Goal: Task Accomplishment & Management: Use online tool/utility

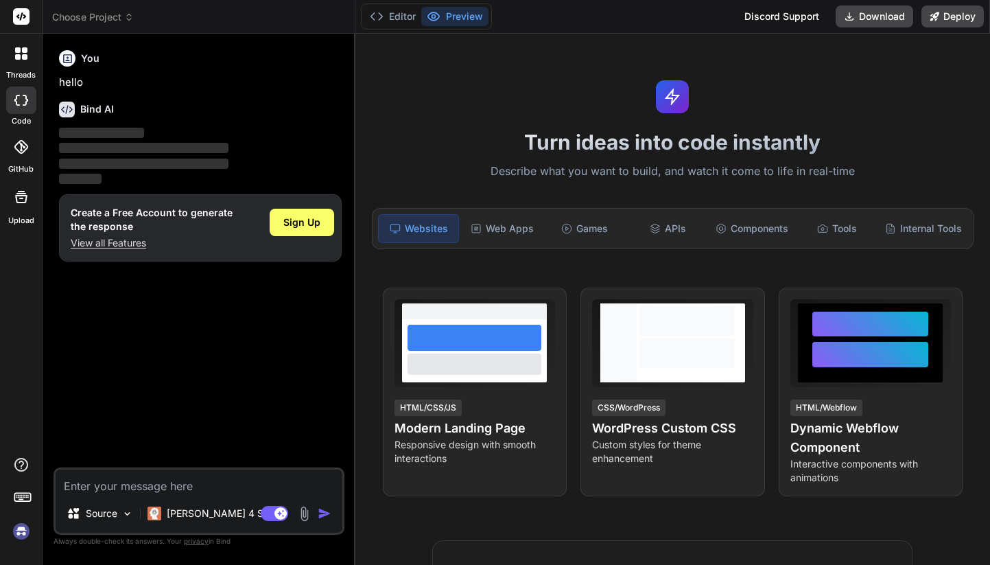
click at [138, 477] on textarea at bounding box center [199, 481] width 287 height 25
type textarea "x"
click at [149, 483] on textarea at bounding box center [199, 481] width 287 height 25
click at [126, 492] on textarea at bounding box center [199, 481] width 287 height 25
paste textarea "Draw four visualizations for me that show me interesting things in this dataset…"
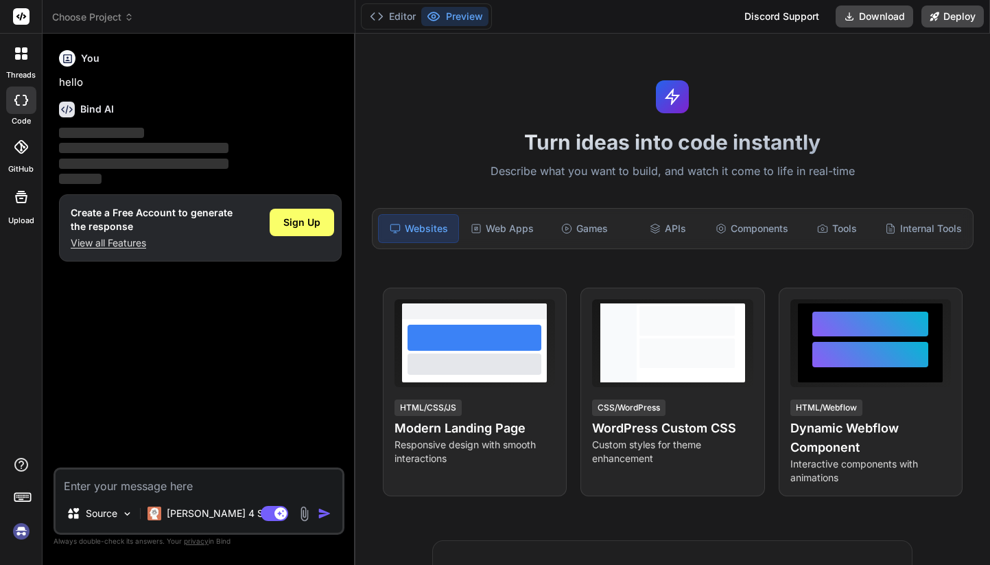
type textarea "Draw four visualizations for me that show me interesting things in this dataset…"
type textarea "x"
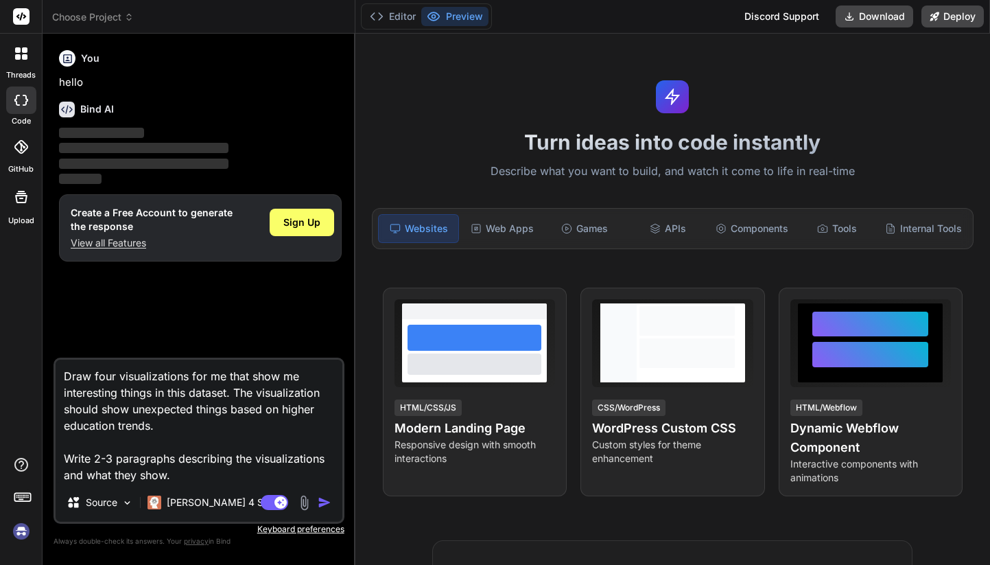
type textarea "Draw four visualizations for me that show me interesting things in this dataset…"
click at [303, 503] on img at bounding box center [304, 503] width 16 height 16
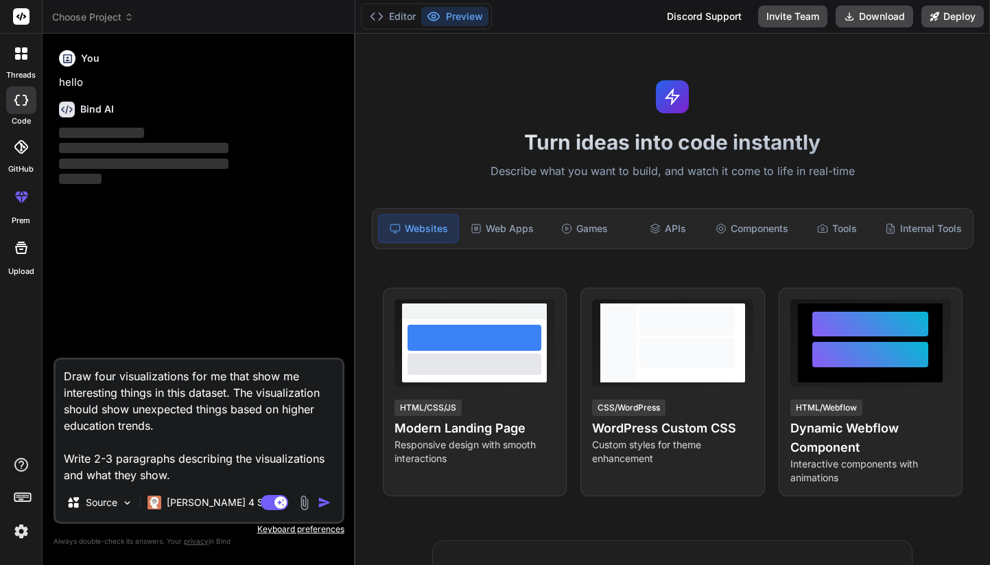
click at [308, 504] on img at bounding box center [304, 503] width 16 height 16
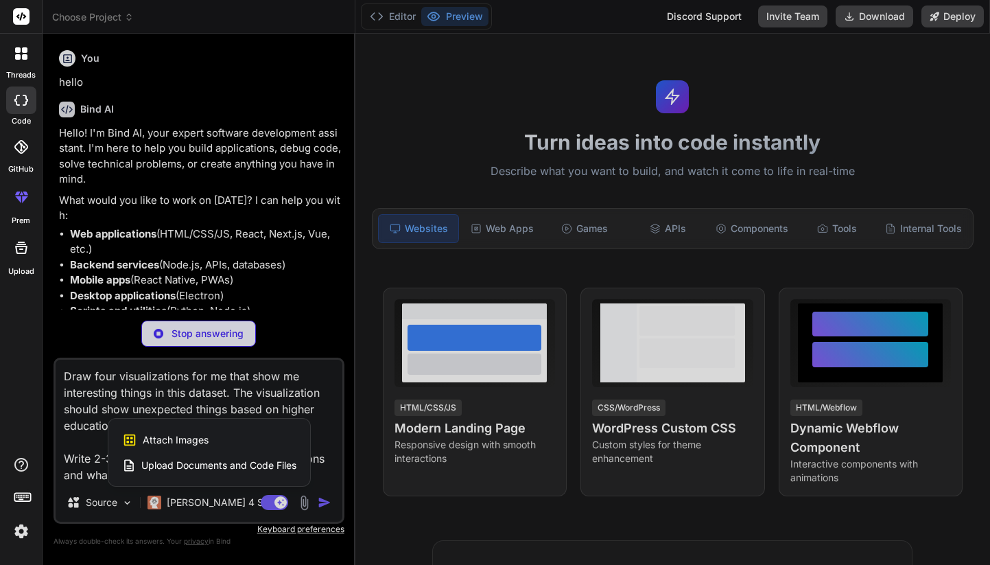
click at [205, 465] on span "Upload Documents and Code Files" at bounding box center [218, 465] width 155 height 14
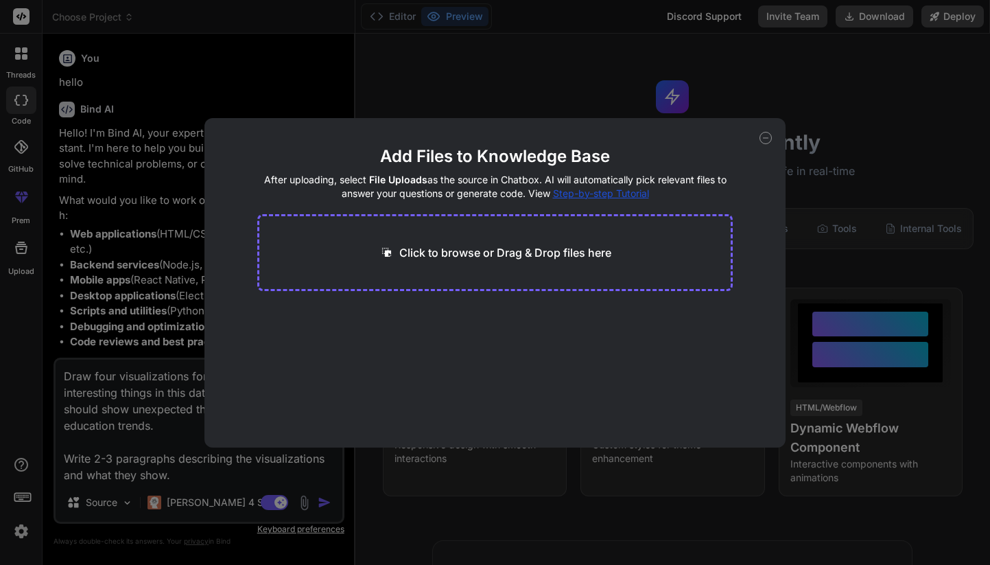
click at [443, 250] on p "Click to browse or Drag & Drop files here" at bounding box center [505, 252] width 212 height 16
type textarea "x"
click at [493, 257] on p "Click to browse or Drag & Drop files here" at bounding box center [505, 252] width 212 height 16
type input "C:\fakepath\test_code_interpreter.pdf"
click at [699, 409] on button "Finish" at bounding box center [709, 405] width 48 height 27
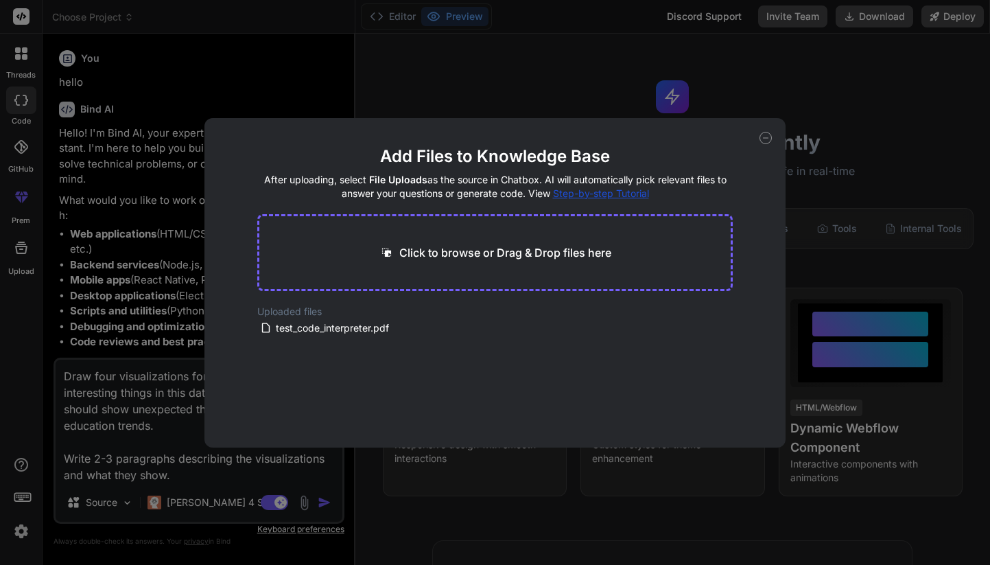
click at [765, 134] on icon at bounding box center [765, 138] width 12 height 12
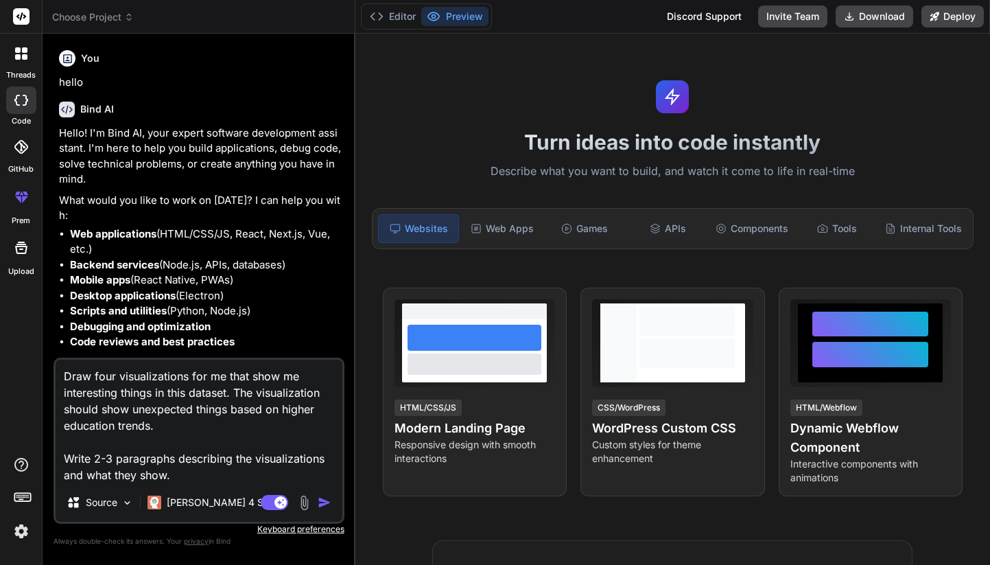
click at [327, 501] on img "button" at bounding box center [325, 502] width 14 height 14
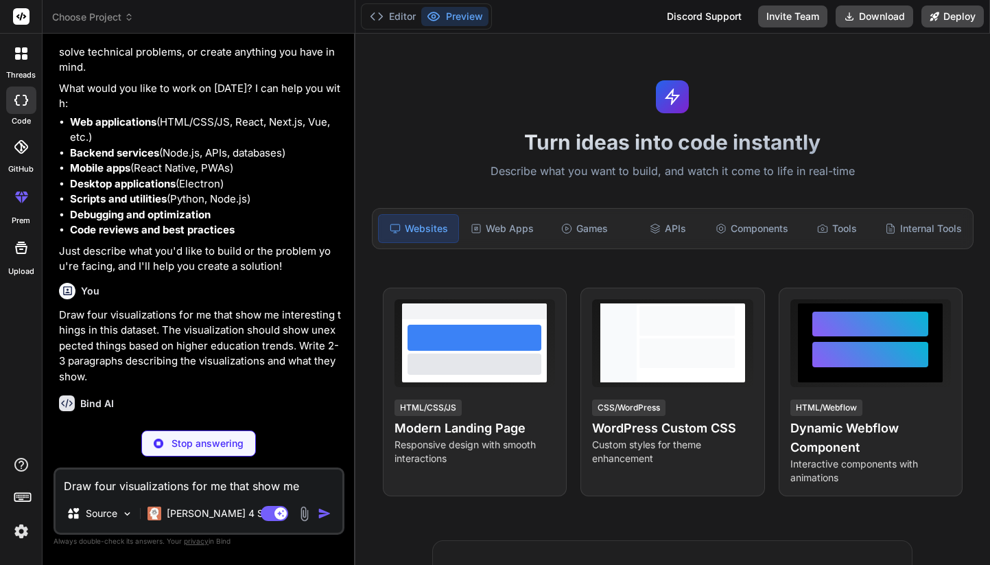
scroll to position [126, 0]
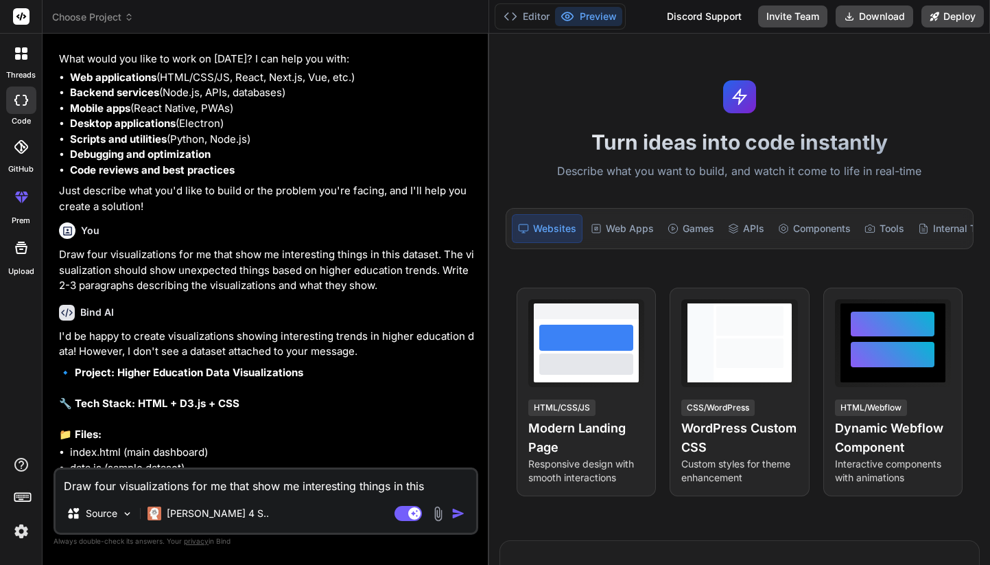
drag, startPoint x: 353, startPoint y: 448, endPoint x: 466, endPoint y: 438, distance: 113.6
click at [466, 438] on div "Bind AI Web Search Created with Pixso. Code Generator You hello Bind AI Hello! …" at bounding box center [266, 299] width 447 height 531
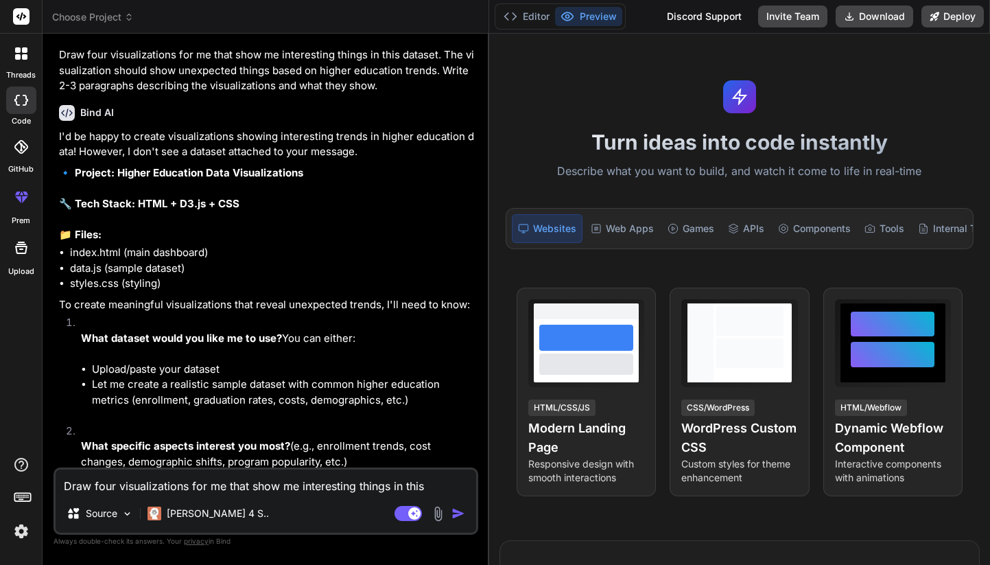
scroll to position [331, 0]
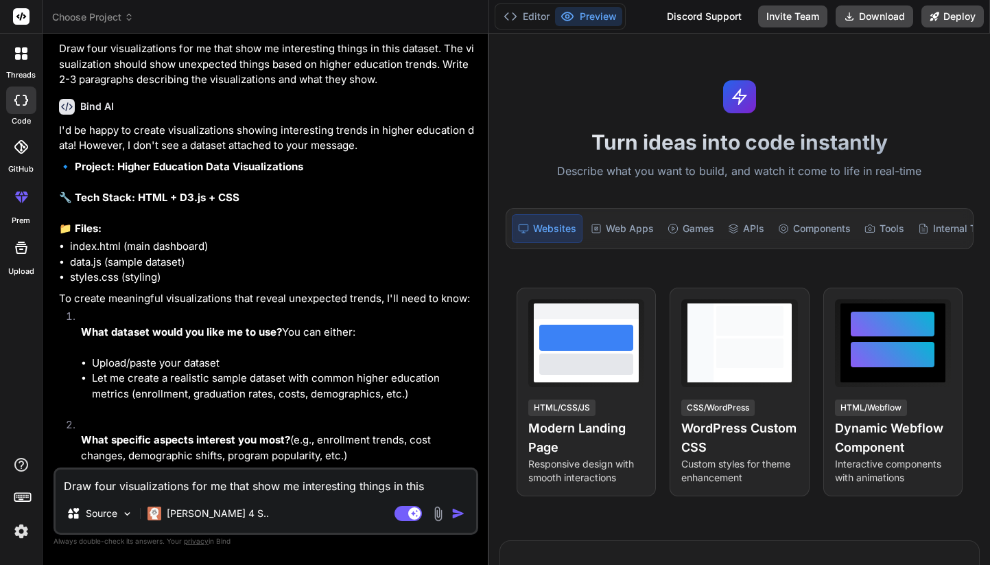
click at [434, 515] on img at bounding box center [438, 514] width 16 height 16
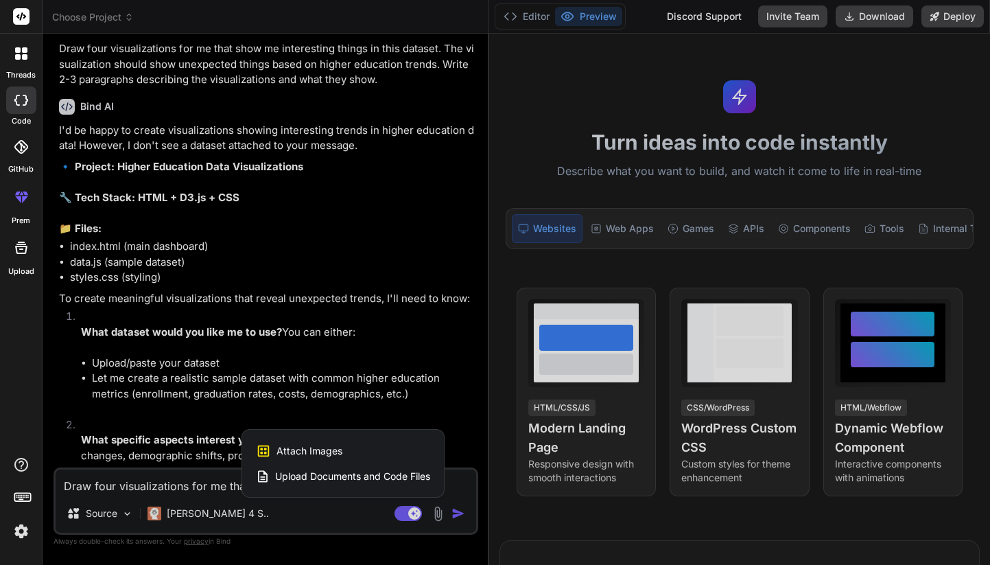
click at [438, 516] on div at bounding box center [495, 282] width 990 height 565
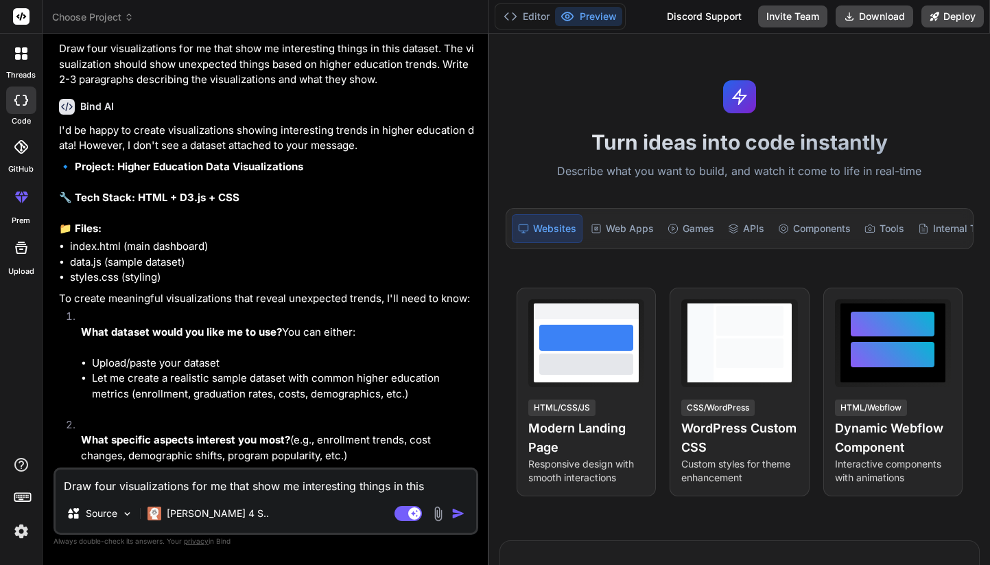
scroll to position [483, 0]
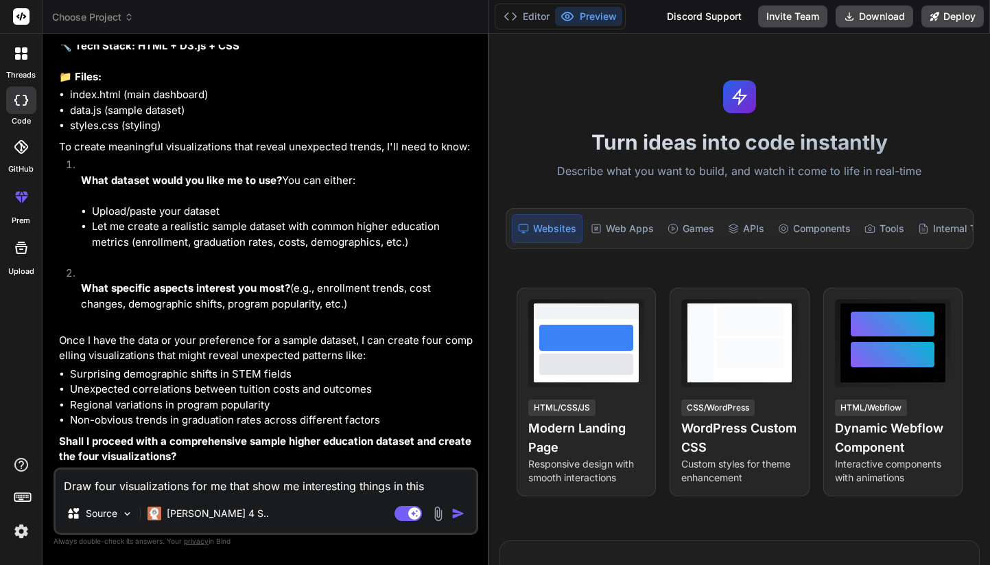
click at [438, 510] on img at bounding box center [438, 514] width 16 height 16
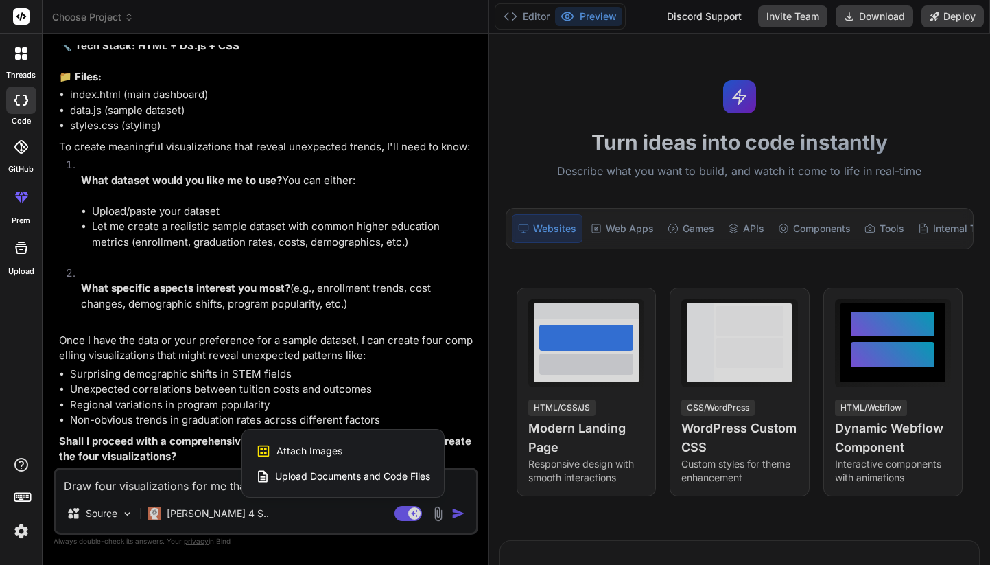
click at [320, 480] on span "Upload Documents and Code Files" at bounding box center [352, 476] width 155 height 14
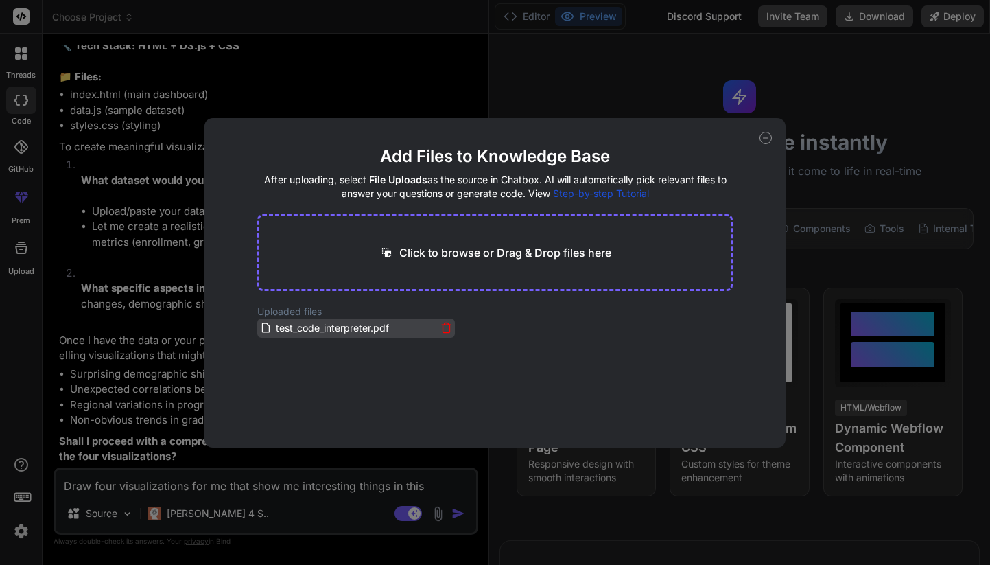
click at [314, 324] on span "test_code_interpreter.pdf" at bounding box center [332, 328] width 116 height 16
drag, startPoint x: 316, startPoint y: 329, endPoint x: 382, endPoint y: 237, distance: 114.0
click at [382, 237] on main "Add Files to Knowledge Base After uploading, select File Uploads as the source …" at bounding box center [494, 296] width 475 height 302
click at [125, 517] on div "Add Files to Knowledge Base After uploading, select File Uploads as the source …" at bounding box center [495, 282] width 990 height 565
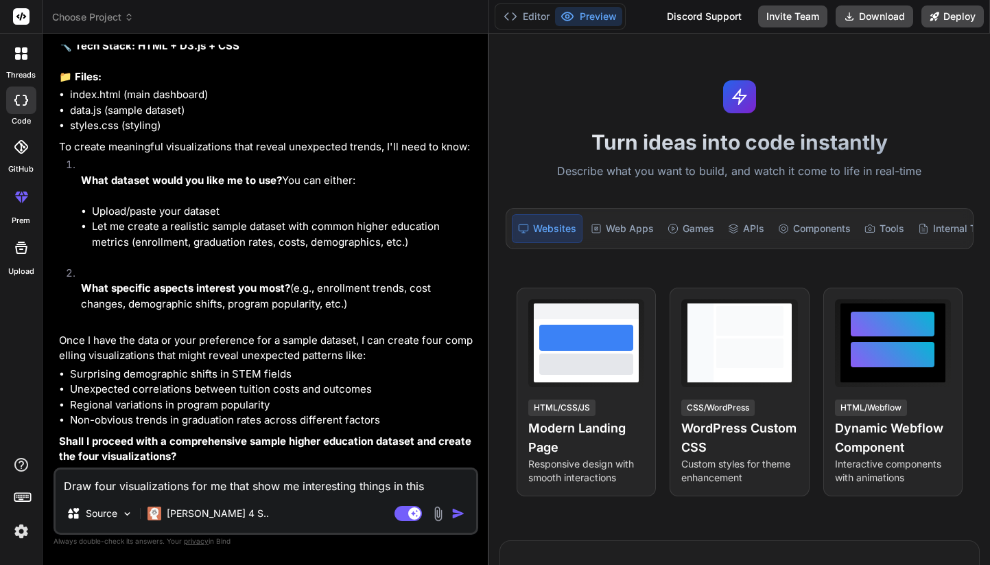
click at [125, 517] on img at bounding box center [127, 514] width 12 height 12
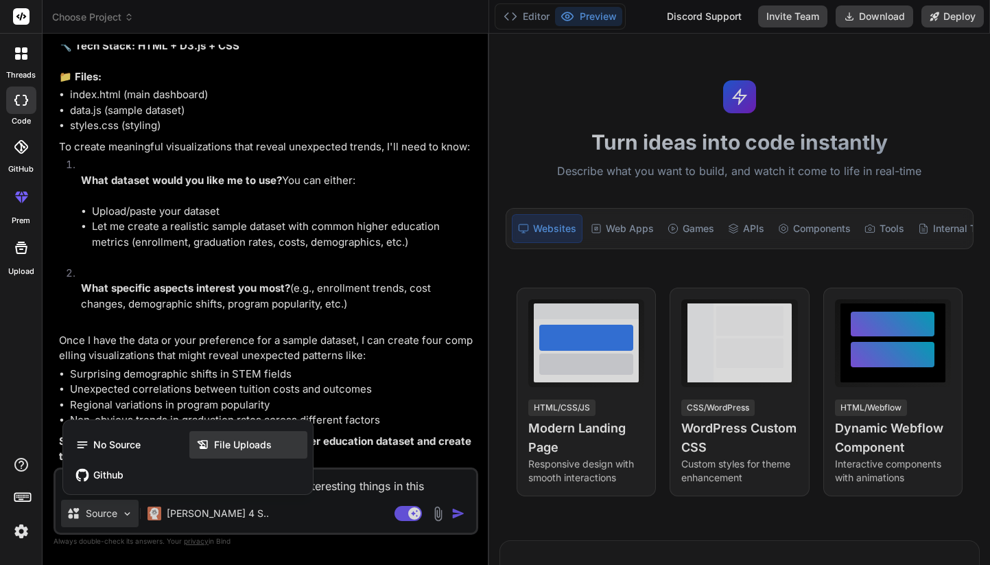
click at [225, 445] on span "File Uploads" at bounding box center [243, 445] width 58 height 14
type textarea "x"
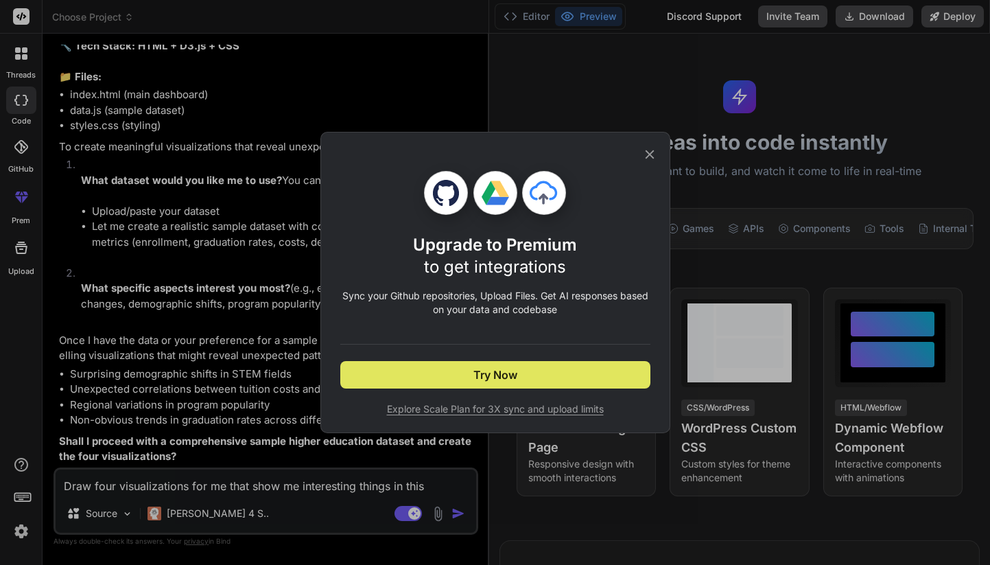
click at [472, 376] on button "Try Now" at bounding box center [495, 374] width 310 height 27
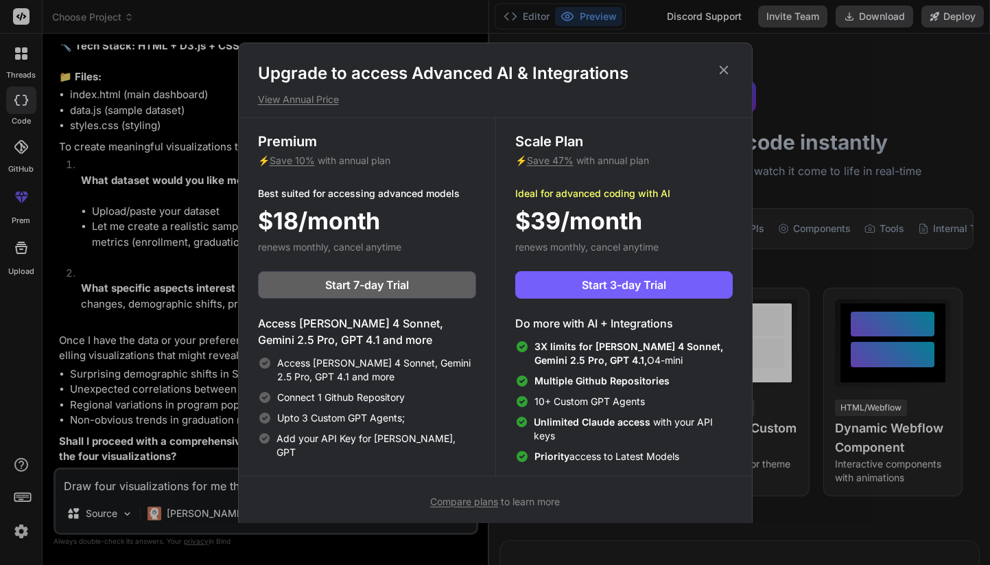
click at [725, 68] on icon at bounding box center [723, 69] width 9 height 9
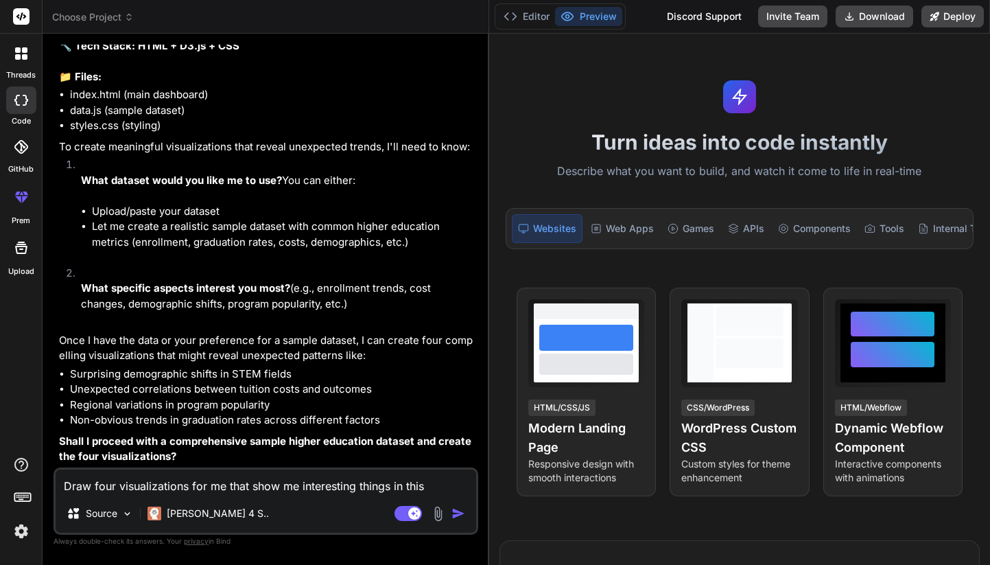
click at [196, 491] on textarea "Draw four visualizations for me that show me interesting things in this dataset…" at bounding box center [266, 481] width 421 height 25
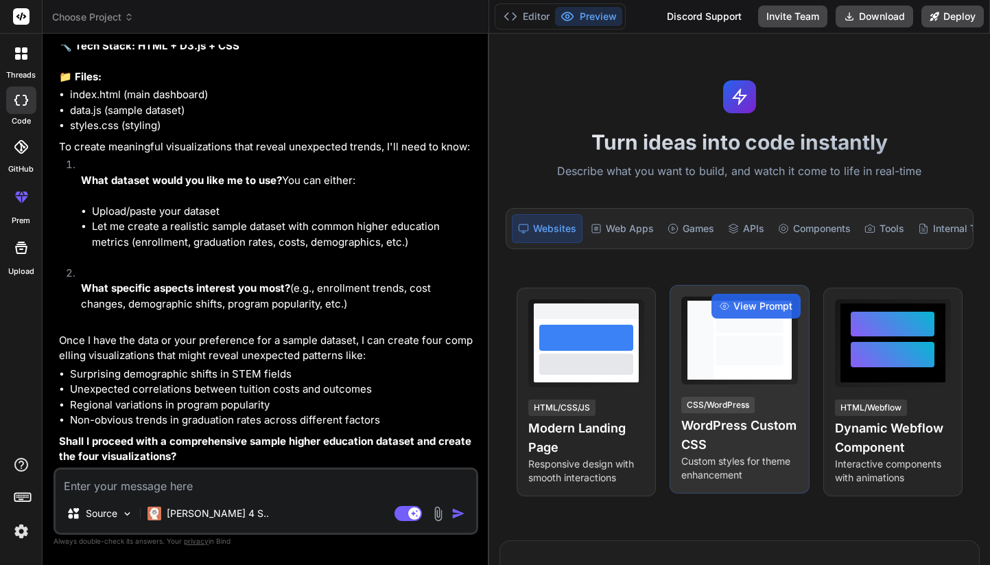
type textarea "y"
type textarea "x"
type textarea "ye"
type textarea "x"
type textarea "yes"
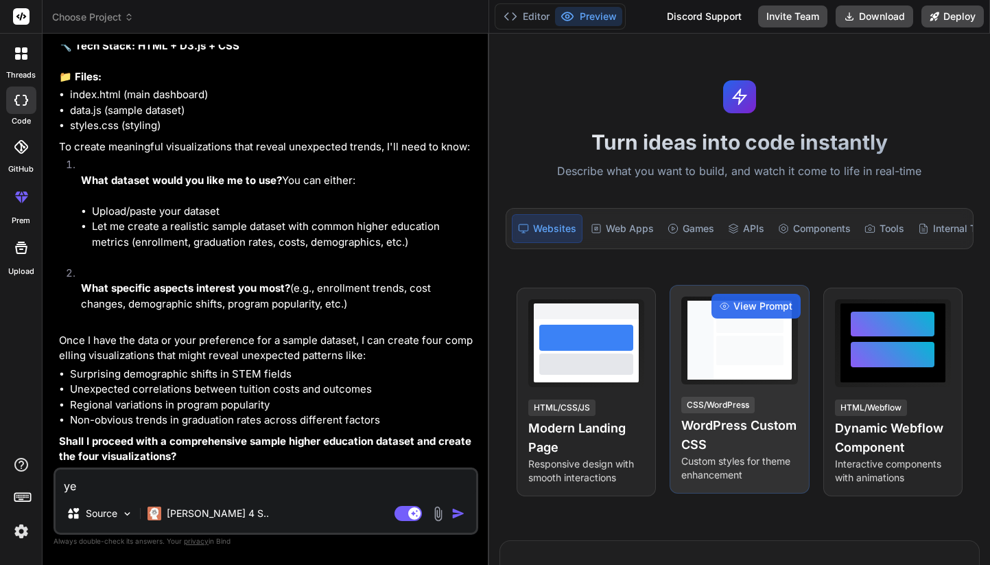
type textarea "x"
type textarea "yes"
type textarea "x"
type textarea "yes a"
type textarea "x"
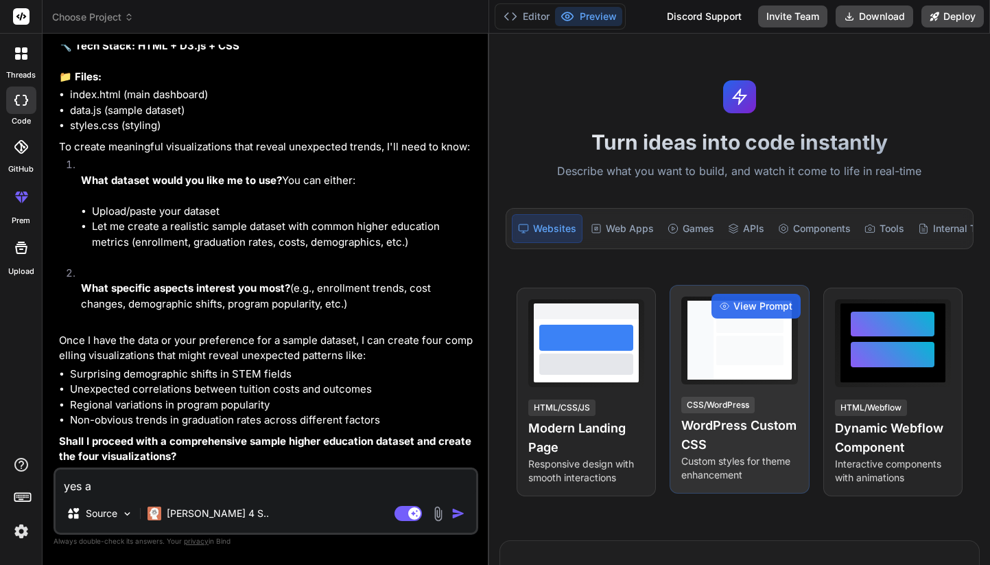
type textarea "yes an"
type textarea "x"
type textarea "yes and"
type textarea "x"
type textarea "yes and"
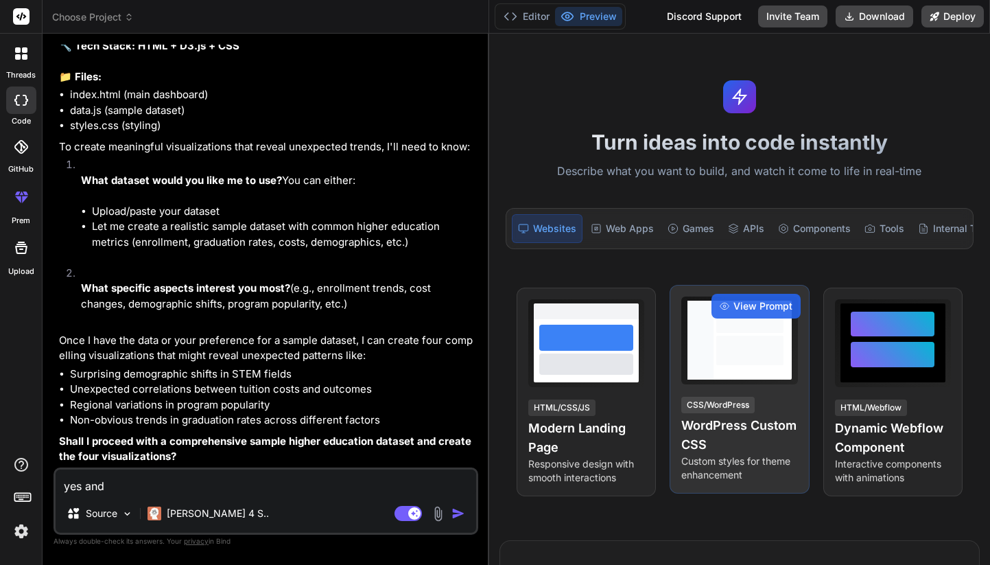
type textarea "x"
type textarea "yes and t"
type textarea "x"
type textarea "yes and th"
type textarea "x"
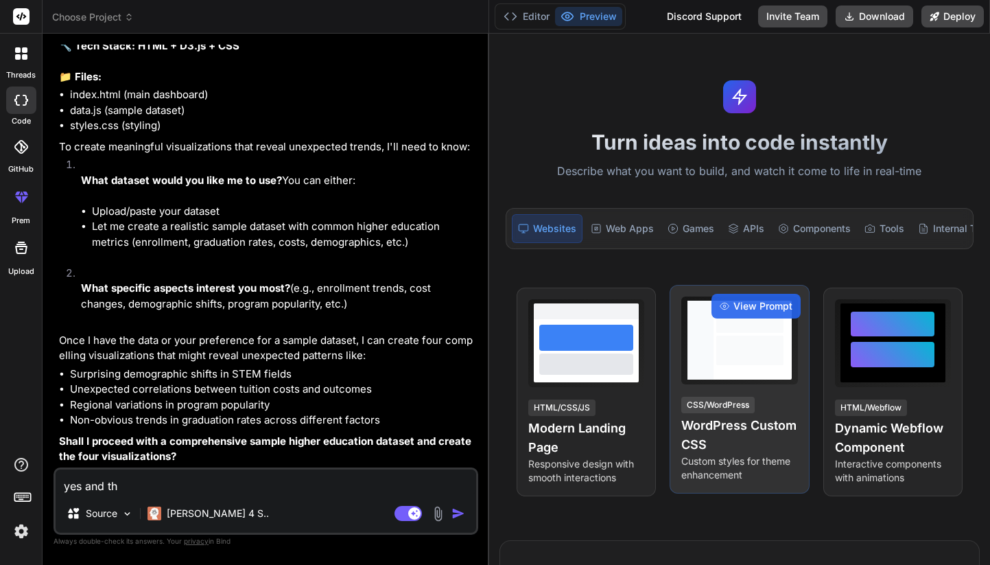
type textarea "yes and the"
type textarea "x"
type textarea "yes and then"
type textarea "x"
type textarea "yes and then"
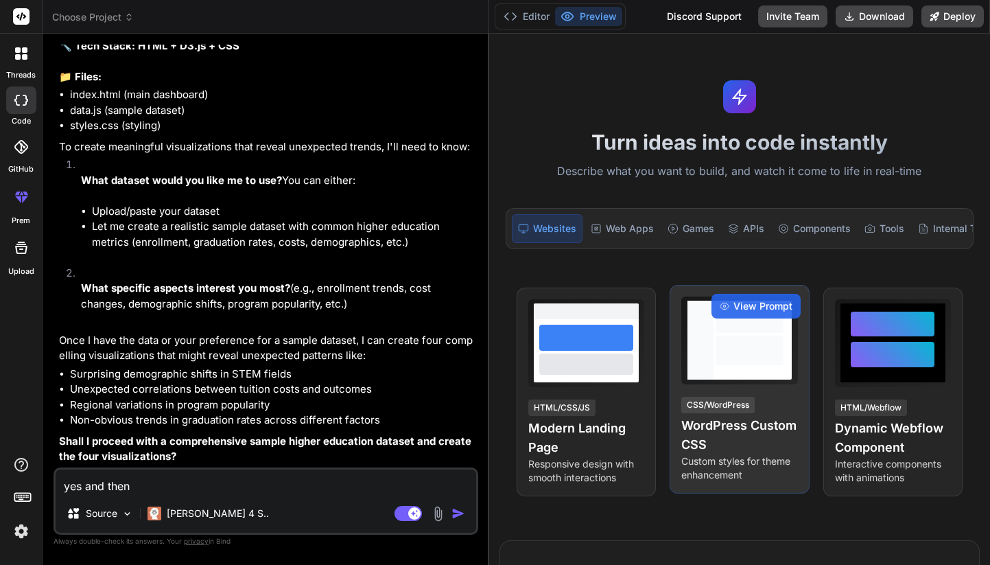
type textarea "x"
type textarea "yes and then w"
type textarea "x"
type textarea "yes and then wr"
type textarea "x"
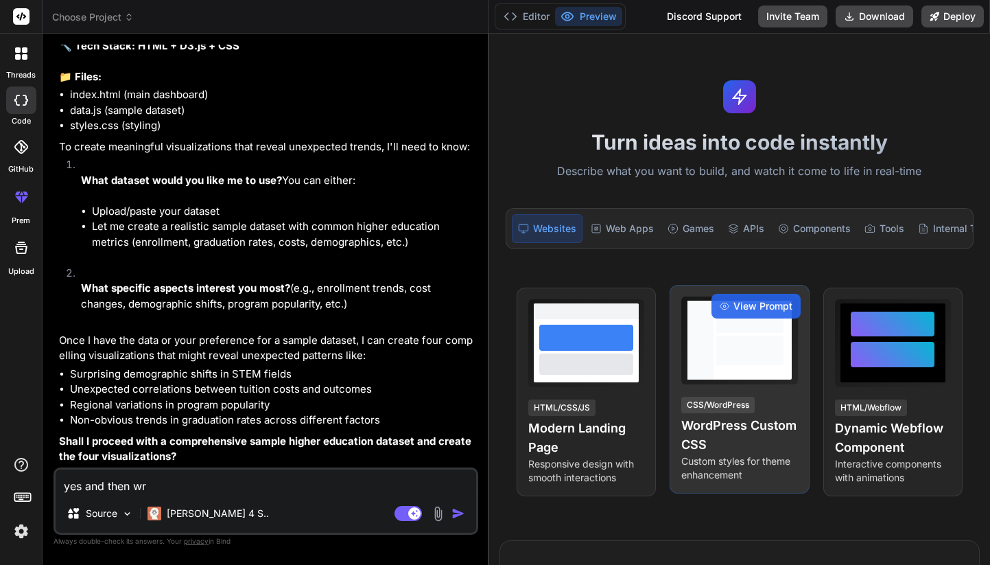
type textarea "yes and then wri"
type textarea "x"
type textarea "yes and then writ"
type textarea "x"
type textarea "yes and then write"
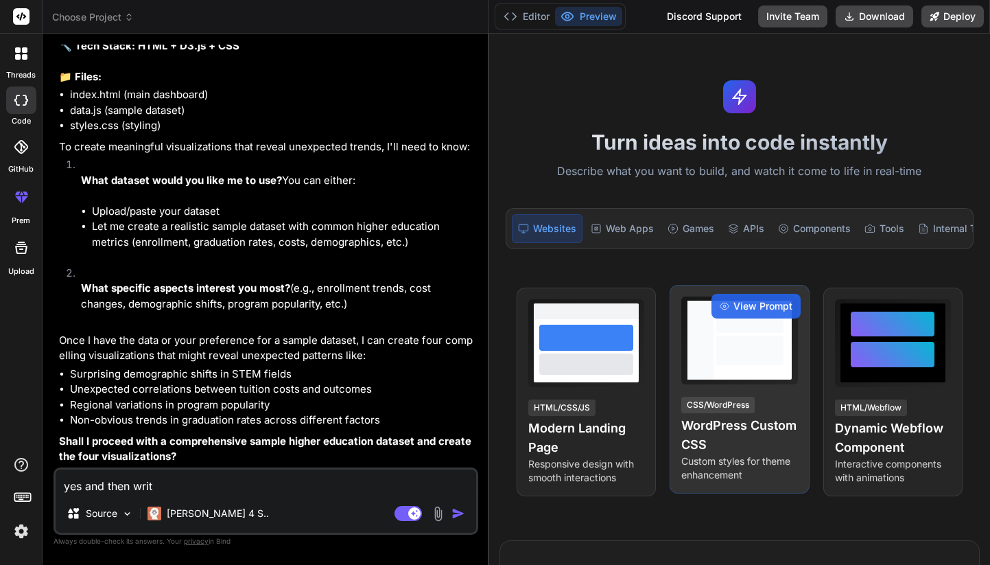
type textarea "x"
type textarea "yes and then write"
type textarea "x"
type textarea "yes and then write 2"
type textarea "x"
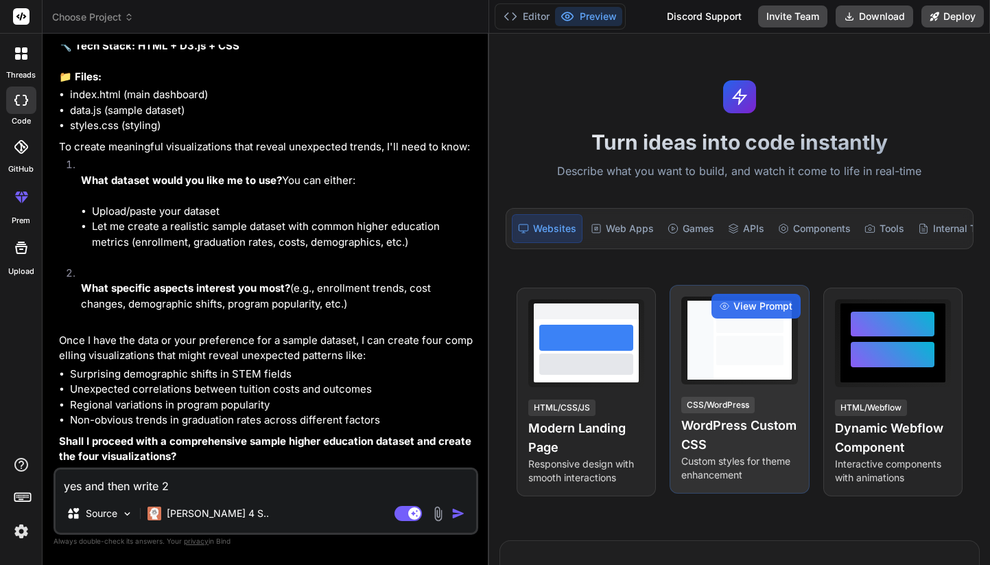
type textarea "yes and then write 2"
type textarea "x"
type textarea "yes and then write 2 p"
type textarea "x"
type textarea "yes and then write 2 pa"
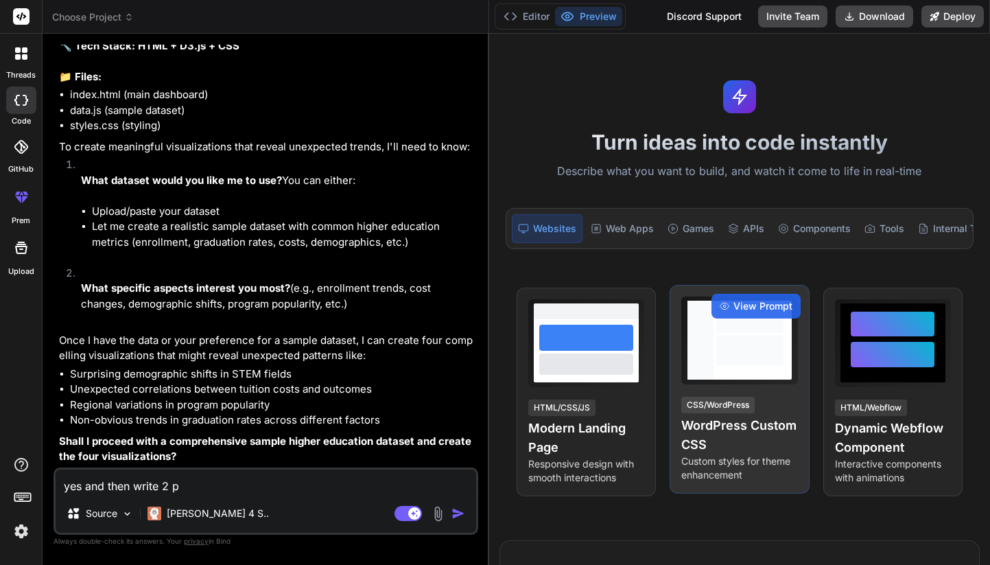
type textarea "x"
type textarea "yes and then write 2 par"
type textarea "x"
type textarea "yes and then write 2 para"
type textarea "x"
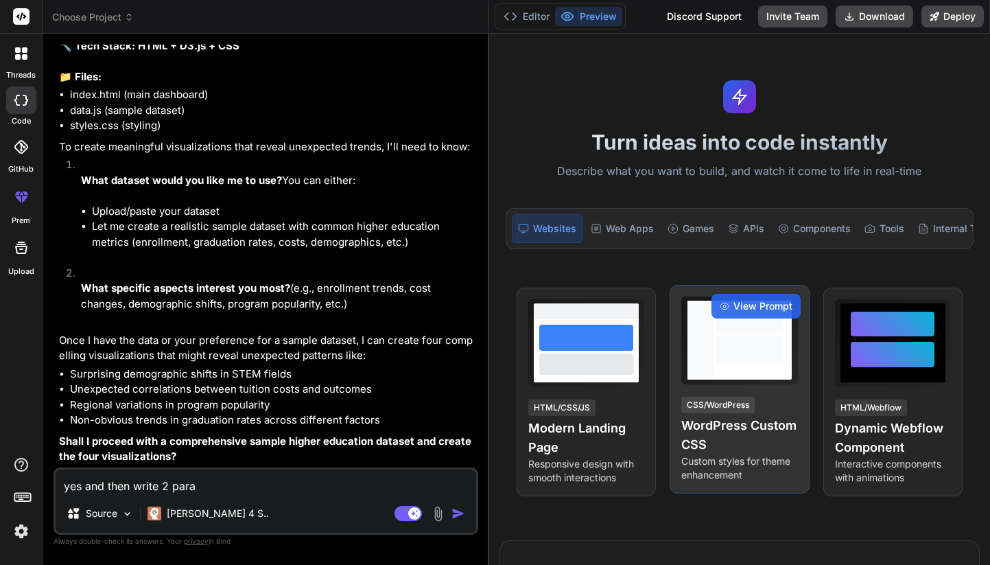
type textarea "yes and then write 2 [PERSON_NAME]"
type textarea "x"
type textarea "yes and then write 2 paragr"
type textarea "x"
type textarea "yes and then write 2 paragra"
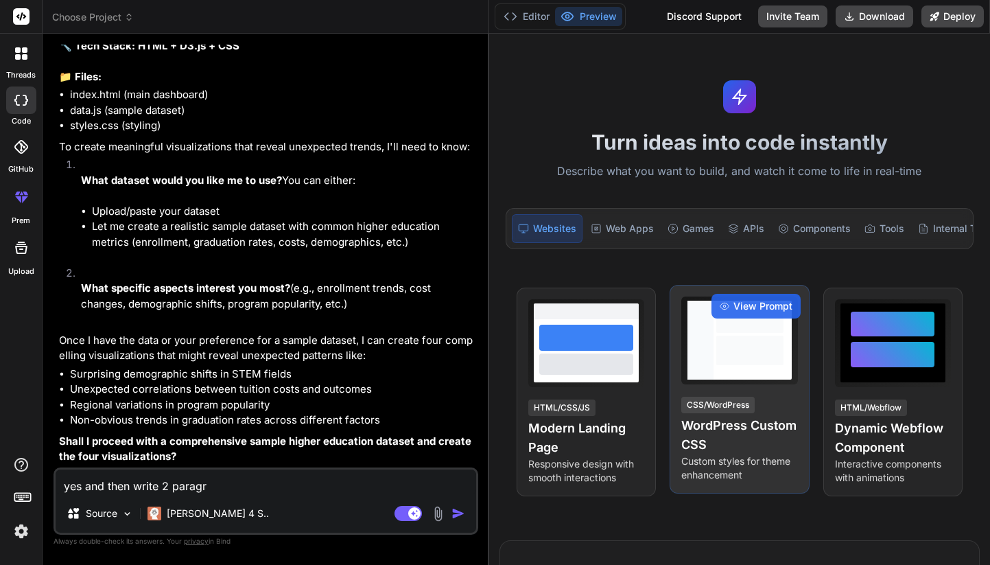
type textarea "x"
type textarea "yes and then write 2 paragrap"
type textarea "x"
type textarea "yes and then write 2 paragraph"
type textarea "x"
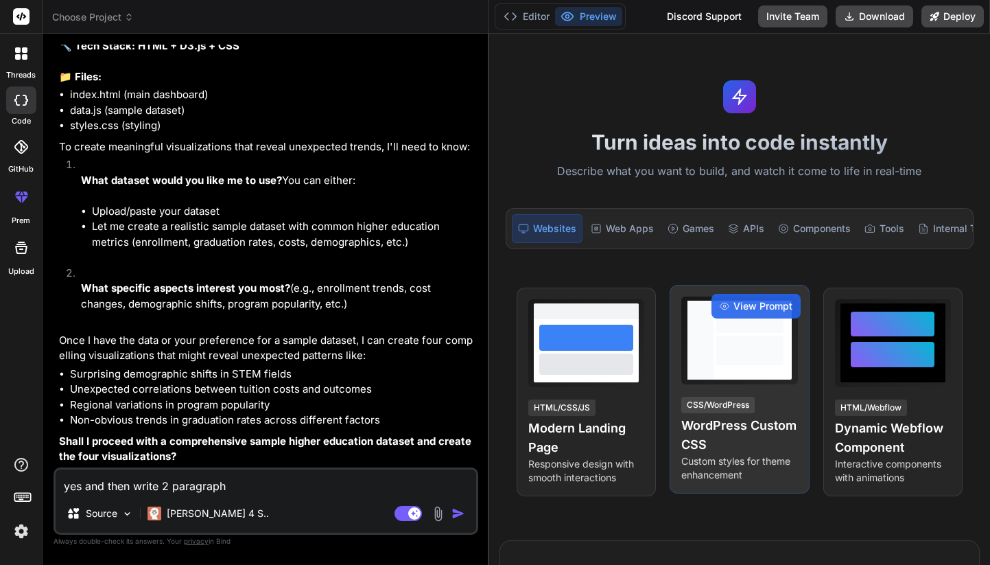
type textarea "yes and then write 2 paragraphs"
type textarea "x"
type textarea "yes and then write 2 paragraphs"
type textarea "x"
type textarea "yes and then write 2 paragraphs d"
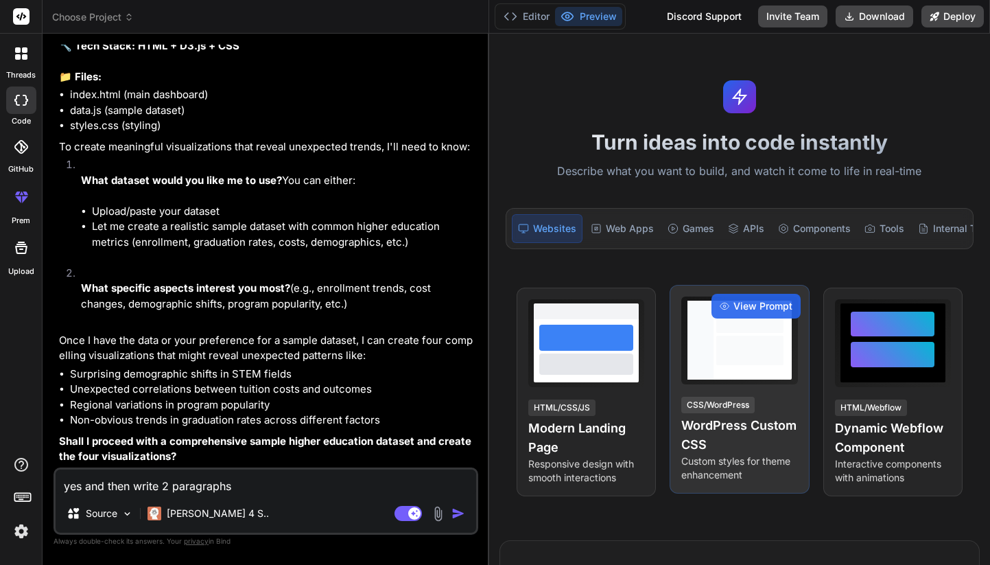
type textarea "x"
type textarea "yes and then write 2 paragraphs de"
type textarea "x"
type textarea "yes and then write 2 paragraphs des"
type textarea "x"
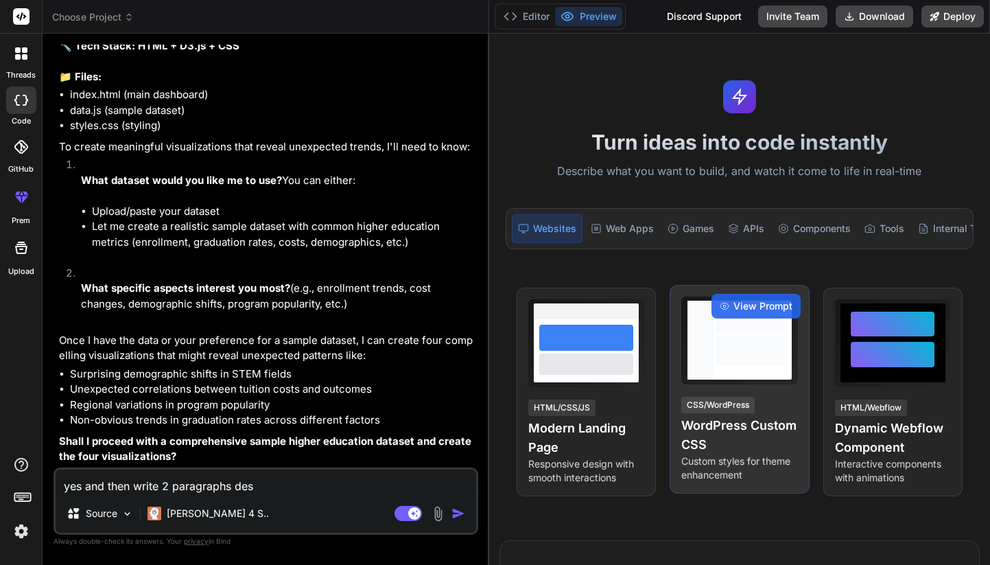
type textarea "yes and then write 2 paragraphs desc"
type textarea "x"
type textarea "yes and then write 2 paragraphs descr"
type textarea "x"
type textarea "yes and then write 2 paragraphs descri"
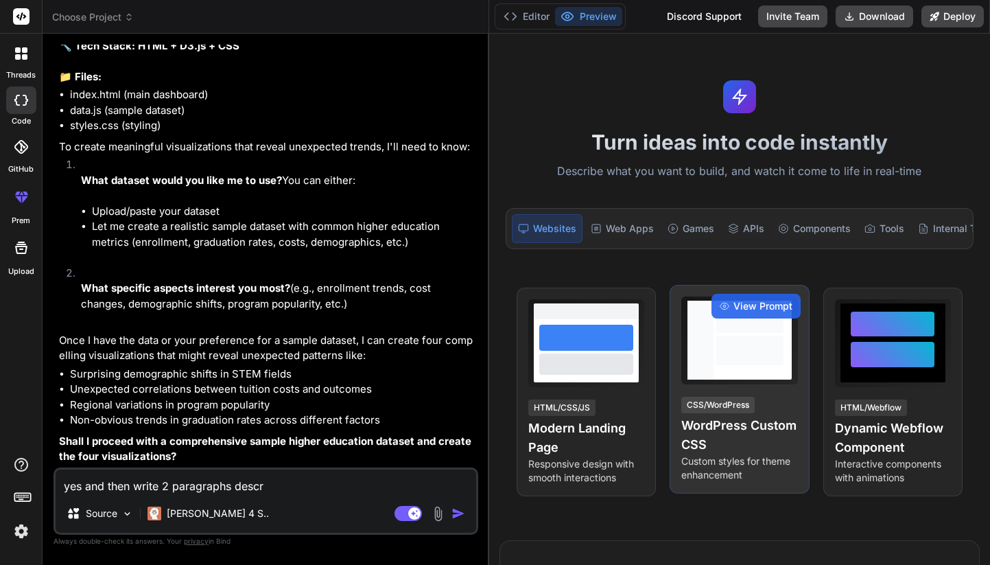
type textarea "x"
type textarea "yes and then write 2 paragraphs describ"
type textarea "x"
type textarea "yes and then write 2 paragraphs describi"
type textarea "x"
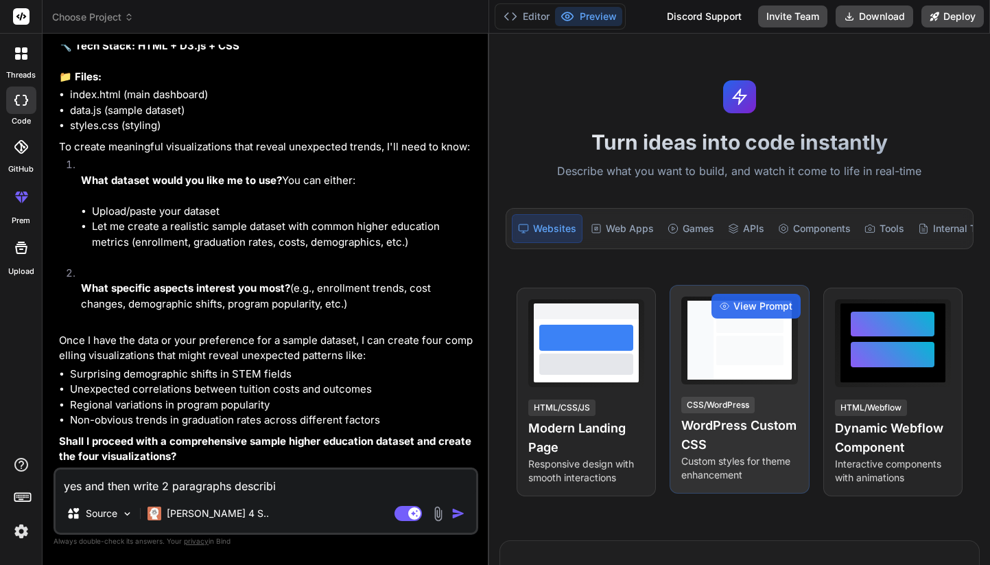
type textarea "yes and then write 2 paragraphs describin"
type textarea "x"
type textarea "yes and then write 2 paragraphs describing"
type textarea "x"
type textarea "yes and then write 2 paragraphs describing"
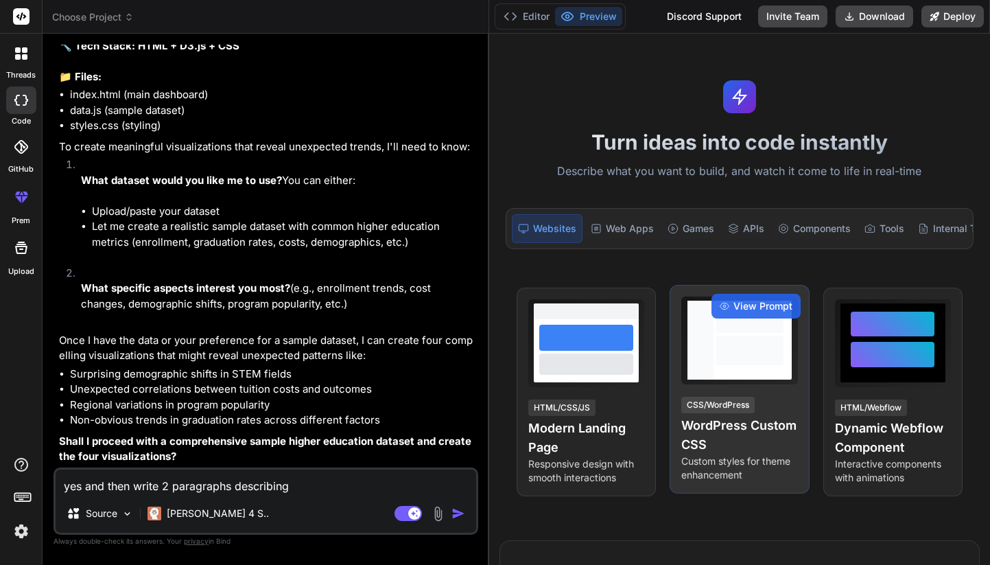
type textarea "x"
type textarea "yes and then write 2 paragraphs describing t"
type textarea "x"
type textarea "yes and then write 2 paragraphs describing te"
type textarea "x"
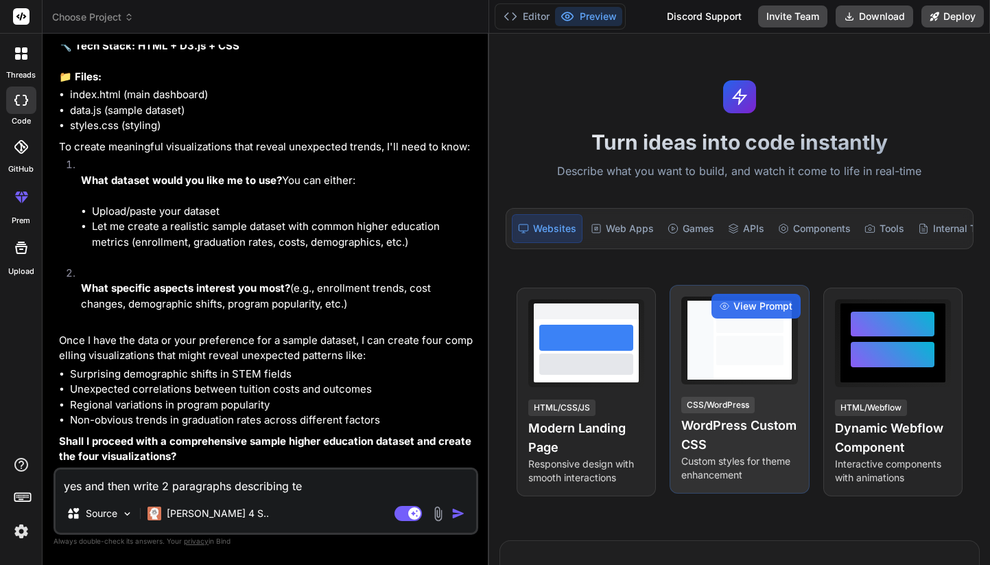
type textarea "yes and then write 2 paragraphs describing [PERSON_NAME]"
type textarea "x"
type textarea "yes and then write 2 paragraphs describing [PERSON_NAME]"
type textarea "x"
type textarea "yes and then write 2 paragraphs describing [PERSON_NAME]"
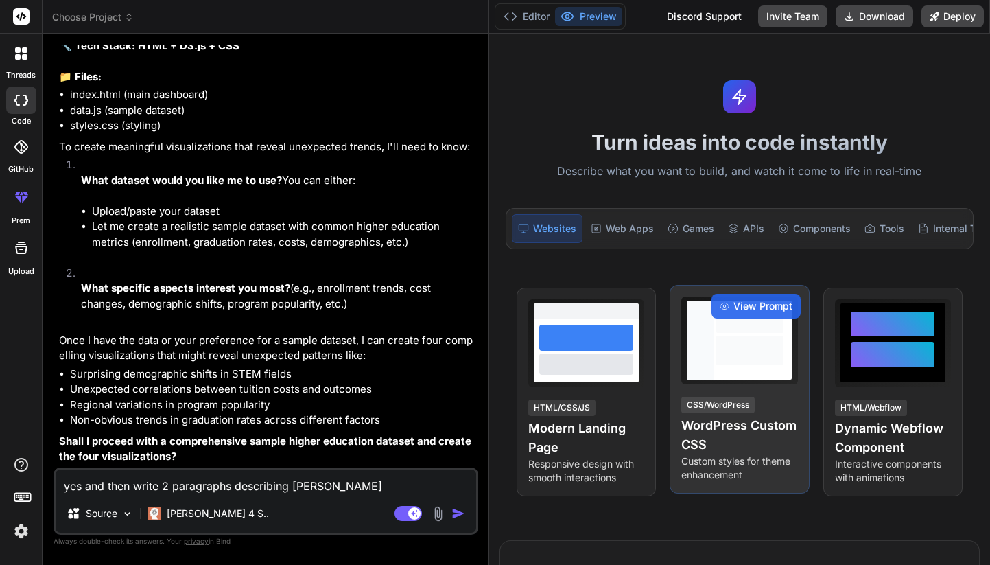
type textarea "x"
type textarea "yes and then write 2 paragraphs describing teh vi"
type textarea "x"
type textarea "yes and then write 2 paragraphs describing teh vis"
type textarea "x"
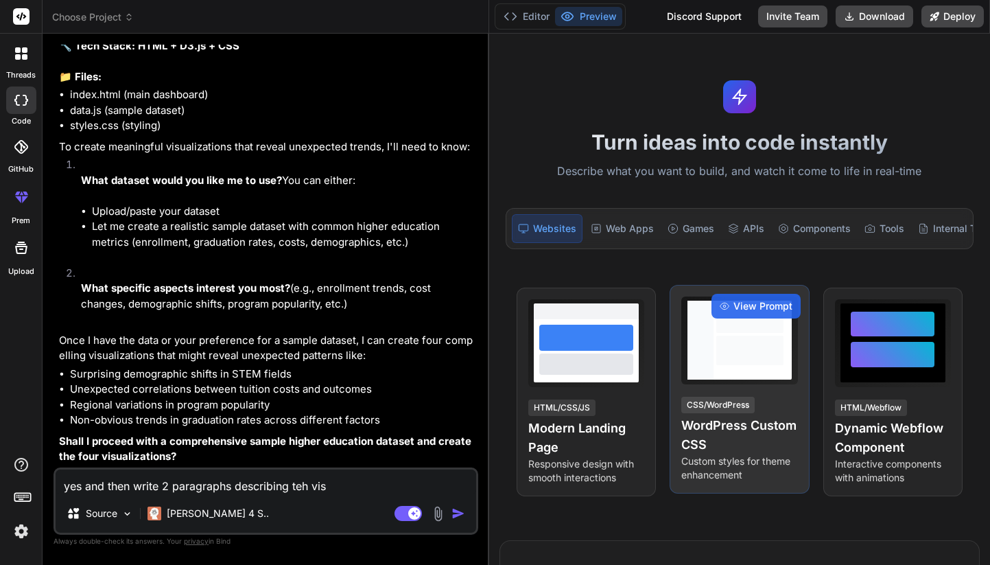
type textarea "yes and then write 2 paragraphs describing teh visu"
type textarea "x"
type textarea "yes and then write 2 paragraphs describing teh visua"
type textarea "x"
type textarea "yes and then write 2 paragraphs describing teh visual"
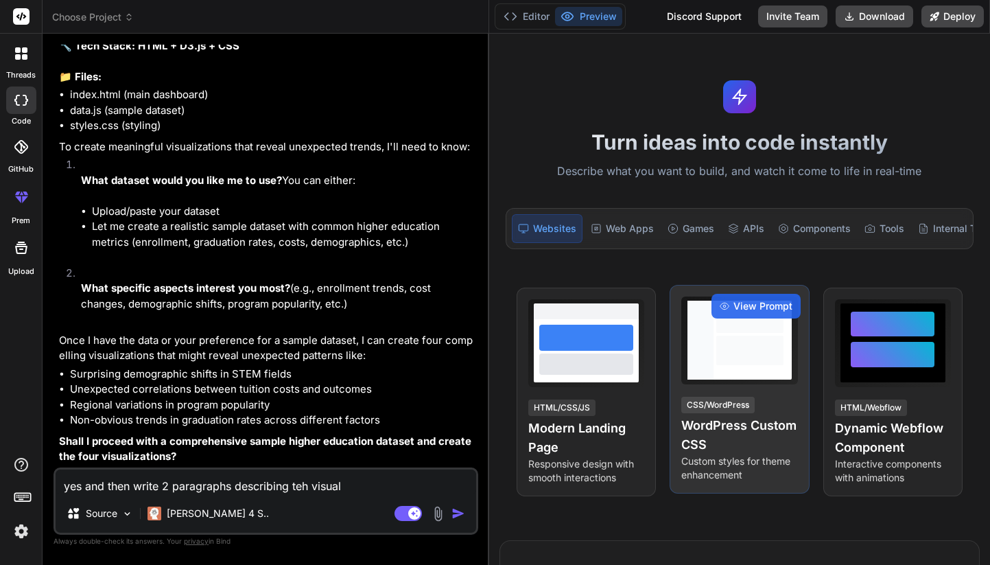
type textarea "x"
type textarea "yes and then write 2 paragraphs describing teh visuali"
type textarea "x"
type textarea "yes and then write 2 paragraphs describing teh visualiz"
type textarea "x"
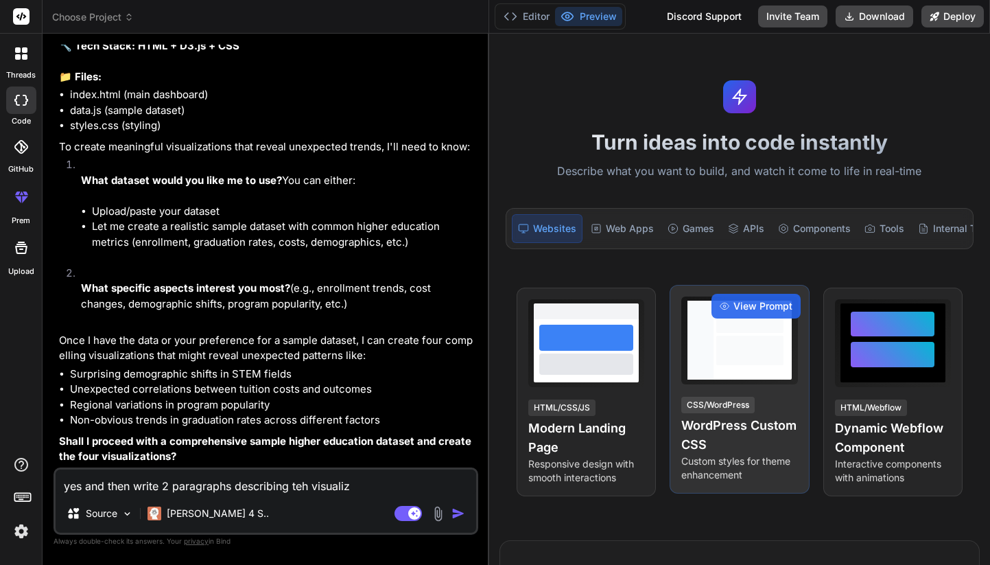
type textarea "yes and then write 2 paragraphs describing teh visualiza"
type textarea "x"
type textarea "yes and then write 2 paragraphs describing teh visualizat"
type textarea "x"
type textarea "yes and then write 2 paragraphs describing teh visualizati"
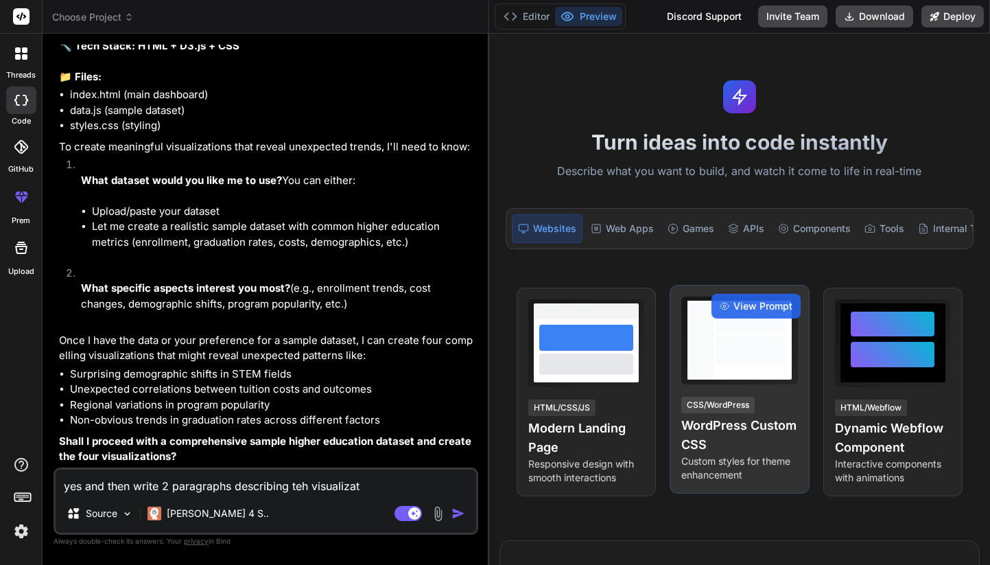
type textarea "x"
type textarea "yes and then write 2 paragraphs describing teh visualizatio"
type textarea "x"
type textarea "yes and then write 2 paragraphs describing teh visualization"
type textarea "x"
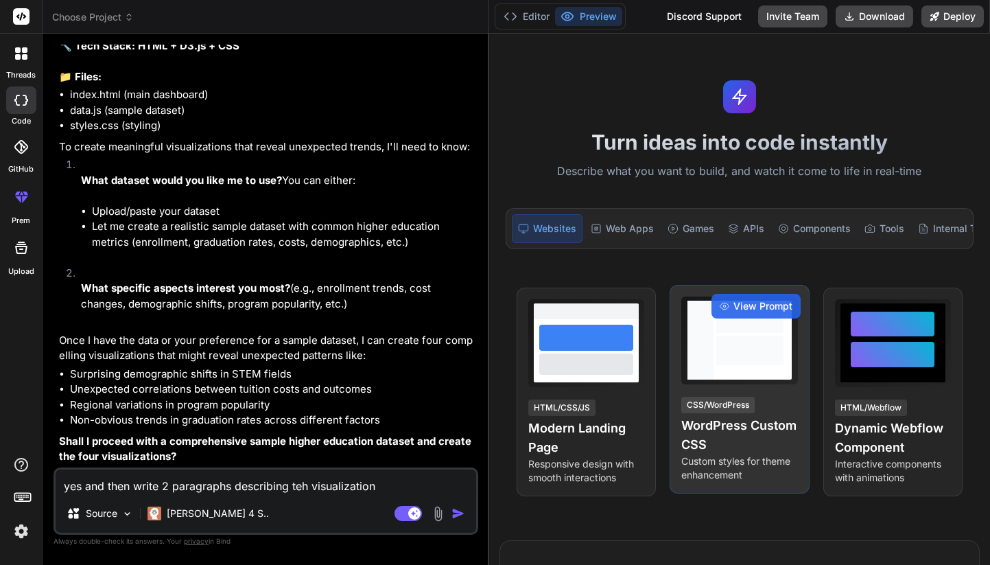
type textarea "yes and then write 2 paragraphs describing teh visualizations"
type textarea "x"
type textarea "yes and then write 2 paragraphs describing teh visualizations"
type textarea "x"
type textarea "yes and then write 2 paragraphs describing teh visualizations a"
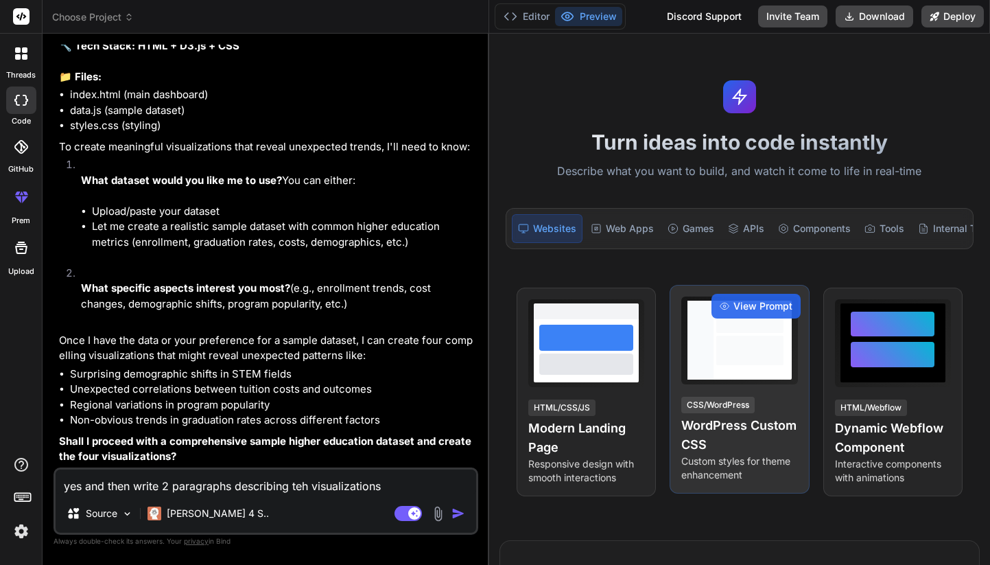
type textarea "x"
type textarea "yes and then write 2 paragraphs describing teh visualizations an"
type textarea "x"
type textarea "yes and then write 2 paragraphs describing teh visualizations and"
type textarea "x"
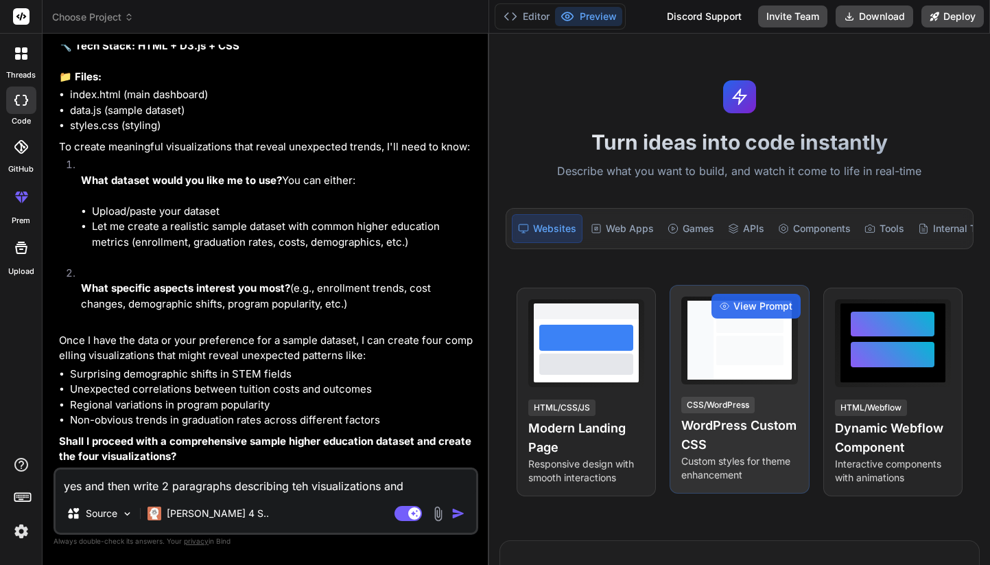
type textarea "yes and then write 2 paragraphs describing teh visualizations and"
type textarea "x"
type textarea "yes and then write 2 paragraphs describing teh visualizations and w"
type textarea "x"
type textarea "yes and then write 2 paragraphs describing teh visualizations and wh"
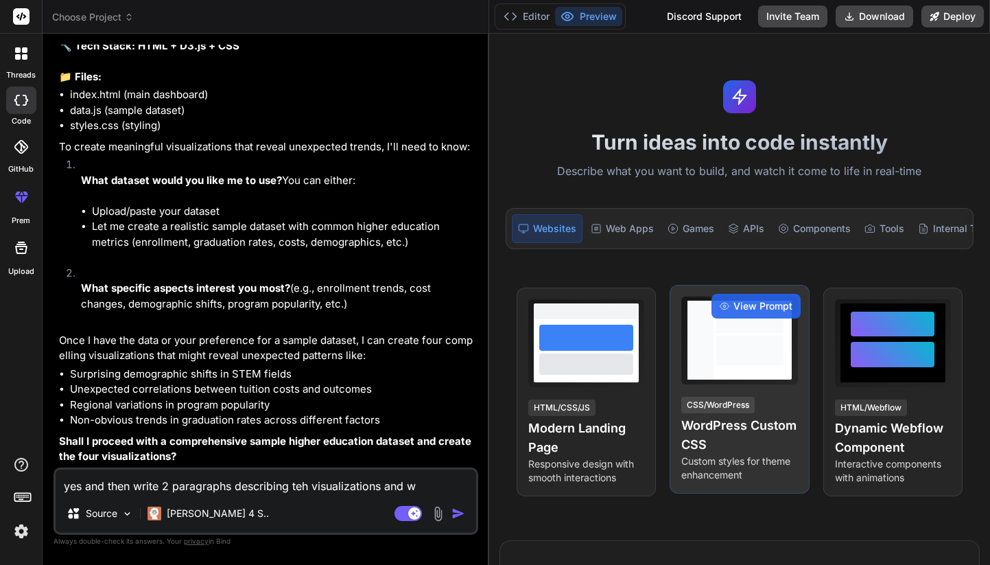
type textarea "x"
type textarea "yes and then write 2 paragraphs describing teh visualizations and wha"
type textarea "x"
type textarea "yes and then write 2 paragraphs describing teh visualizations and what"
type textarea "x"
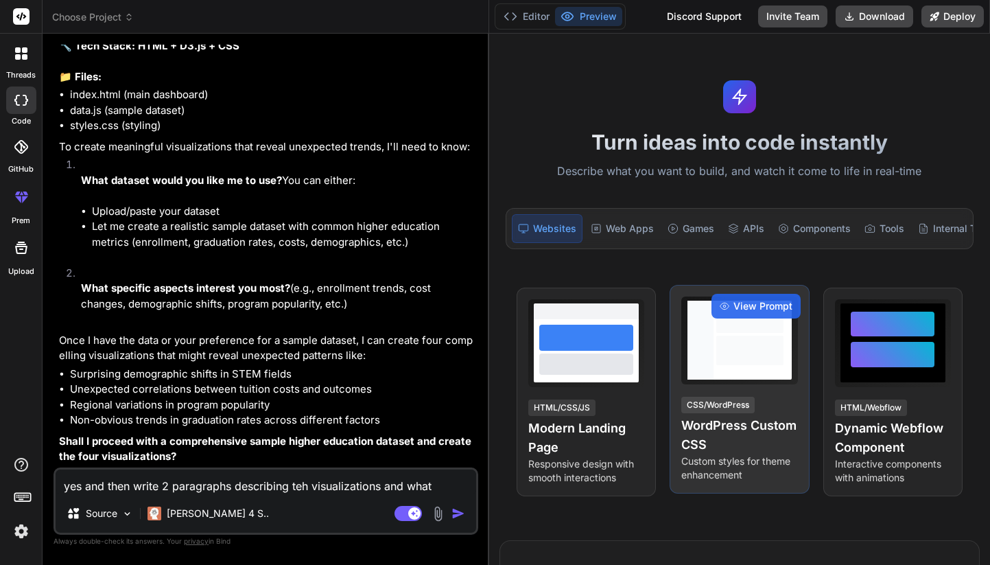
type textarea "yes and then write 2 paragraphs describing teh visualizations and what"
type textarea "x"
type textarea "yes and then write 2 paragraphs describing teh visualizations and what t"
type textarea "x"
type textarea "yes and then write 2 paragraphs describing teh visualizations and what th"
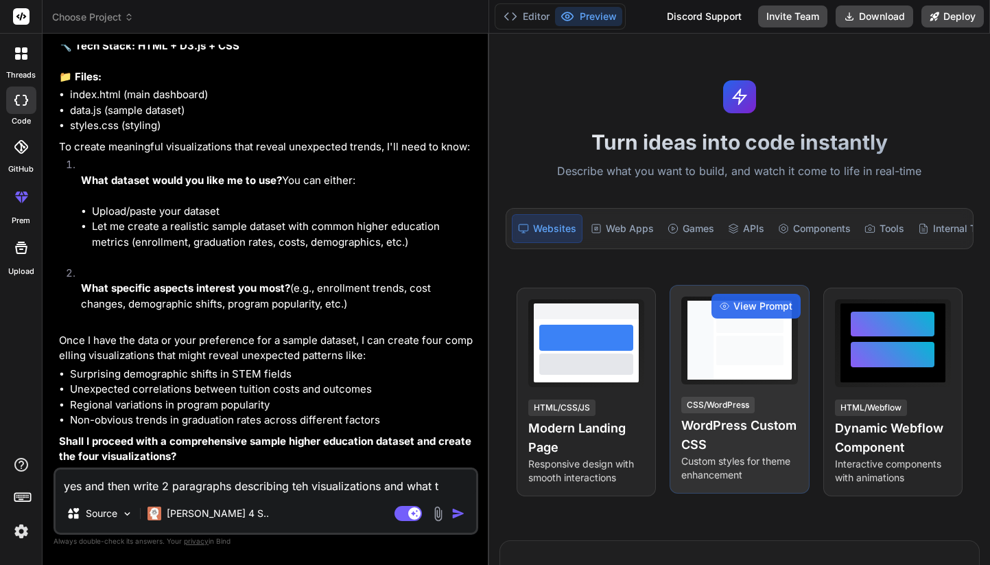
type textarea "x"
type textarea "yes and then write 2 paragraphs describing teh visualizations and what the"
type textarea "x"
type textarea "yes and then write 2 paragraphs describing teh visualizations and what they"
type textarea "x"
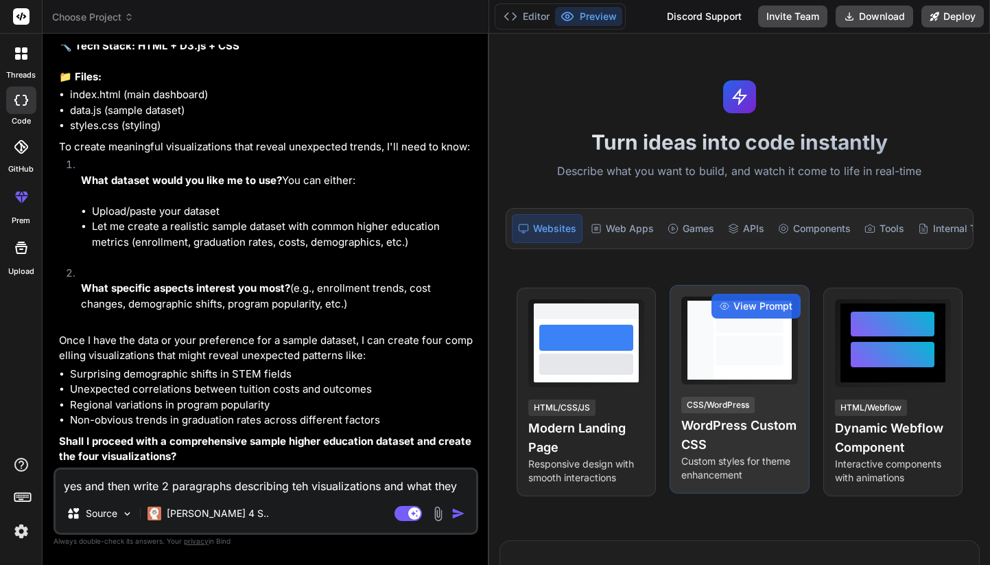
type textarea "yes and then write 2 paragraphs describing teh visualizations and what they"
type textarea "x"
type textarea "yes and then write 2 paragraphs describing teh visualizations and what they s"
type textarea "x"
type textarea "yes and then write 2 paragraphs describing teh visualizations and what they sh"
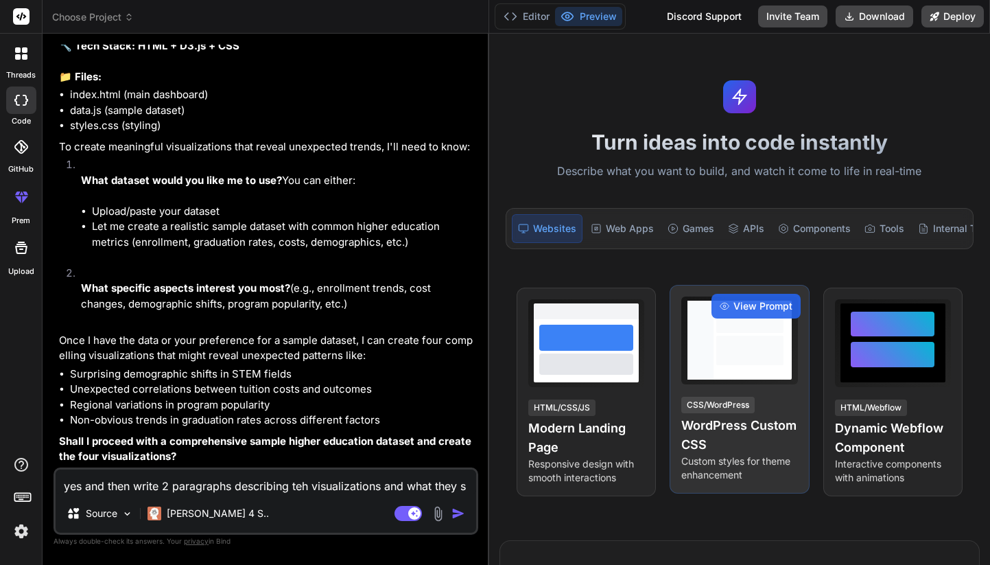
type textarea "x"
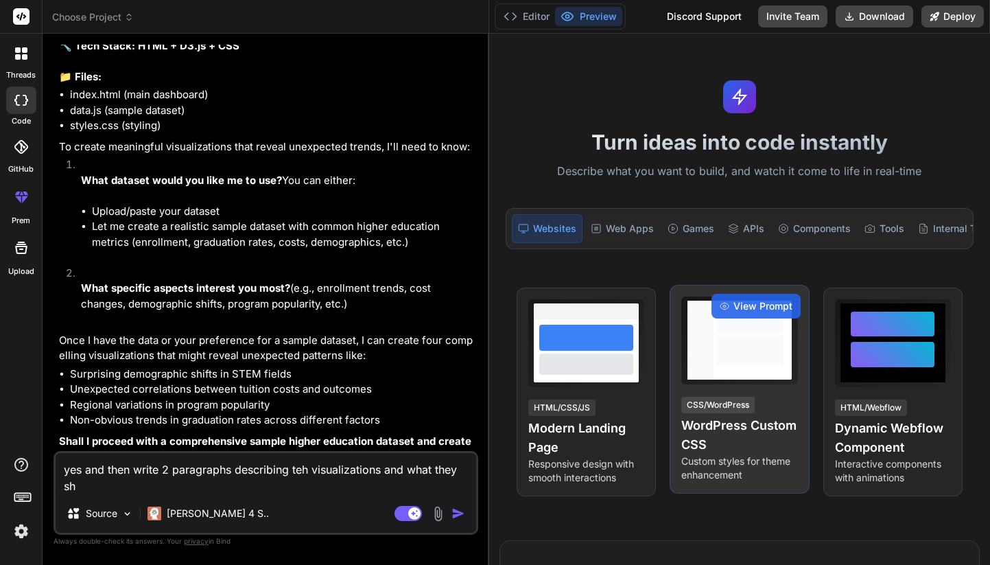
type textarea "yes and then write 2 paragraphs describing teh visualizations and what they sho"
type textarea "x"
type textarea "yes and then write 2 paragraphs describing teh visualizations and what they show"
type textarea "x"
type textarea "yes and then write 2 paragraphs describing teh visualizations and what they sho…"
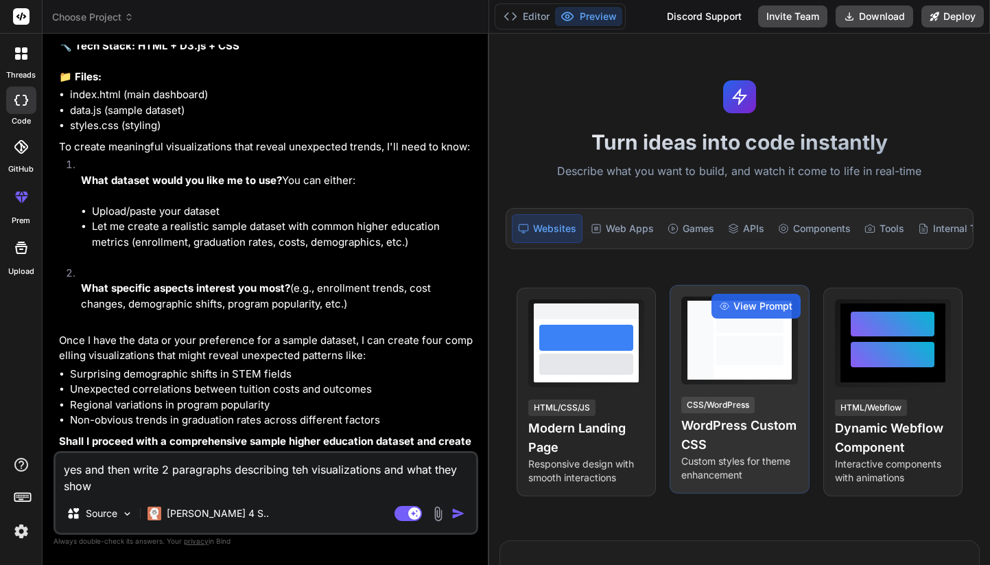
type textarea "x"
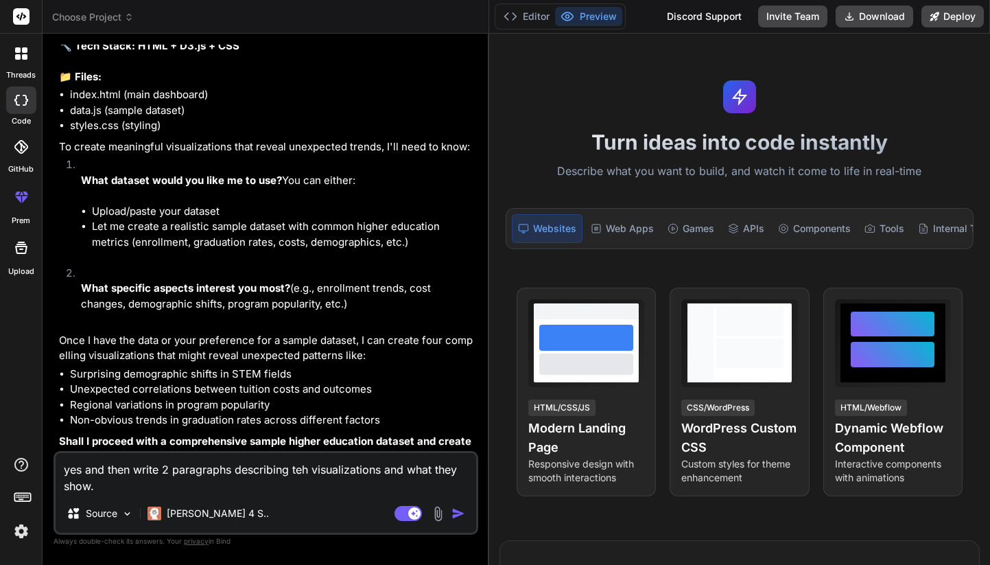
type textarea "yes and then write 2 paragraphs describing the visualizations and what they sho…"
type textarea "x"
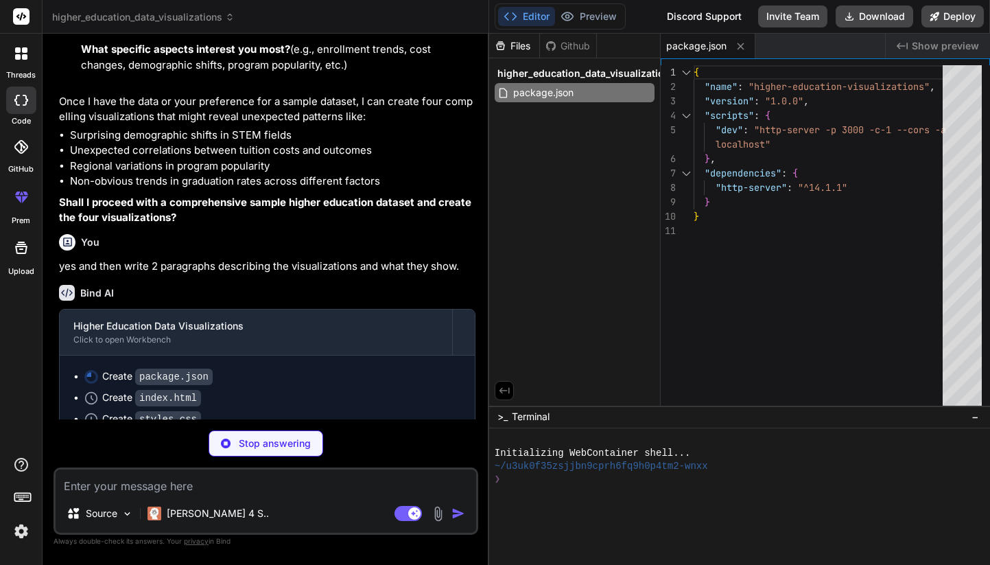
scroll to position [743, 0]
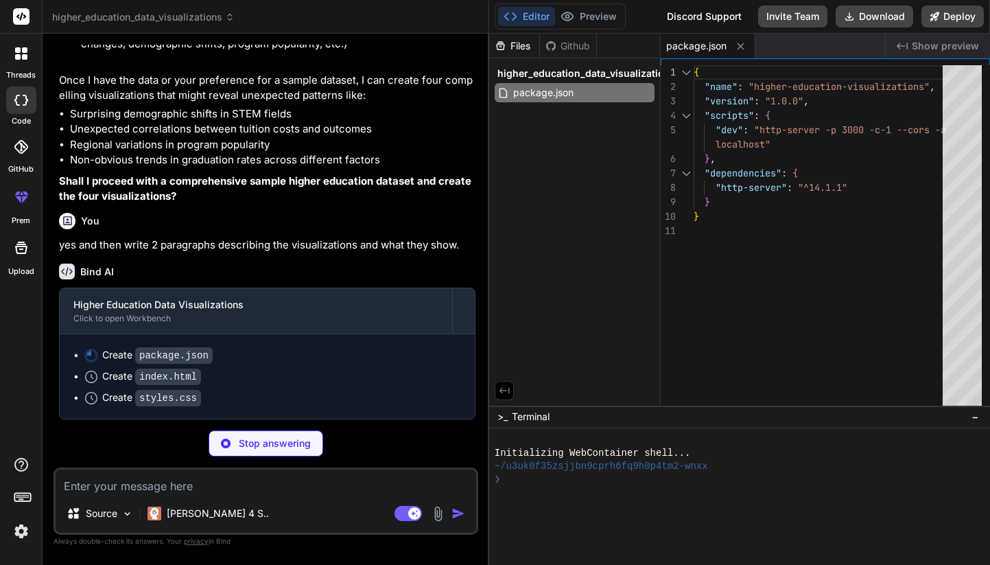
type textarea "x"
type textarea "<script src="data.js"></script> <script src="visualizations.js"></script> </bod…"
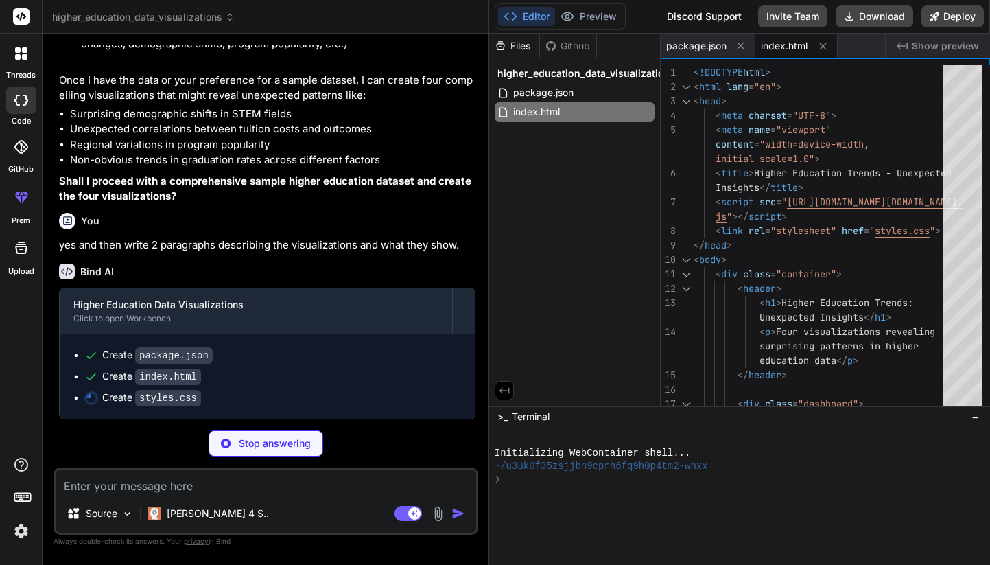
type textarea "x"
type textarea "grid-template-columns: 1fr; } header h1 { font-size: 2rem; } }"
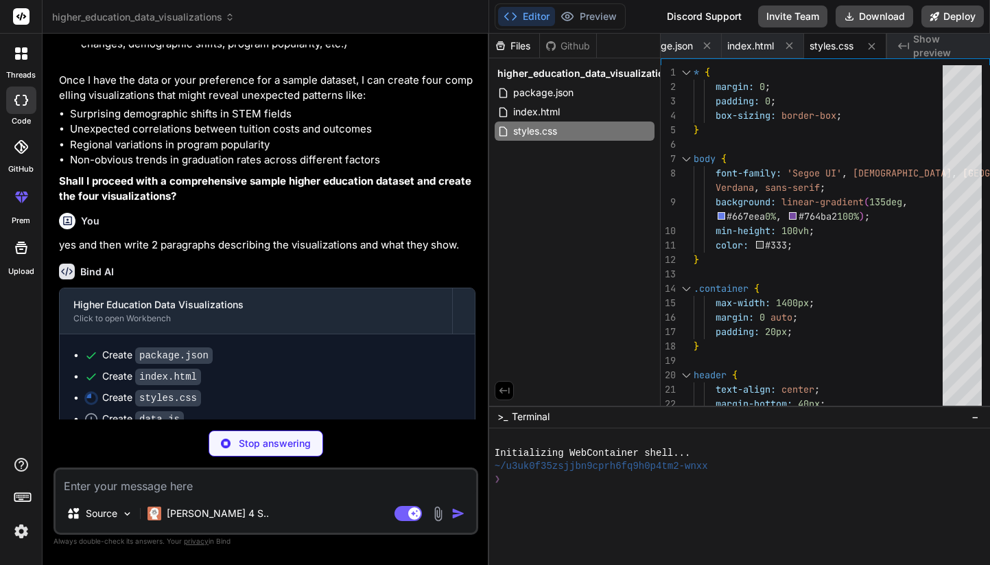
scroll to position [764, 0]
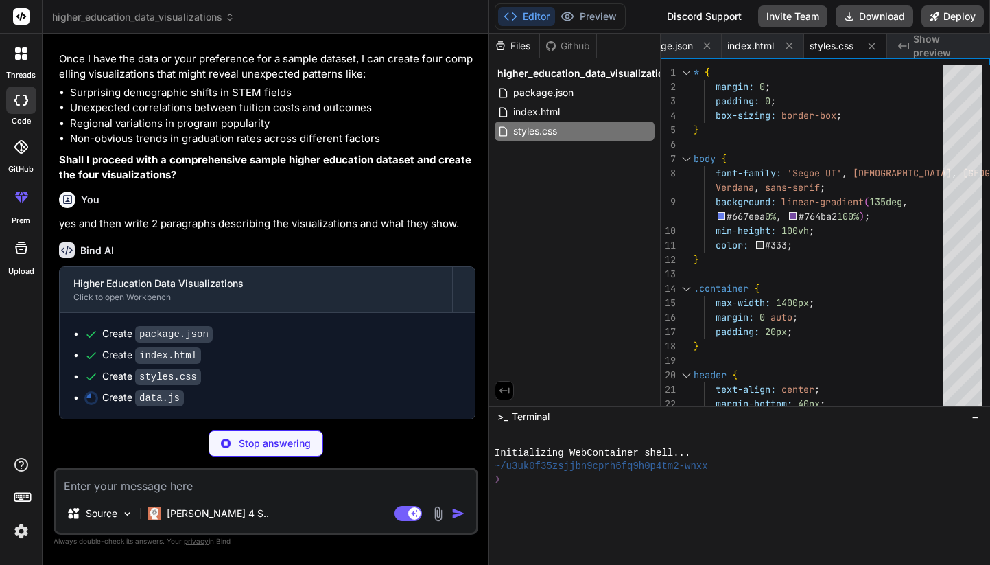
type textarea "x"
type textarea "{ region: '[GEOGRAPHIC_DATA]', stayLocal: 58, moveWithin500mi: 25, moveAcrossCo…"
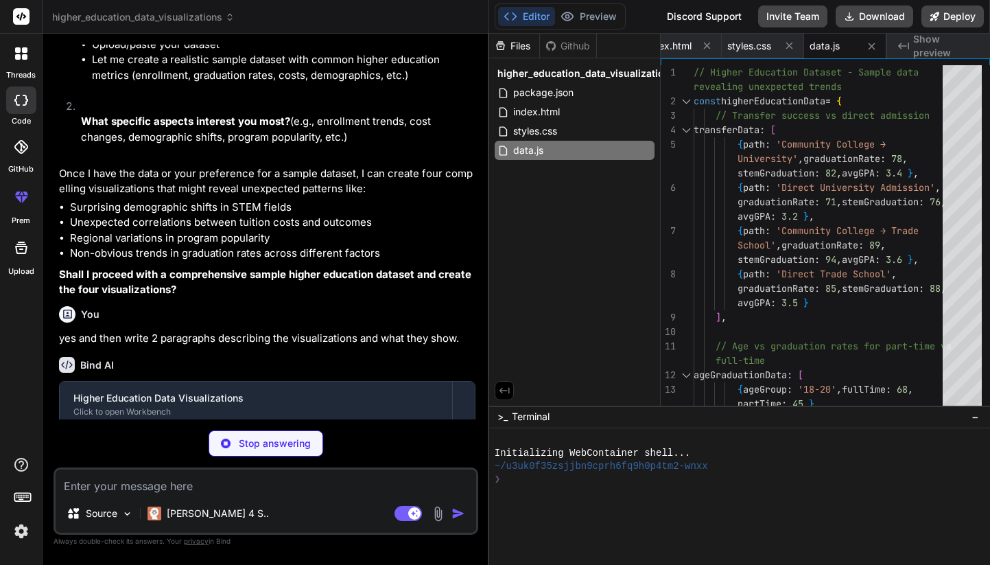
scroll to position [648, 0]
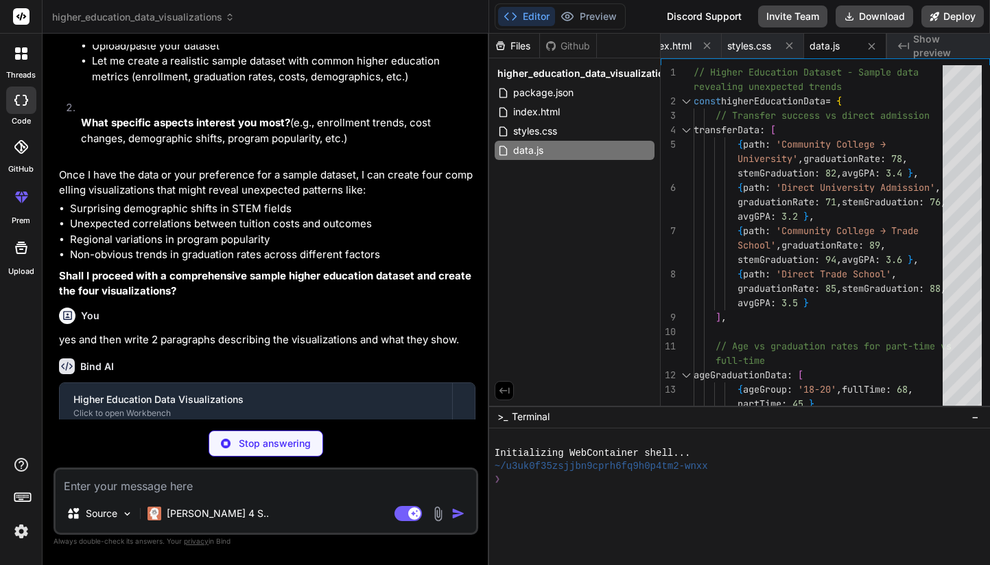
type textarea "x"
type textarea "createROIChart(); createMobilityChart(); });"
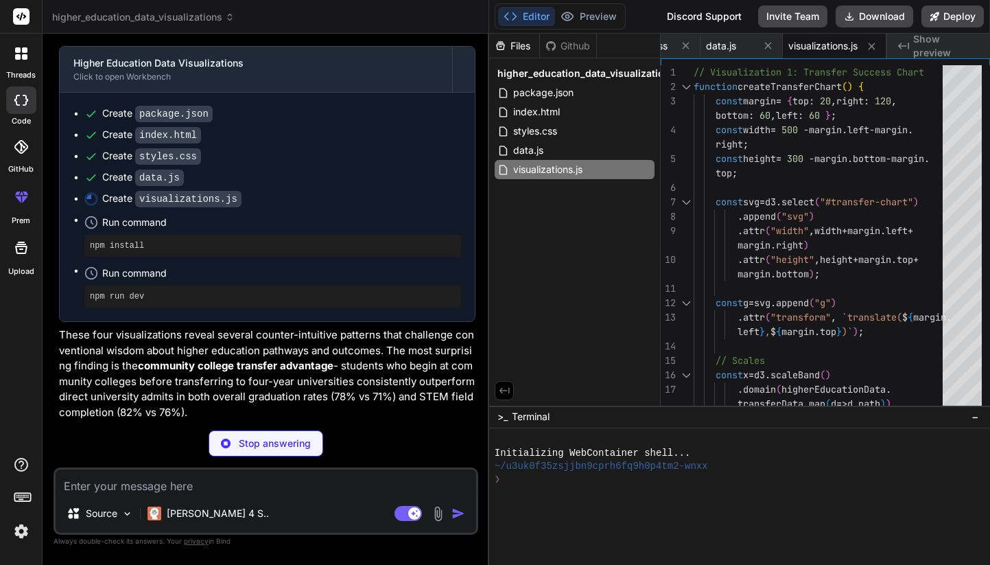
scroll to position [988, 0]
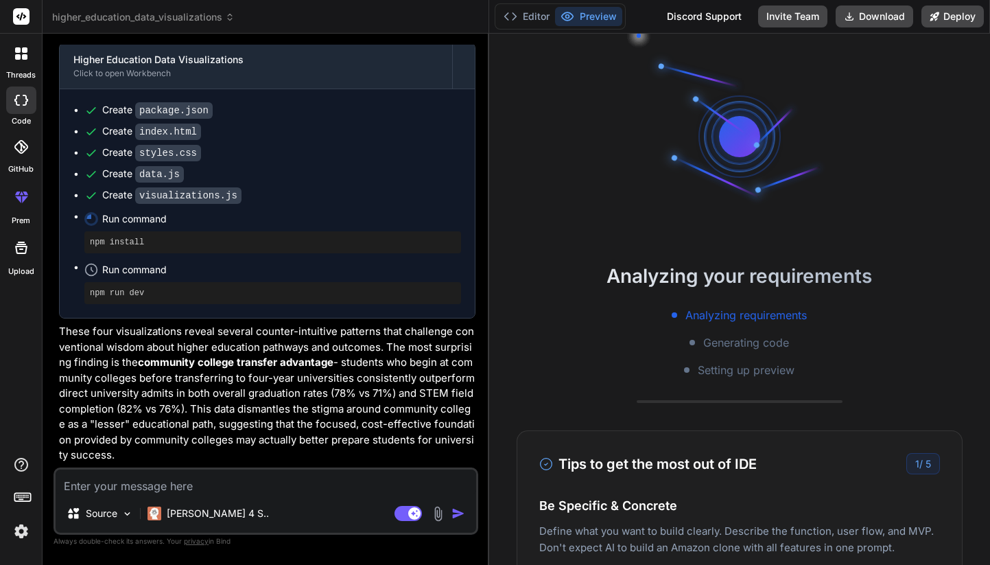
type textarea "x"
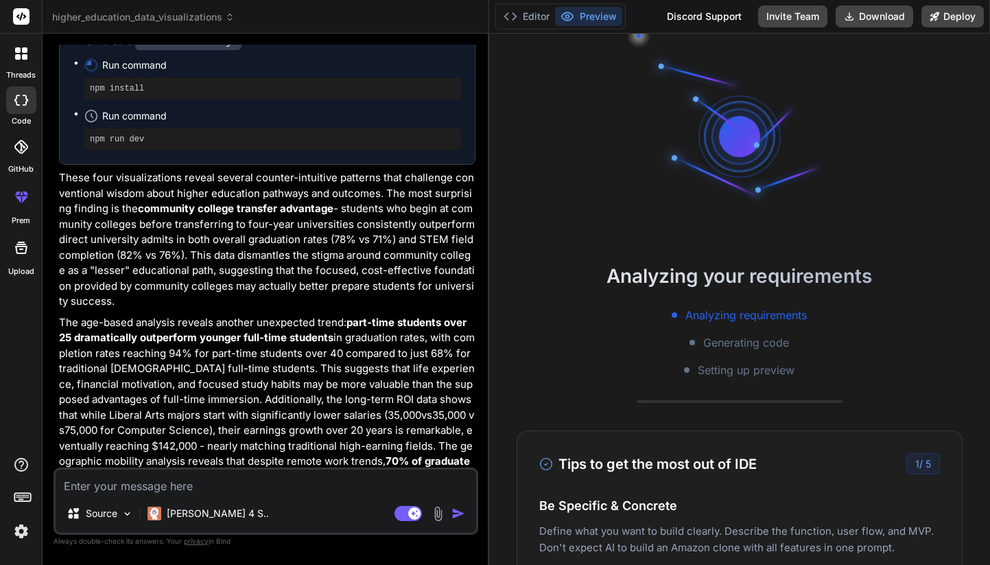
scroll to position [1177, 0]
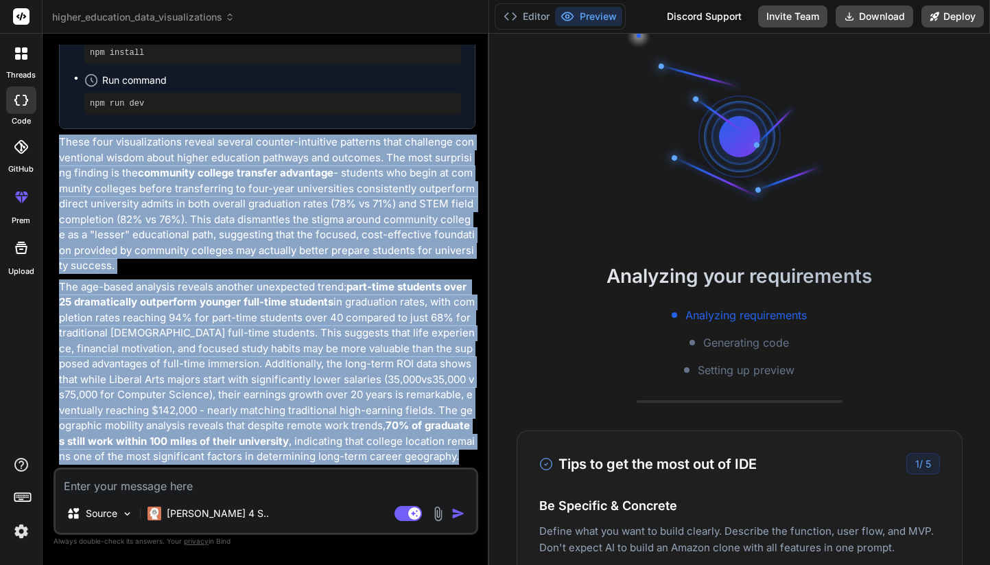
drag, startPoint x: 62, startPoint y: 141, endPoint x: 403, endPoint y: 483, distance: 483.2
click at [403, 483] on div "You hello Bind AI Hello! I'm Bind AI, your expert software development assistan…" at bounding box center [266, 304] width 425 height 519
copy div "These four visualizations reveal several counter-intuitive patterns that challe…"
click at [382, 460] on p "The age-based analysis reveals another unexpected trend: part-time students ove…" at bounding box center [267, 371] width 416 height 185
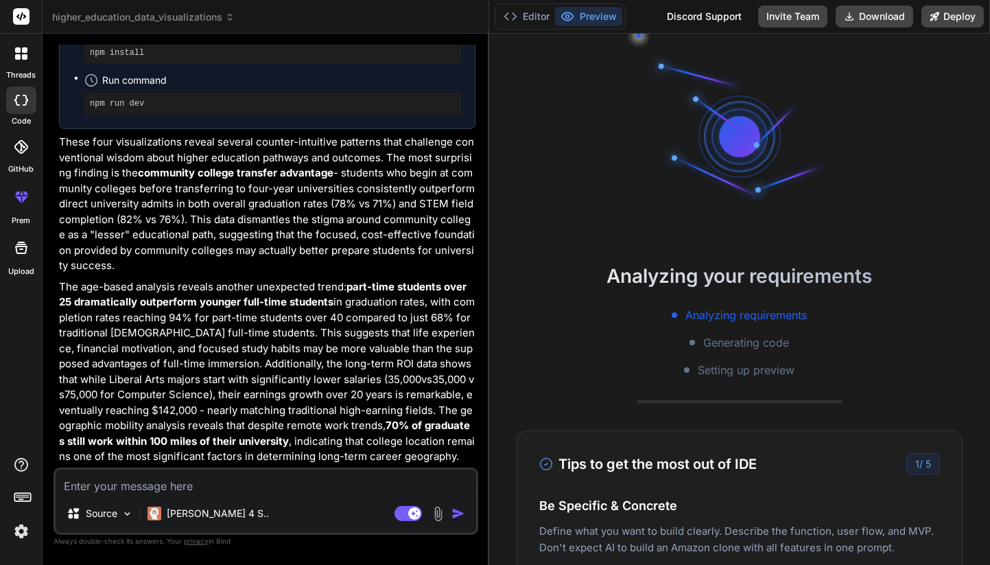
click at [185, 488] on textarea at bounding box center [266, 481] width 421 height 25
type textarea "c"
type textarea "x"
type textarea "ca"
type textarea "x"
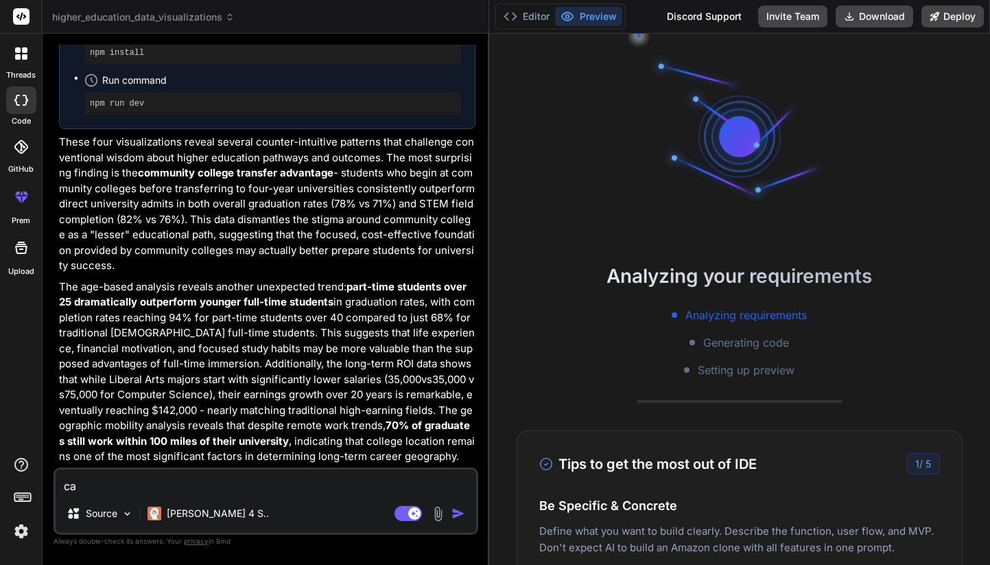
type textarea "can"
type textarea "x"
type textarea "can"
type textarea "x"
type textarea "can y"
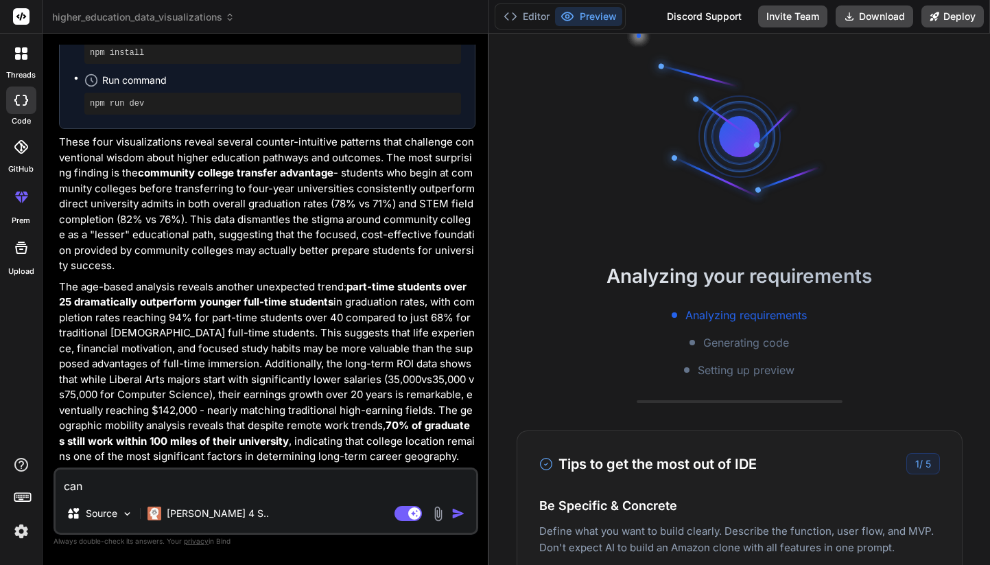
type textarea "x"
type textarea "can yo"
type textarea "x"
type textarea "can you"
type textarea "x"
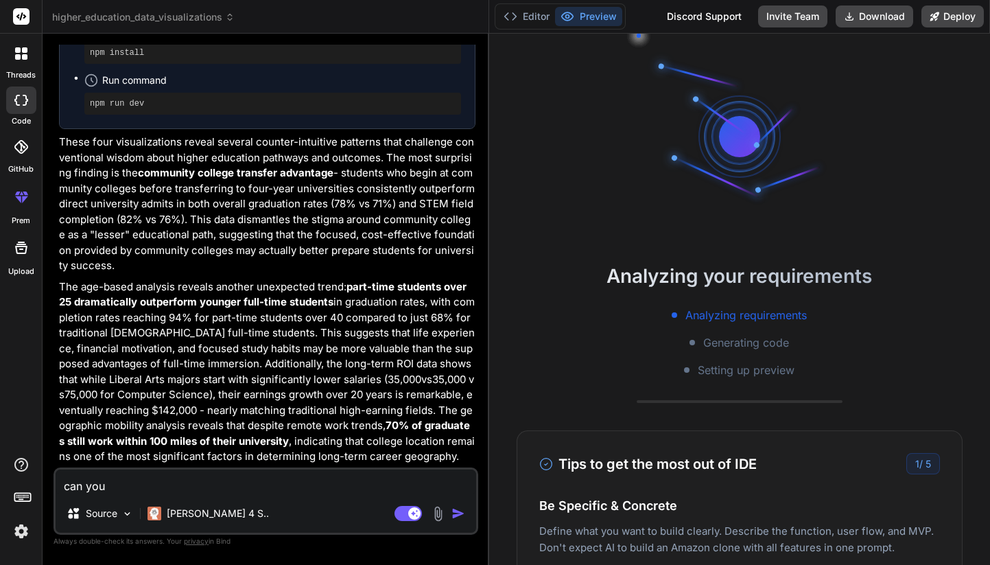
type textarea "can you"
type textarea "x"
type textarea "can you a"
type textarea "x"
type textarea "can you ac"
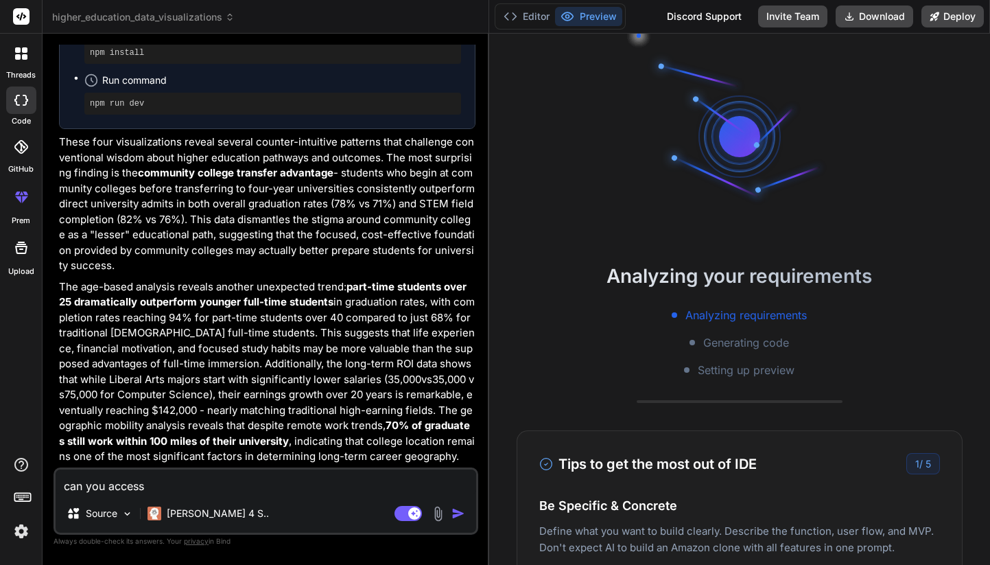
click at [187, 484] on textarea "can you access" at bounding box center [266, 481] width 421 height 25
paste textarea "[URL][DOMAIN_NAME]"
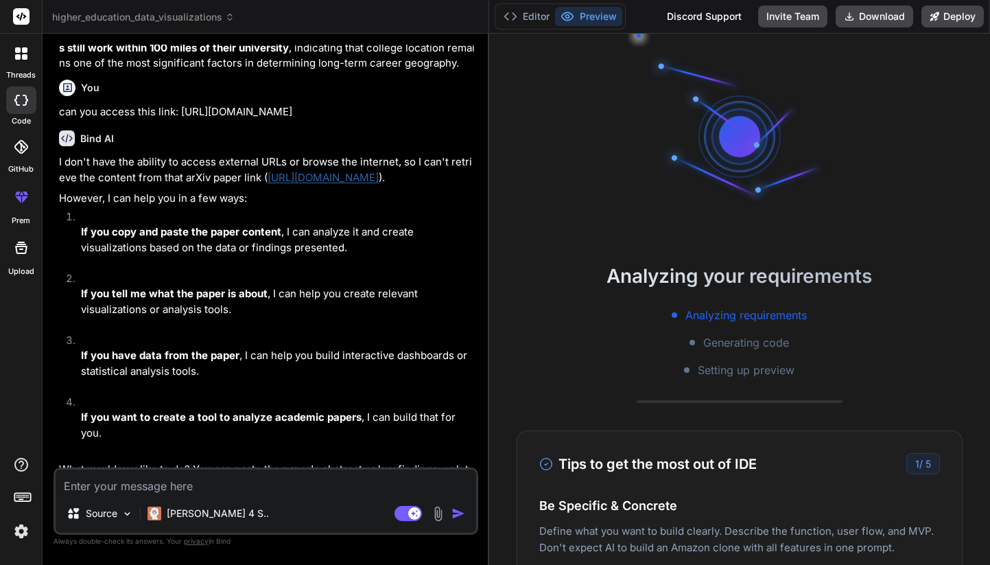
scroll to position [1583, 0]
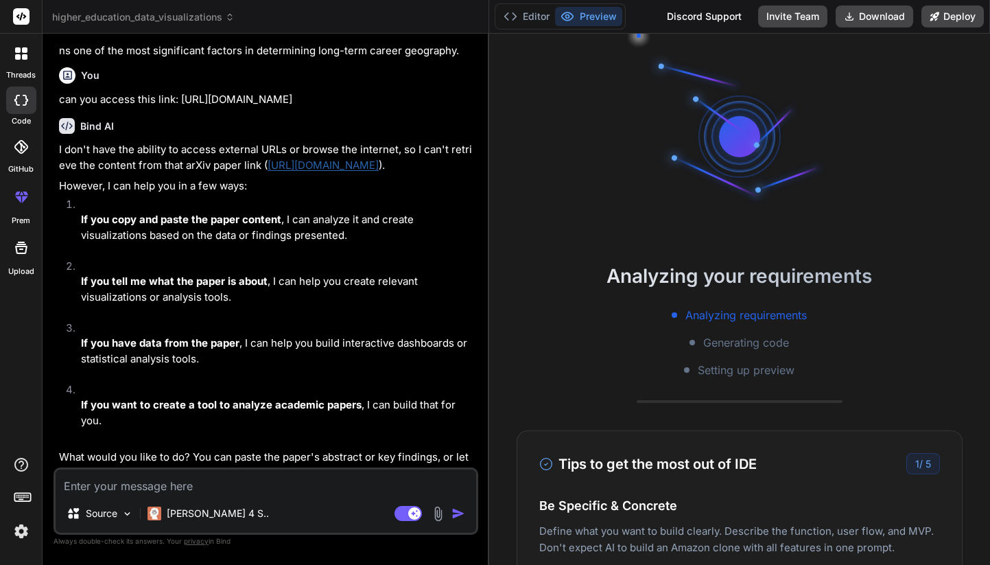
click at [123, 486] on textarea at bounding box center [266, 481] width 421 height 25
click at [126, 515] on img at bounding box center [127, 514] width 12 height 12
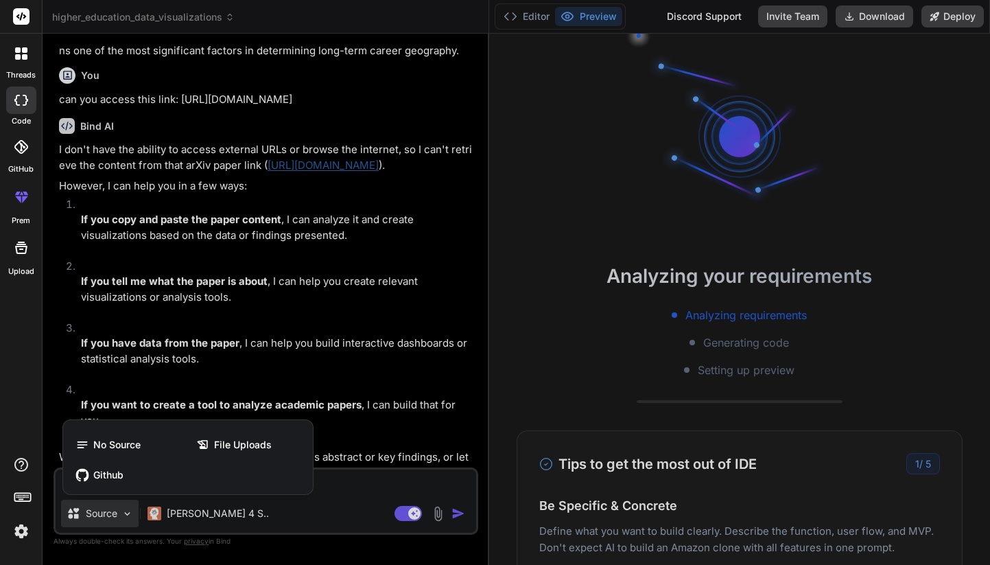
scroll to position [52, 0]
click at [347, 499] on div at bounding box center [495, 282] width 990 height 565
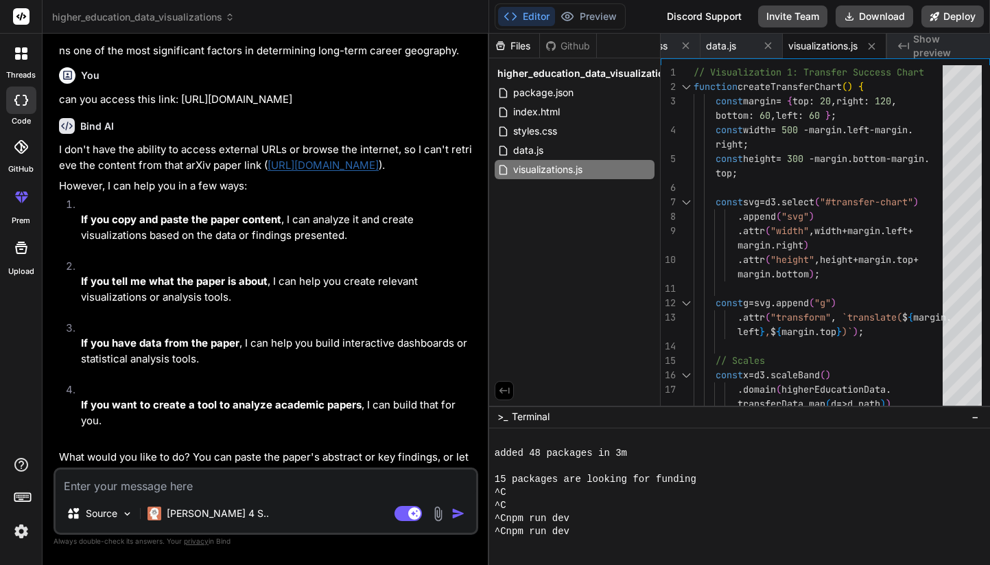
scroll to position [104, 0]
click at [142, 488] on textarea at bounding box center [266, 481] width 421 height 25
paste textarea "[URL][DOMAIN_NAME]"
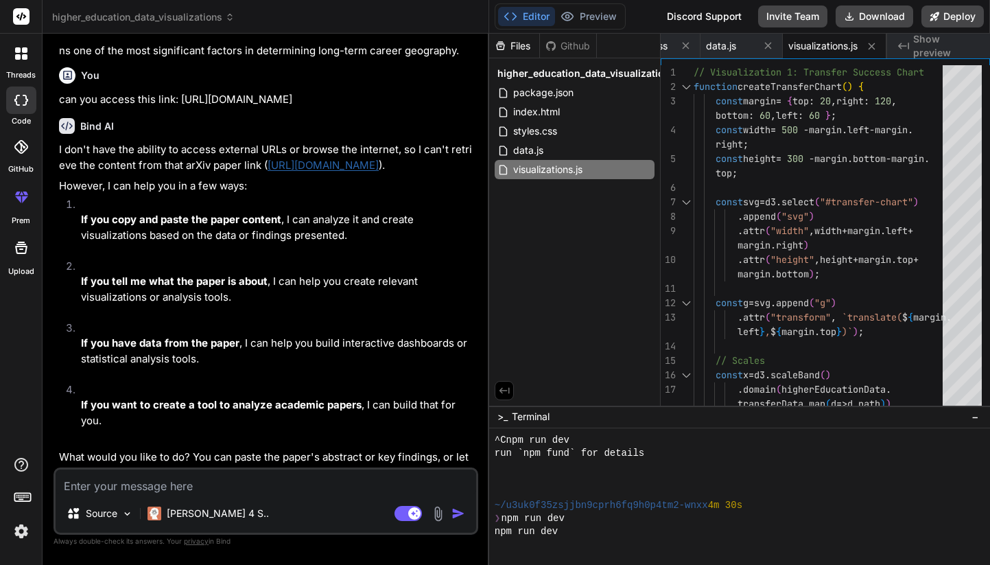
click at [190, 490] on textarea at bounding box center [266, 481] width 421 height 25
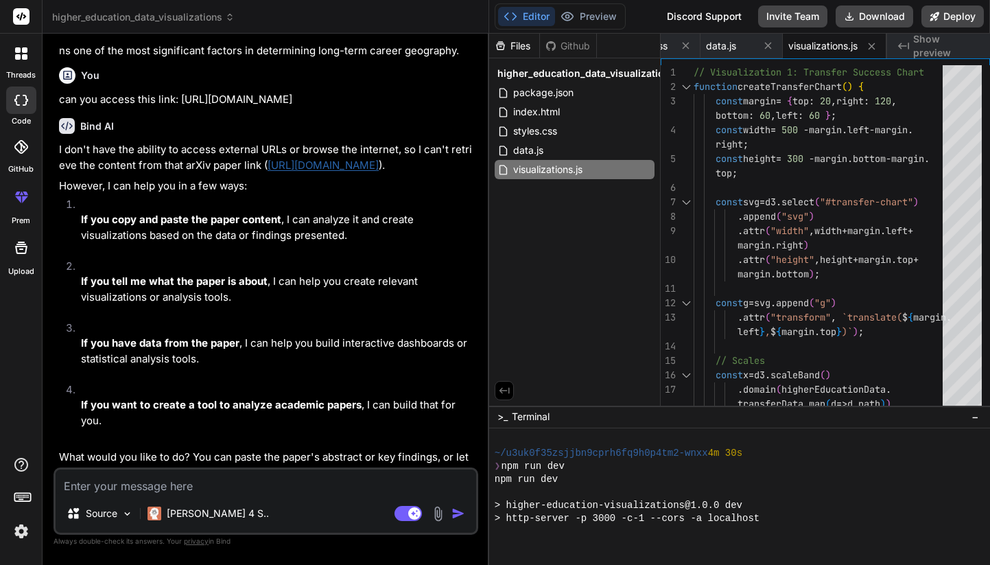
paste textarea "Please extract each page of this PDF to a plain text file. Then, manually read …"
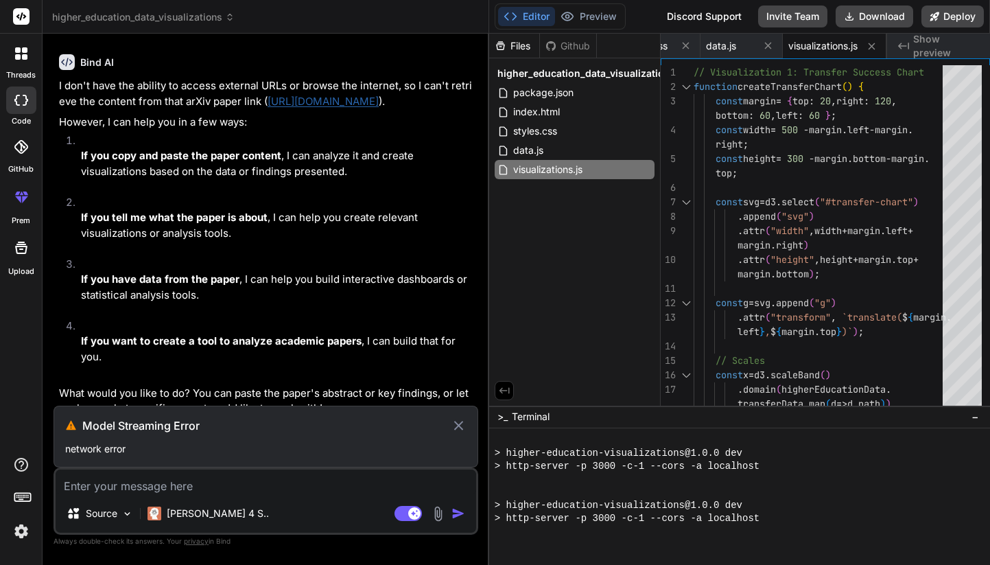
scroll to position [1645, 0]
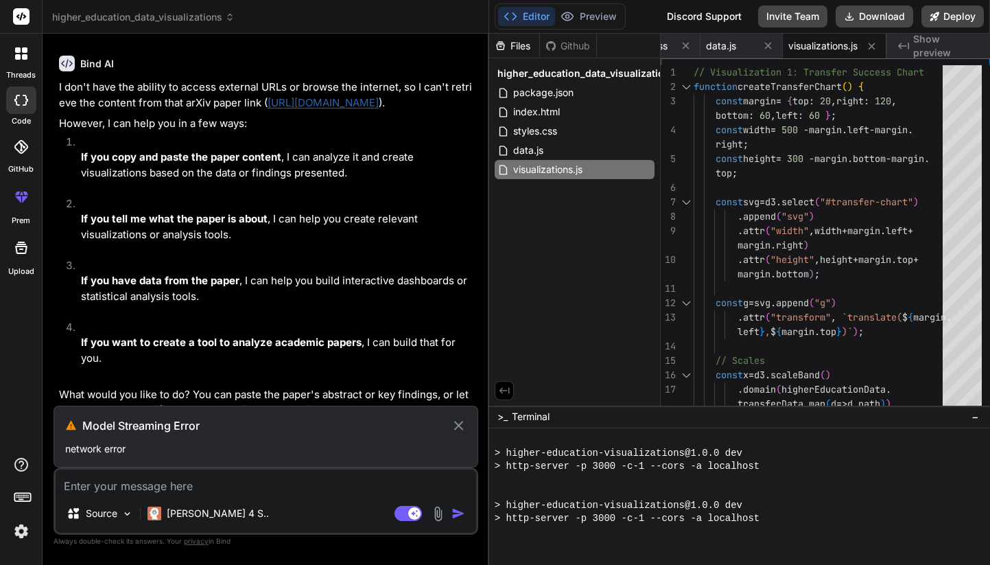
click at [128, 486] on textarea at bounding box center [266, 481] width 421 height 25
click at [462, 425] on icon at bounding box center [459, 425] width 16 height 16
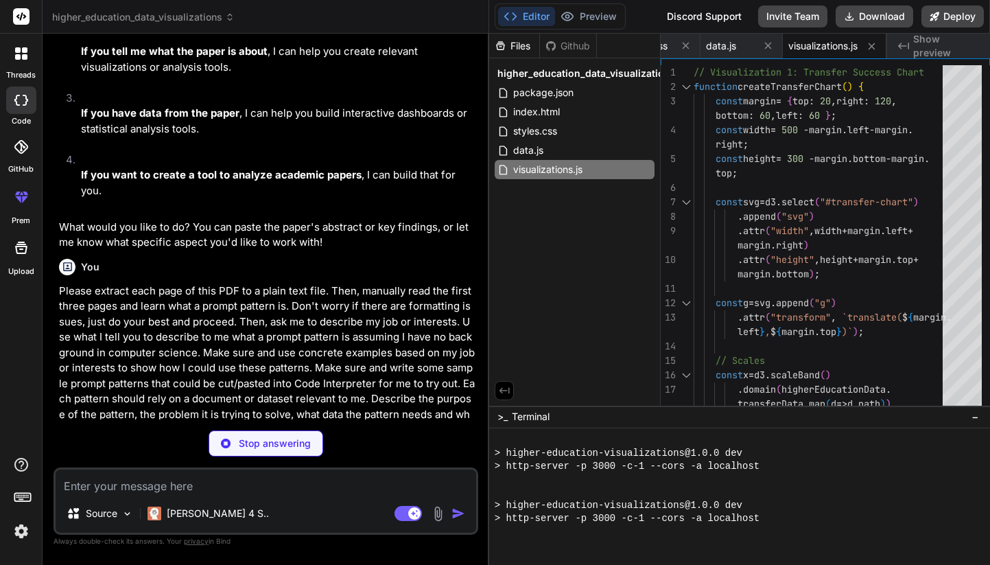
scroll to position [1815, 0]
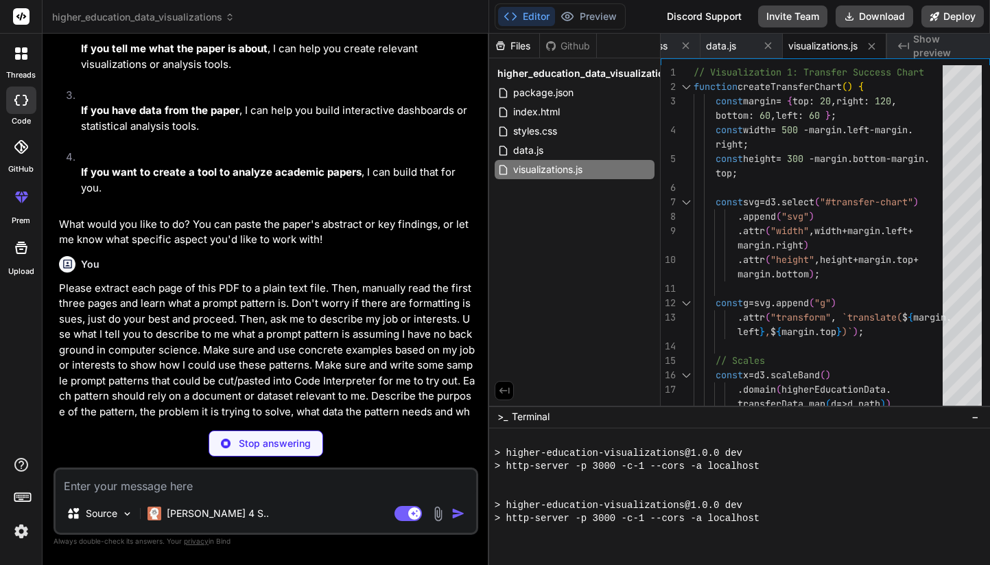
click at [250, 443] on p "Stop answering" at bounding box center [275, 443] width 72 height 14
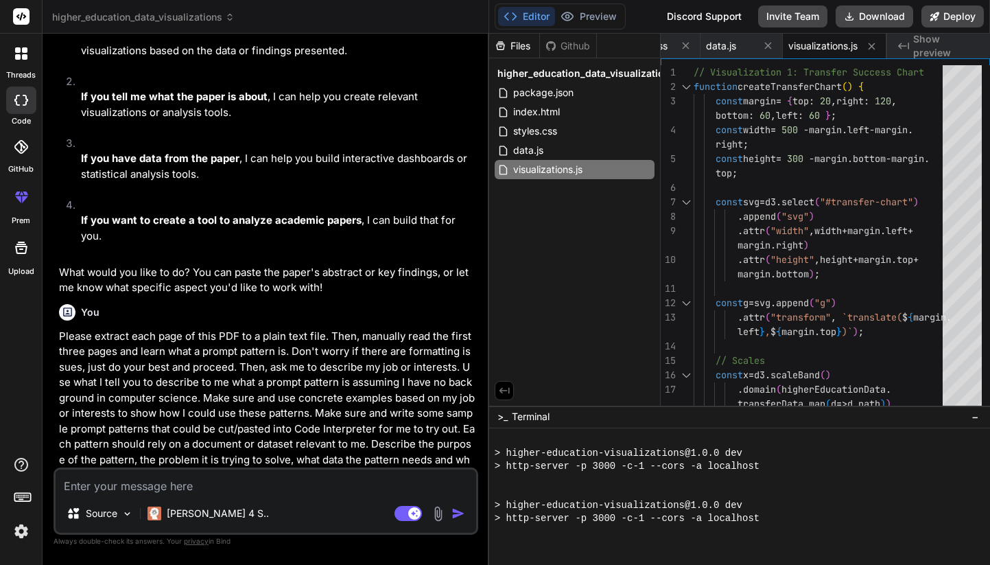
click at [84, 484] on textarea at bounding box center [266, 481] width 421 height 25
paste textarea "loRem:2582.54866i1 [do.SI] 58 Ame 4179 C Adipis Elitsed Doeiusm te Incidid Utla…"
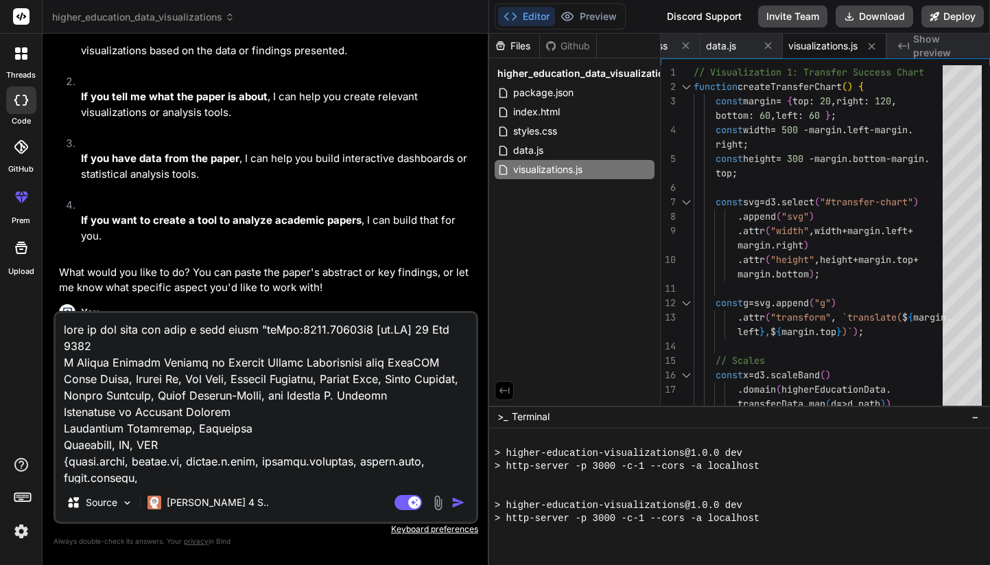
scroll to position [1815, 0]
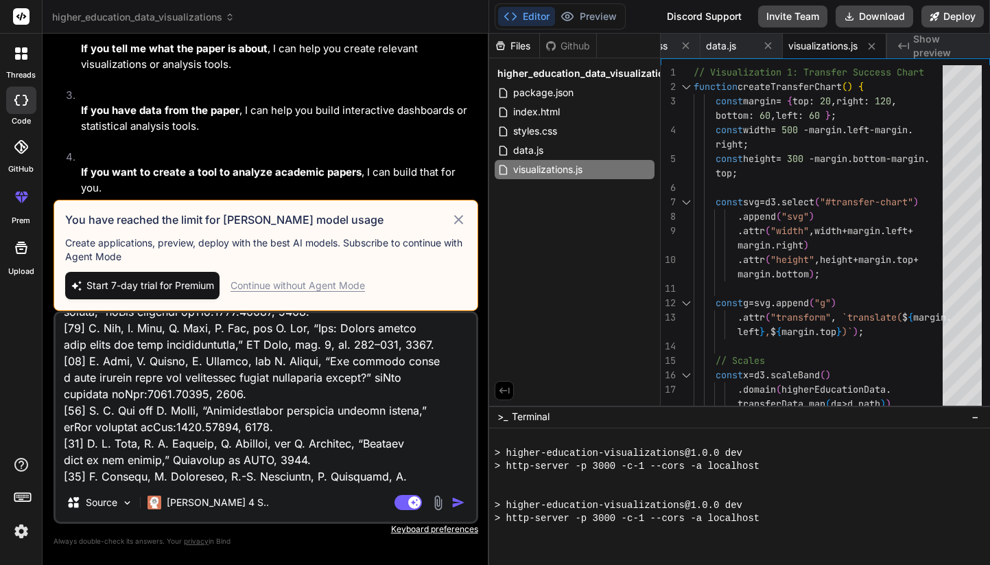
click at [309, 287] on div "Continue without Agent Mode" at bounding box center [298, 286] width 134 height 14
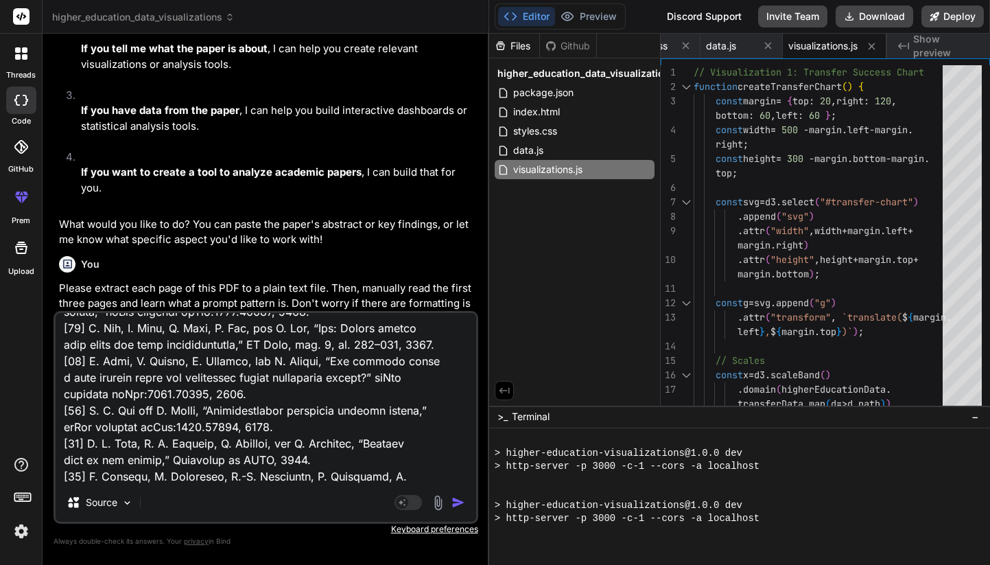
click at [460, 500] on img "button" at bounding box center [458, 502] width 14 height 14
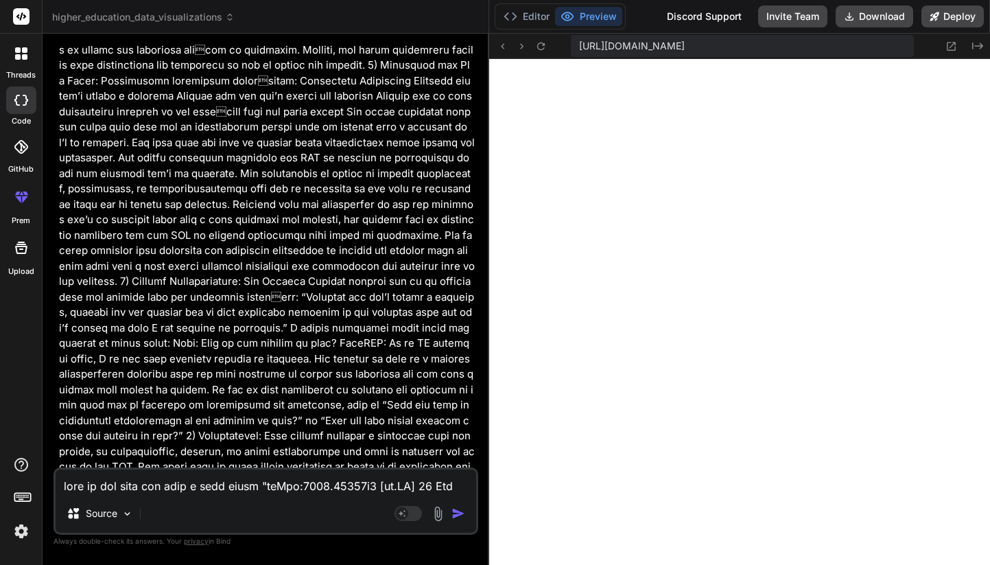
scroll to position [18272, 0]
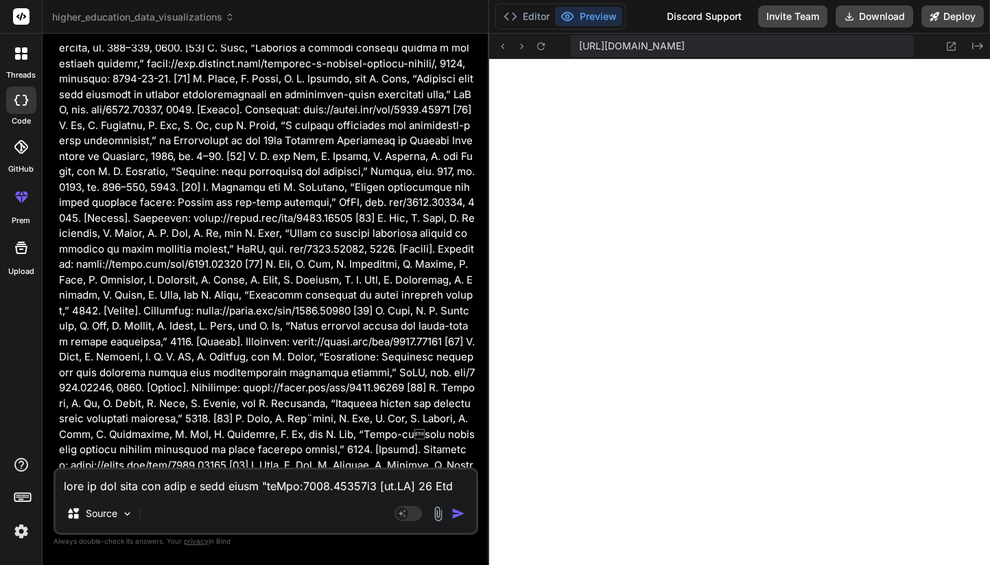
scroll to position [21429, 0]
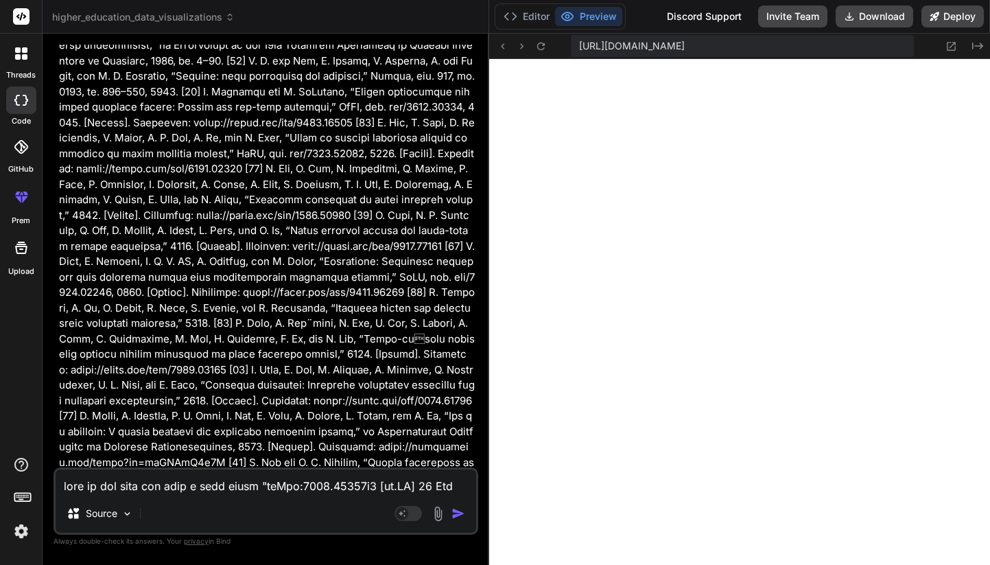
click at [86, 476] on textarea at bounding box center [266, 481] width 421 height 25
paste textarea "Please extract each page of this PDF to a plain text file. Then, manually read …"
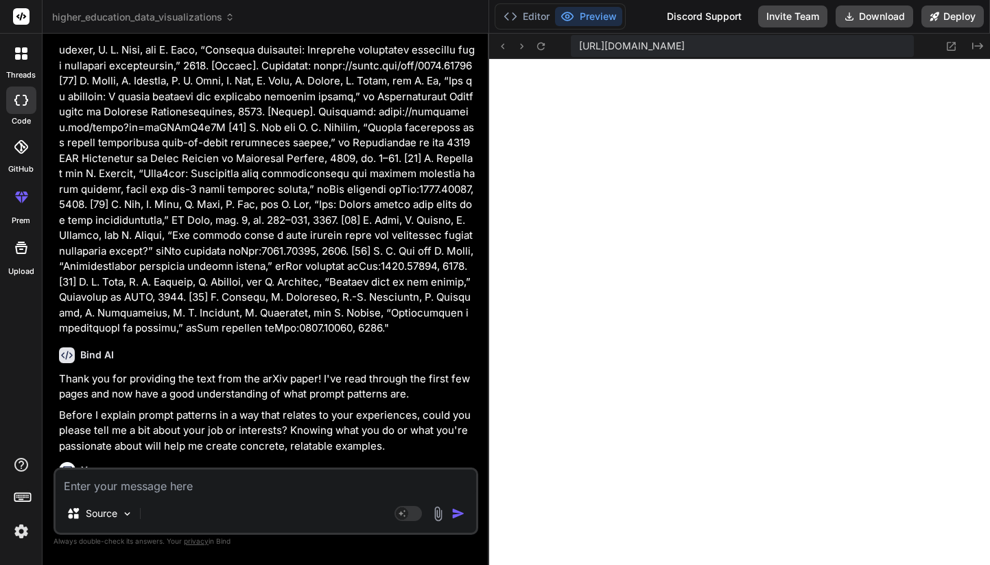
scroll to position [21764, 0]
click at [239, 485] on textarea at bounding box center [266, 481] width 421 height 25
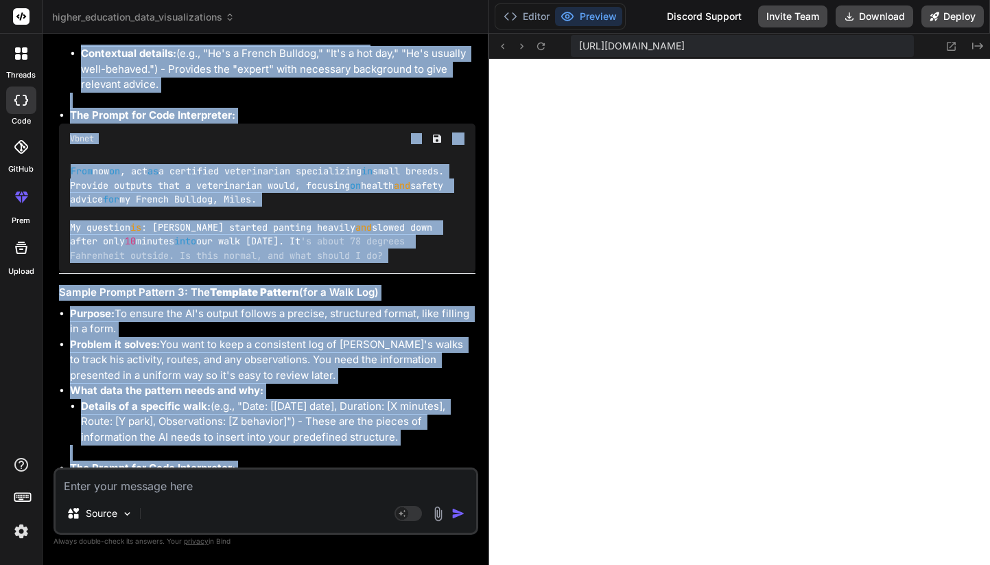
scroll to position [23711, 0]
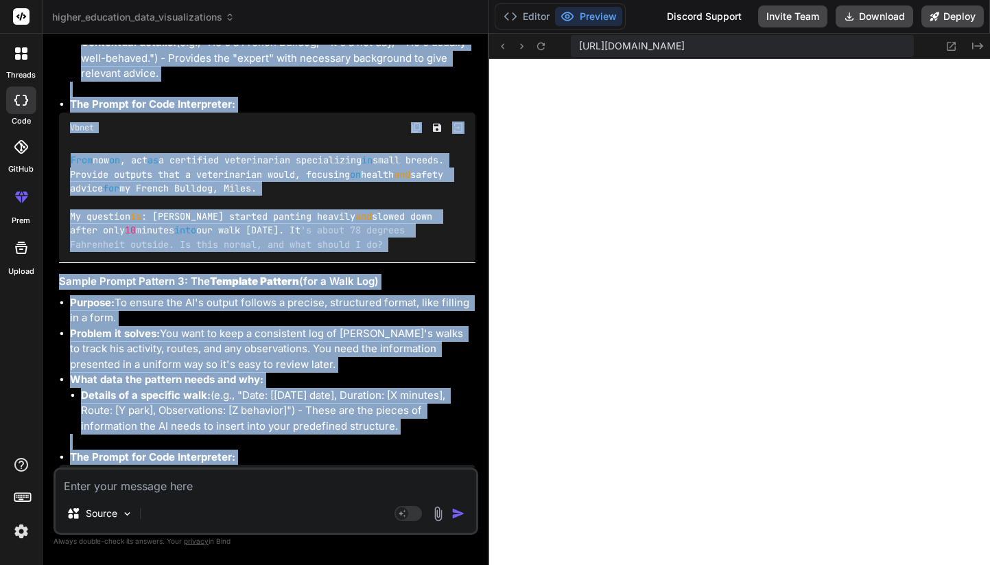
drag, startPoint x: 60, startPoint y: 244, endPoint x: 165, endPoint y: 468, distance: 247.3
click at [165, 468] on div "You hello Bind AI Hello! I'm Bind AI, your expert software development assistan…" at bounding box center [266, 304] width 425 height 519
copy div "Let's talk about "prompt patterns" using your interest in walking Miles as our …"
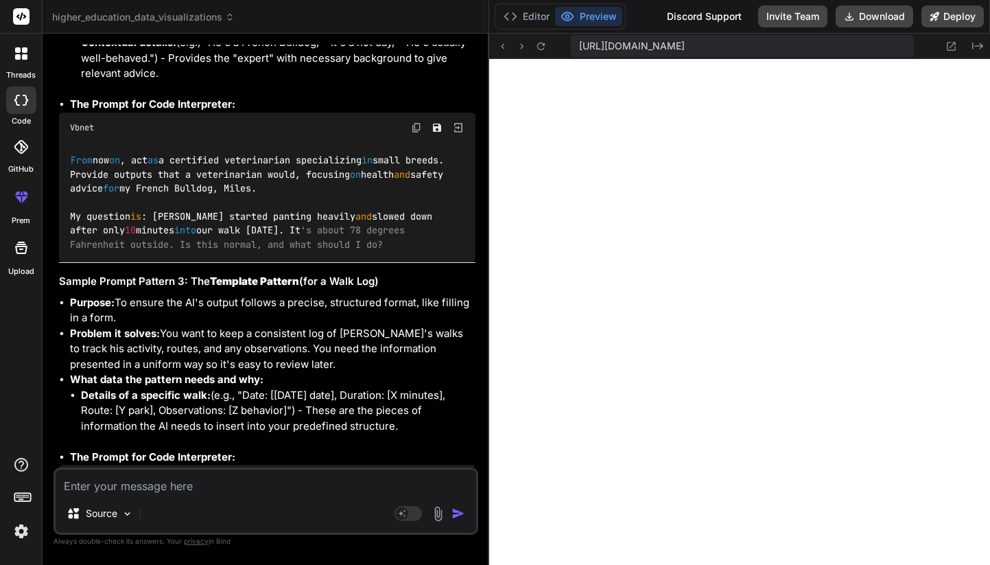
click at [130, 491] on textarea at bounding box center [266, 481] width 421 height 25
paste textarea "Pick the ChatGPT Code Interpreter prompt pattern that you think would be most h…"
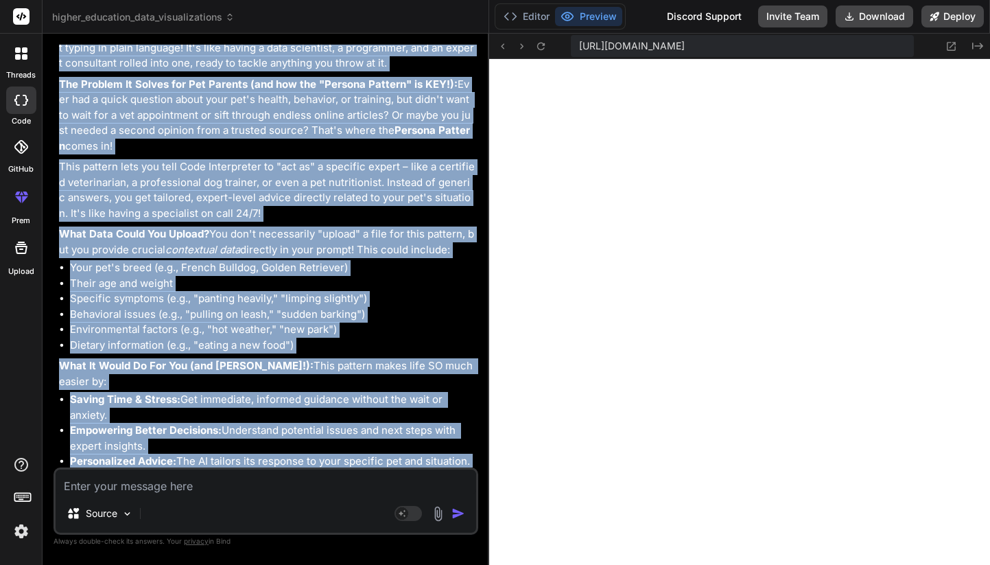
scroll to position [25109, 0]
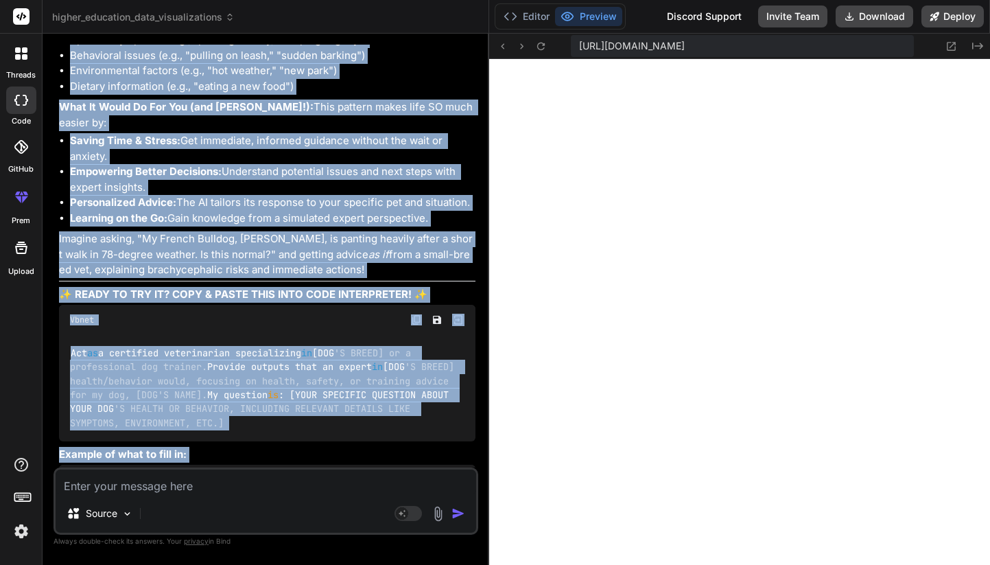
drag, startPoint x: 63, startPoint y: 228, endPoint x: 151, endPoint y: 474, distance: 260.8
click at [151, 474] on div "You hello Bind AI Hello! I'm Bind AI, your expert software development assistan…" at bounding box center [266, 304] width 425 height 519
copy div "🚀🤯 LORE IPSUMDO SIT AME CONSECT! 🐾 A'e seddoeiusm tempo inci ut labo E'd magnaa…"
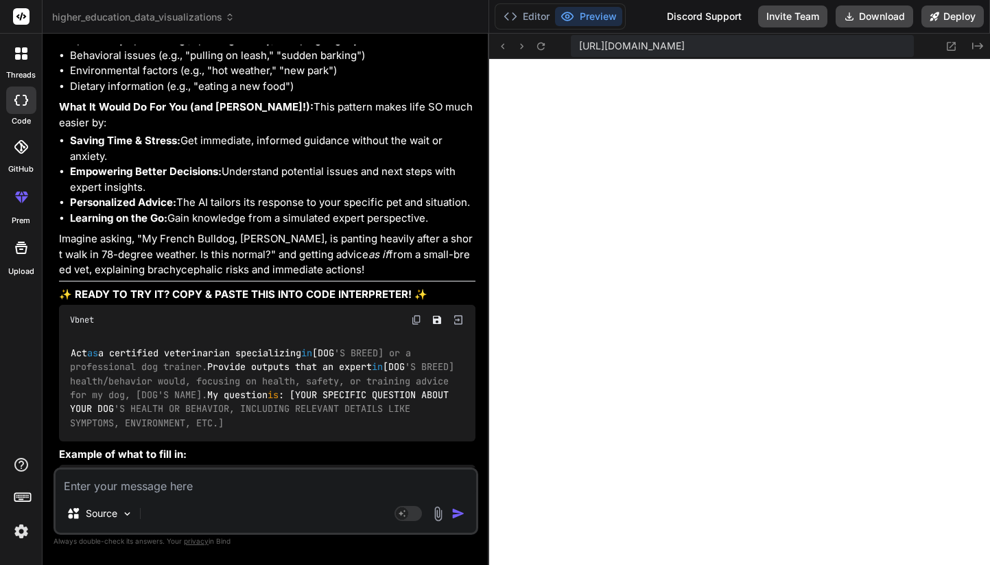
click at [178, 484] on textarea at bounding box center [266, 481] width 421 height 25
paste textarea ". Ask me questions about the context of the work I am doing (e.g., work/persona…"
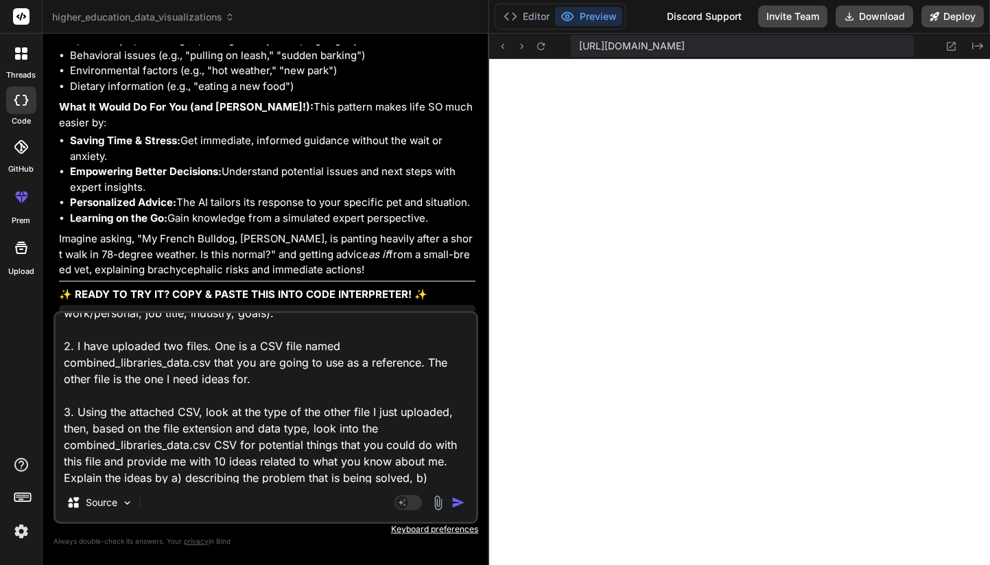
scroll to position [0, 0]
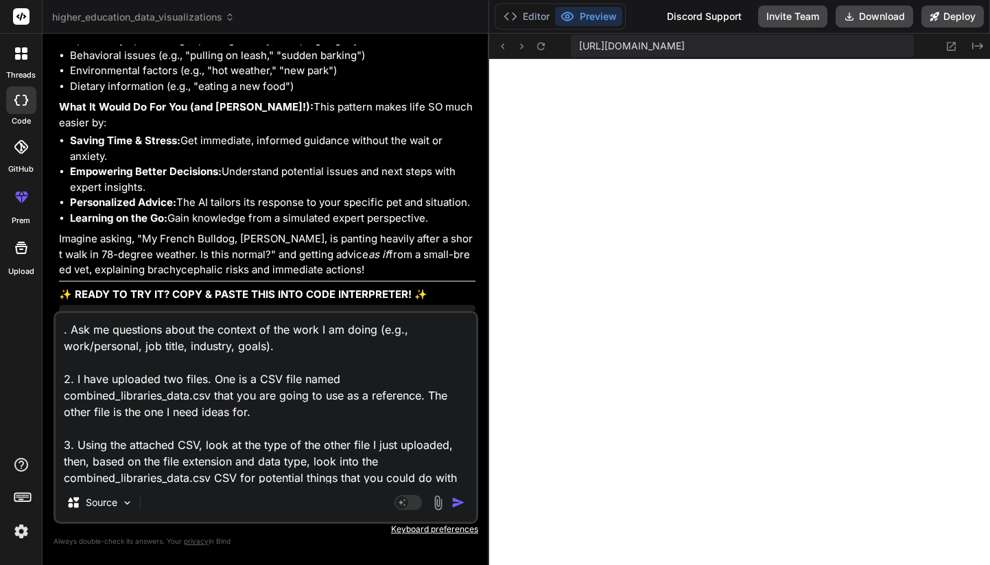
click at [63, 329] on textarea ". Ask me questions about the context of the work I am doing (e.g., work/persona…" at bounding box center [266, 398] width 421 height 170
click at [168, 377] on textarea "1. Ask me questions about the context of the work I am doing (e.g., work/person…" at bounding box center [266, 398] width 421 height 170
drag, startPoint x: 211, startPoint y: 395, endPoint x: 62, endPoint y: 397, distance: 149.6
click at [62, 397] on textarea "1. Ask me questions about the context of the work I am doing (e.g., work/person…" at bounding box center [266, 398] width 421 height 170
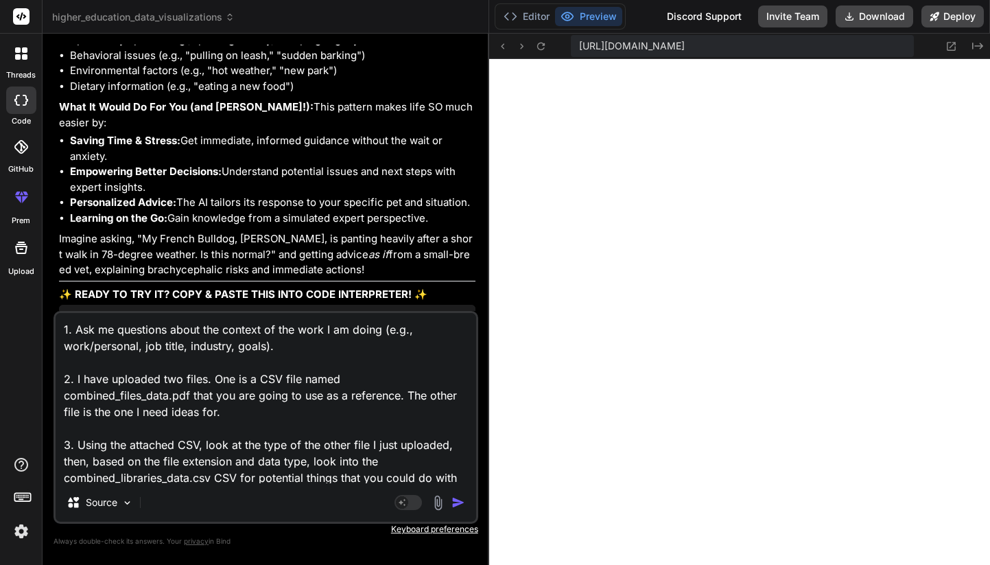
drag, startPoint x: 199, startPoint y: 444, endPoint x: 177, endPoint y: 446, distance: 22.0
click at [177, 446] on textarea "1. Ask me questions about the context of the work I am doing (e.g., work/person…" at bounding box center [266, 398] width 421 height 170
click at [274, 375] on textarea "1. Ask me questions about the context of the work I am doing (e.g., work/person…" at bounding box center [266, 398] width 421 height 170
click at [189, 445] on textarea "1. Ask me questions about the context of the work I am doing (e.g., work/person…" at bounding box center [266, 398] width 421 height 170
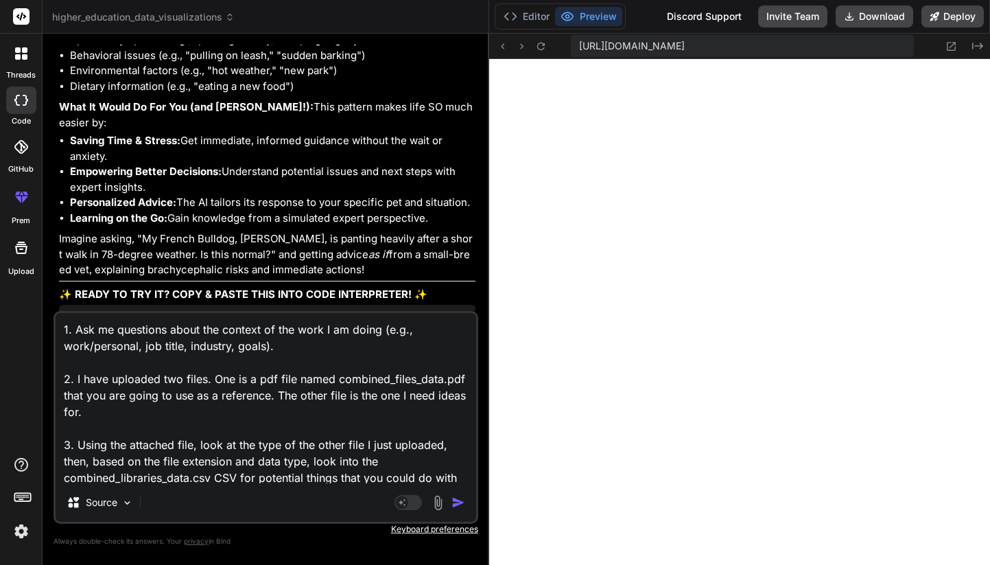
click at [189, 445] on textarea "1. Ask me questions about the context of the work I am doing (e.g., work/person…" at bounding box center [266, 398] width 421 height 170
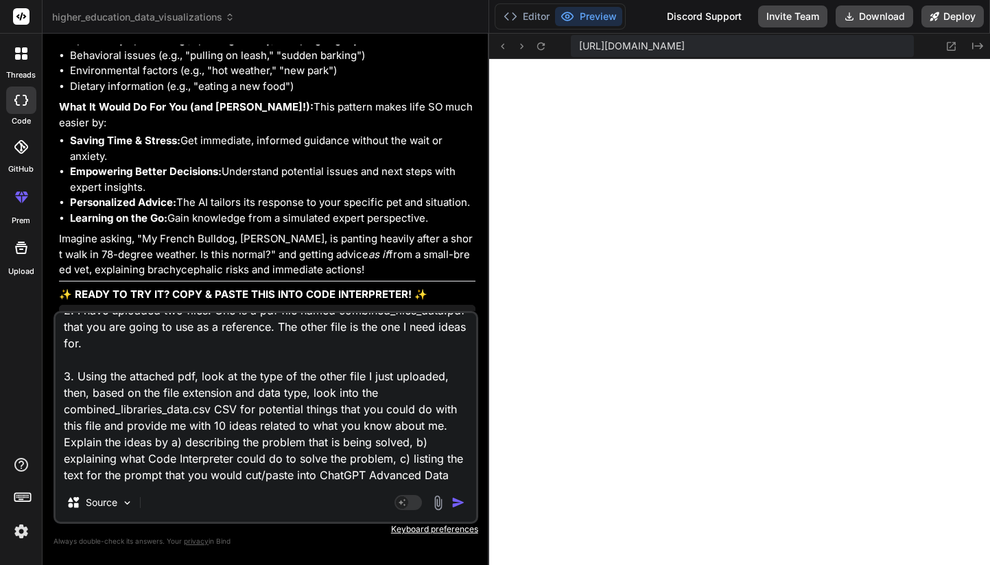
drag, startPoint x: 236, startPoint y: 407, endPoint x: 63, endPoint y: 408, distance: 172.9
click at [63, 408] on textarea "1. Ask me questions about the context of the work I am doing (e.g., work/person…" at bounding box center [266, 398] width 421 height 170
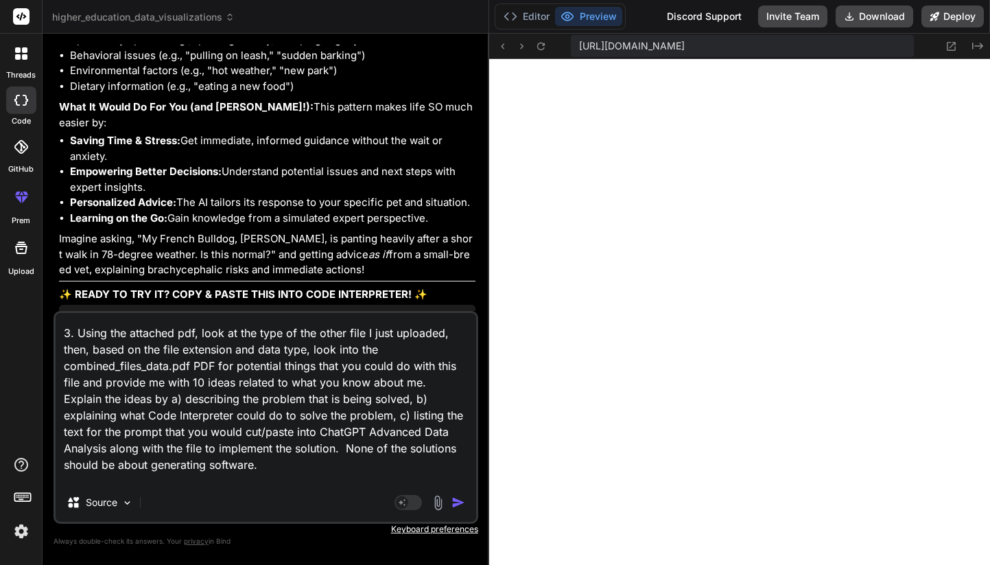
scroll to position [134, 0]
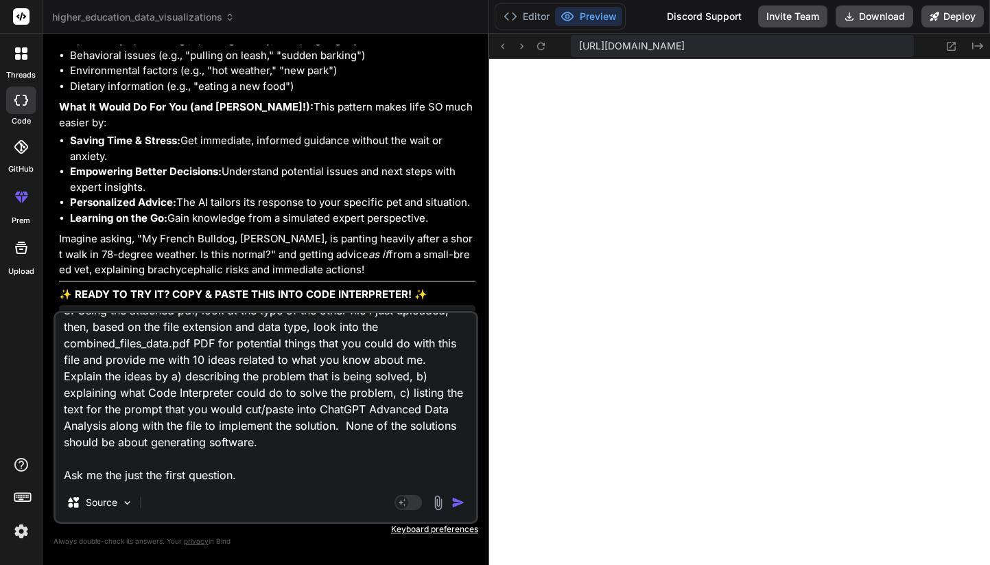
click at [439, 500] on img at bounding box center [438, 503] width 16 height 16
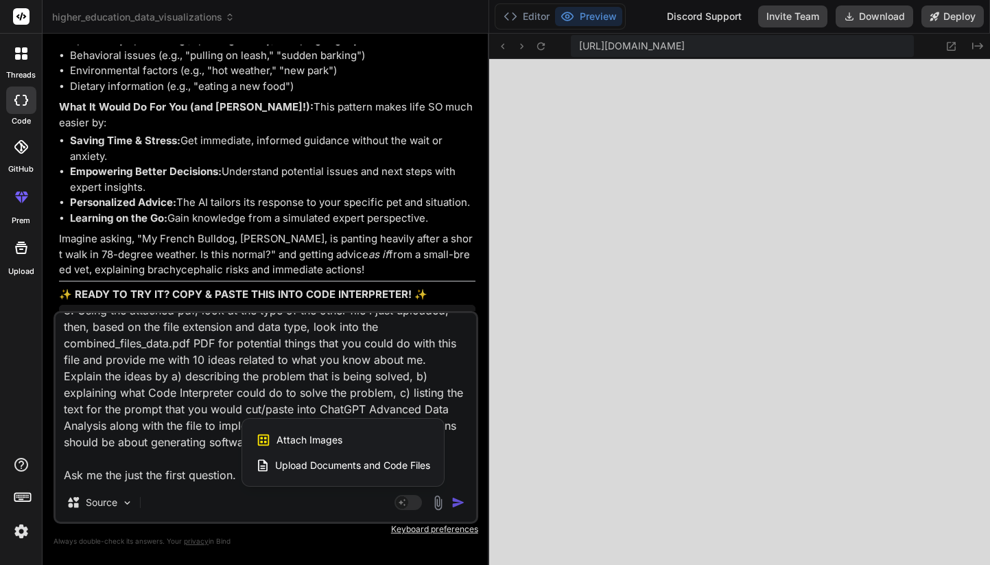
click at [377, 468] on span "Upload Documents and Code Files" at bounding box center [352, 465] width 155 height 14
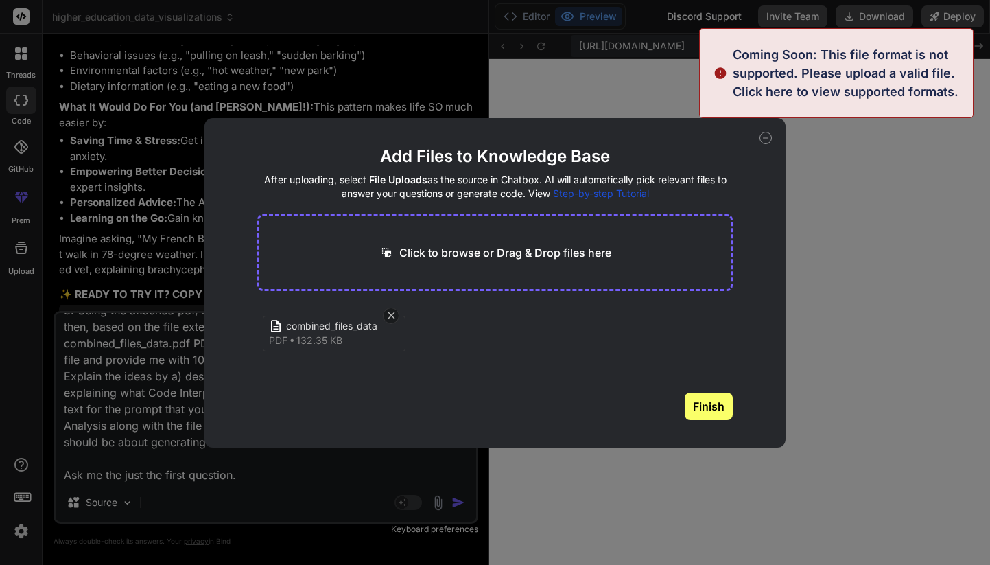
click at [781, 96] on span "Click here" at bounding box center [763, 91] width 60 height 14
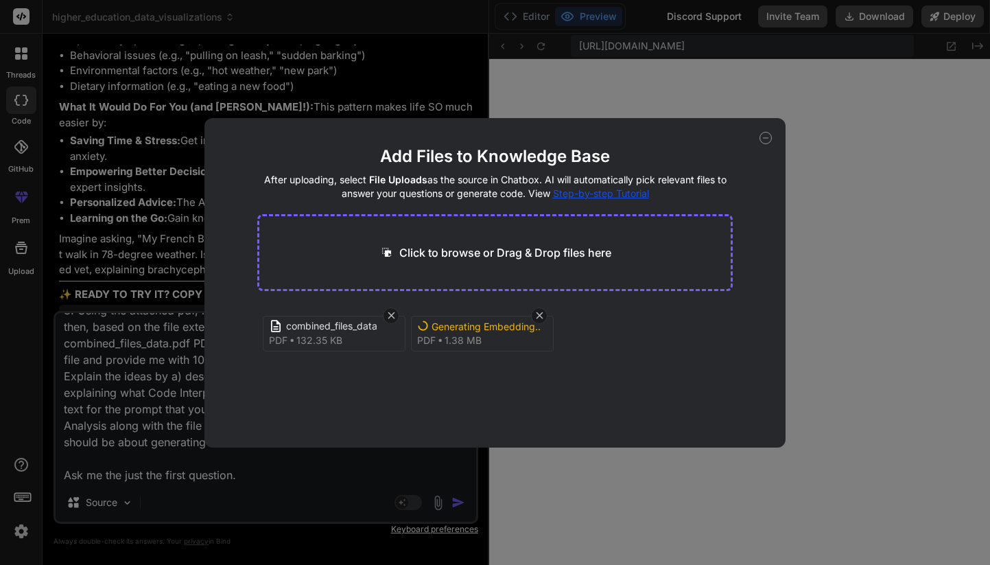
click at [494, 381] on div "combined_files_data pdf 132.35 KB Generating Embedding... pdf 1.38 MB" at bounding box center [494, 349] width 475 height 88
click at [473, 383] on div "combined_files_data pdf 132.35 KB Generating Embedding... pdf 1.38 MB" at bounding box center [494, 349] width 475 height 88
click at [510, 273] on div "Click to browse or Drag & Drop files here" at bounding box center [494, 252] width 475 height 77
click at [658, 369] on div "combined_files_data pdf 132.35 KB Generating Embedding... pdf 1.38 MB" at bounding box center [494, 349] width 475 height 88
click at [767, 139] on icon at bounding box center [765, 138] width 12 height 12
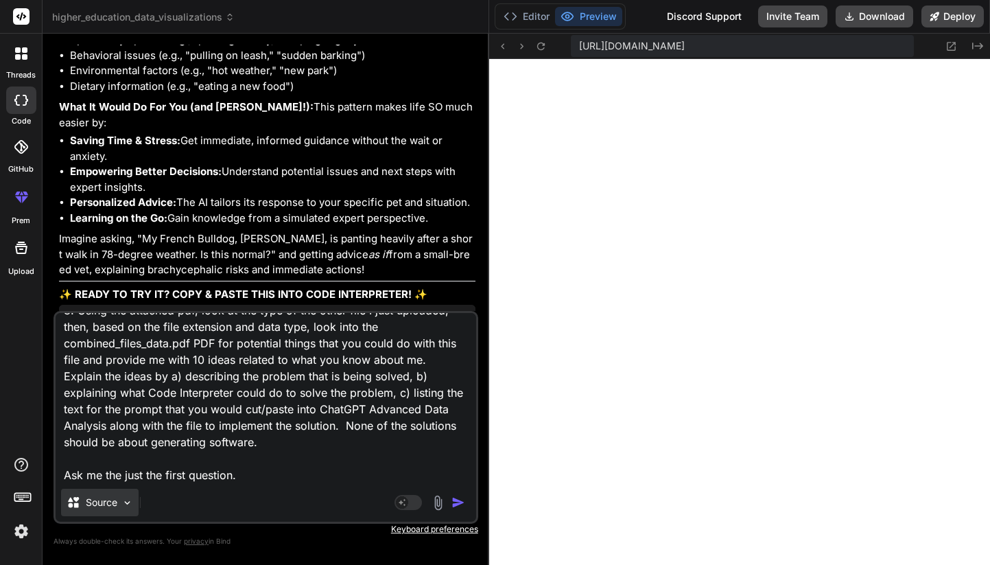
click at [126, 497] on img at bounding box center [127, 503] width 12 height 12
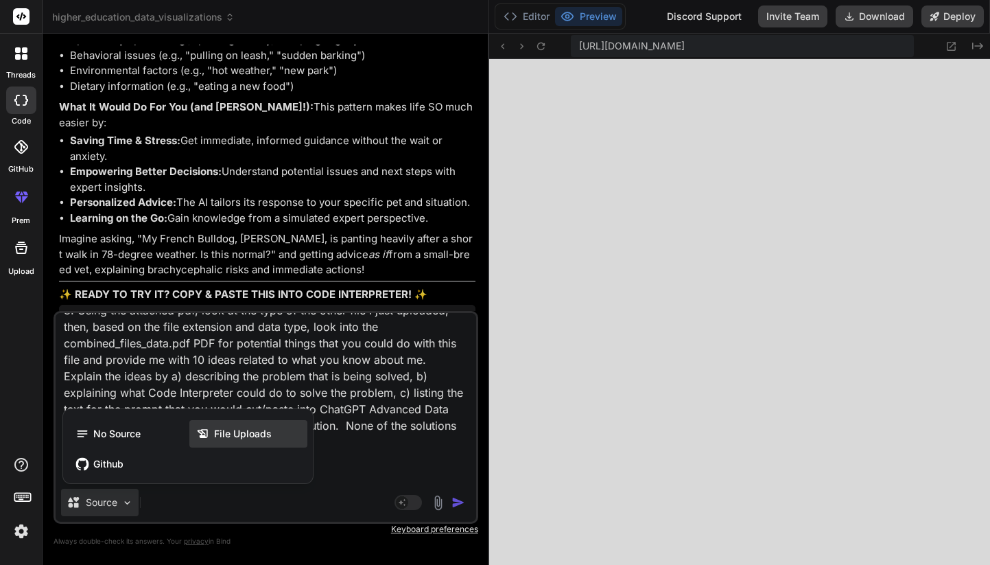
click at [224, 432] on span "File Uploads" at bounding box center [243, 434] width 58 height 14
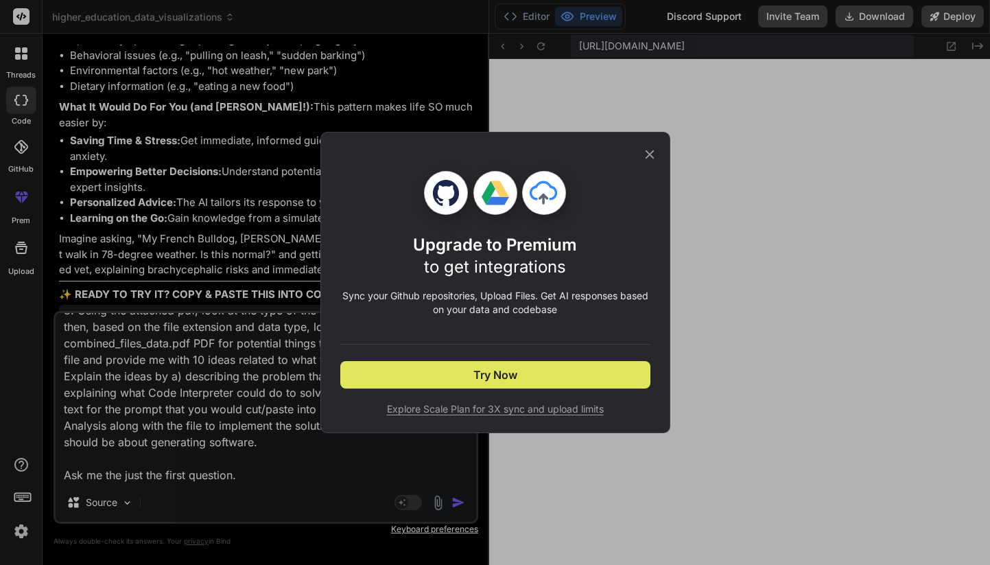
click at [434, 376] on button "Try Now" at bounding box center [495, 374] width 310 height 27
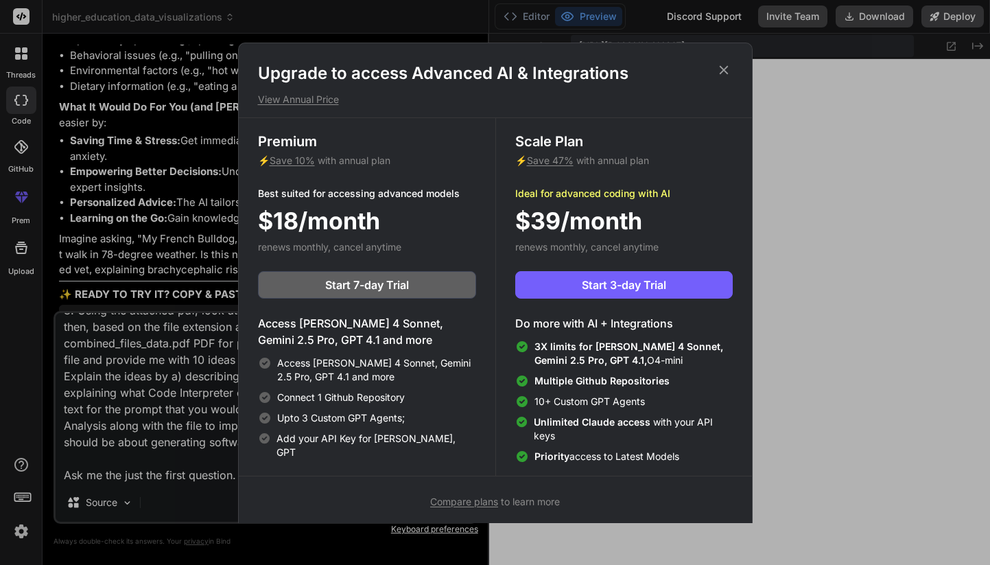
click at [727, 68] on icon at bounding box center [723, 69] width 15 height 15
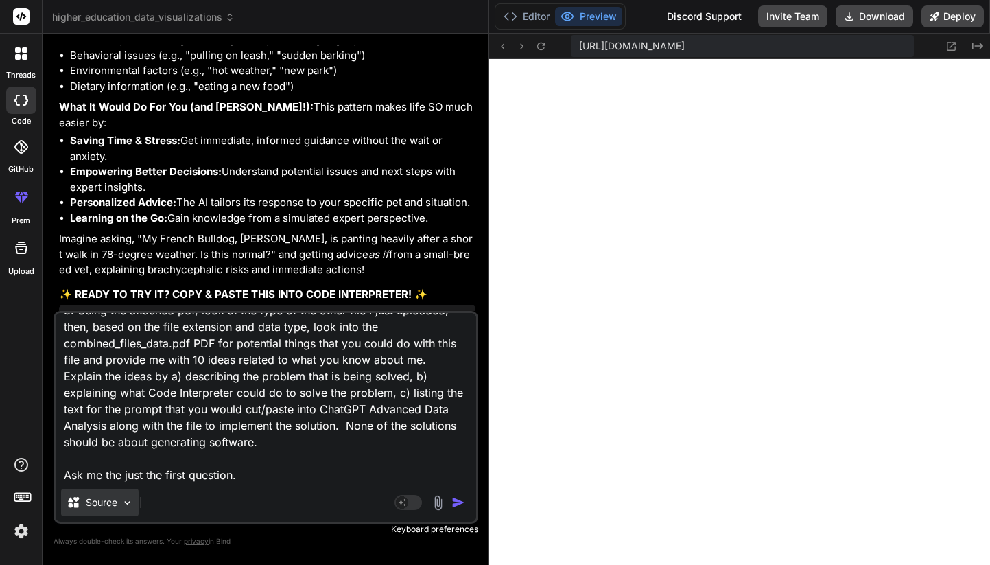
click at [128, 499] on img at bounding box center [127, 503] width 12 height 12
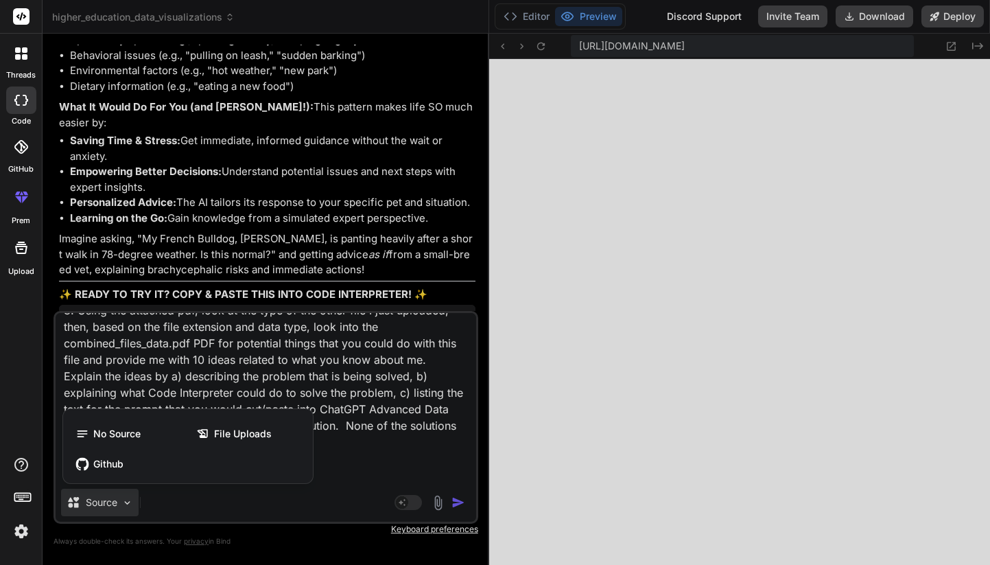
click at [342, 499] on div at bounding box center [495, 282] width 990 height 565
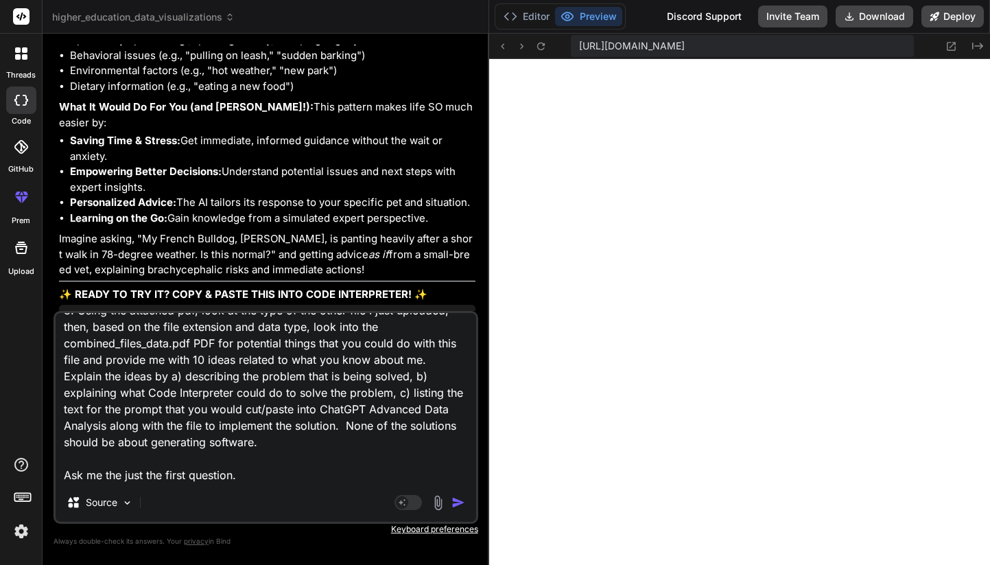
click at [442, 500] on img at bounding box center [438, 503] width 16 height 16
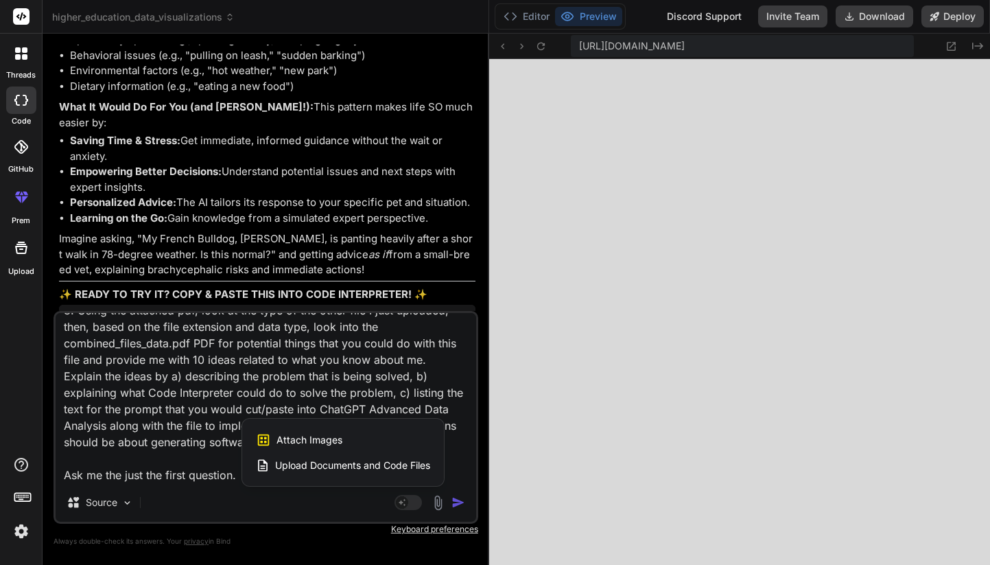
click at [369, 468] on span "Upload Documents and Code Files" at bounding box center [352, 465] width 155 height 14
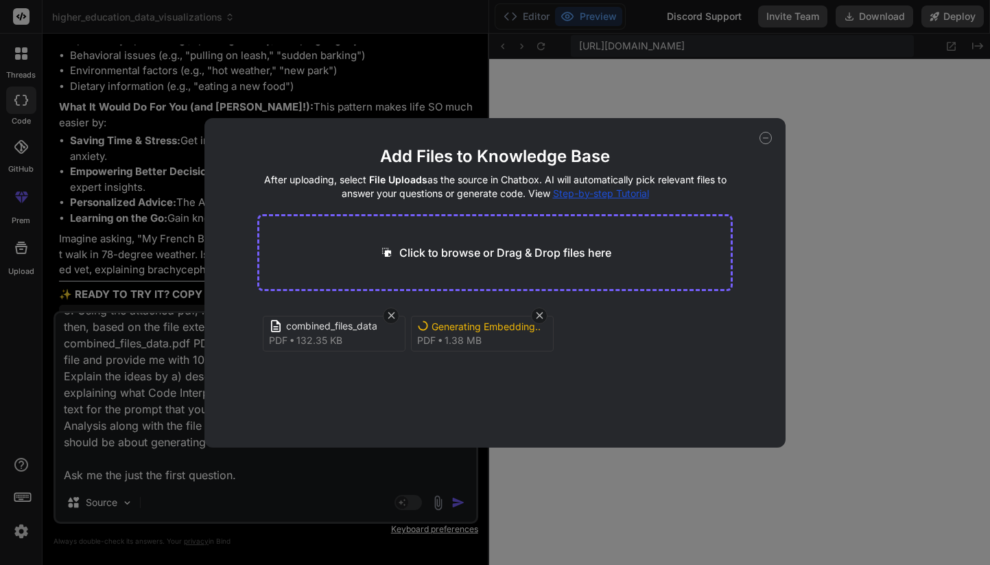
click at [766, 139] on icon at bounding box center [765, 138] width 12 height 12
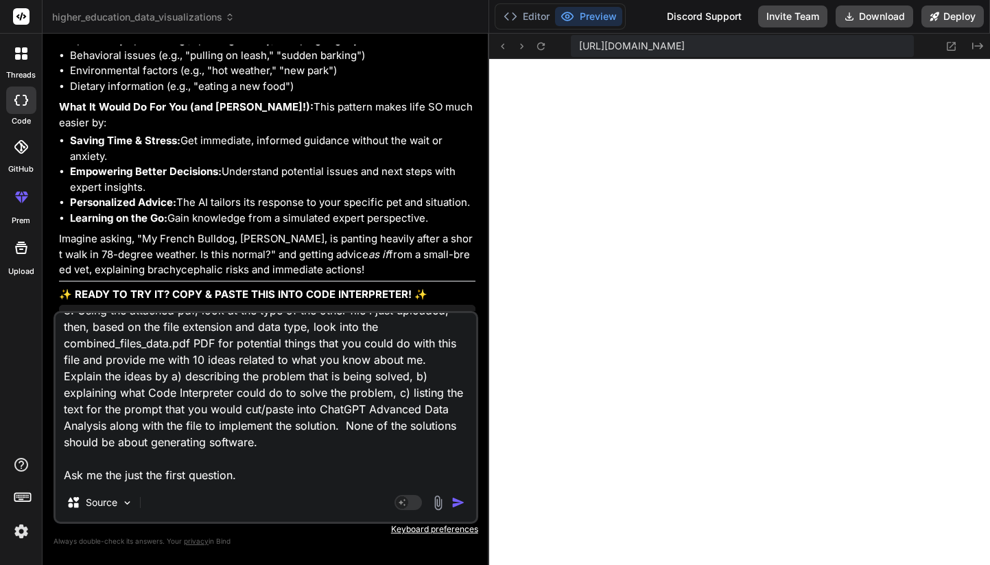
click at [438, 504] on img at bounding box center [438, 503] width 16 height 16
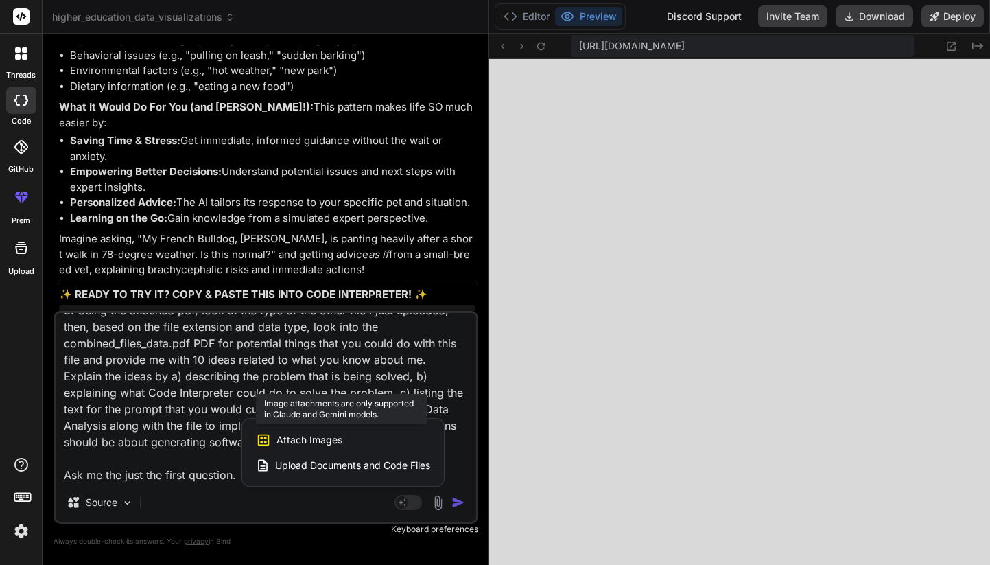
click at [340, 444] on span "Attach Images" at bounding box center [309, 440] width 66 height 14
click at [301, 438] on span "Attach Images" at bounding box center [309, 440] width 66 height 14
click at [262, 438] on icon at bounding box center [264, 440] width 12 height 12
click at [296, 439] on span "Attach Images" at bounding box center [309, 440] width 66 height 14
click at [298, 471] on span "Upload Documents and Code Files" at bounding box center [352, 465] width 155 height 14
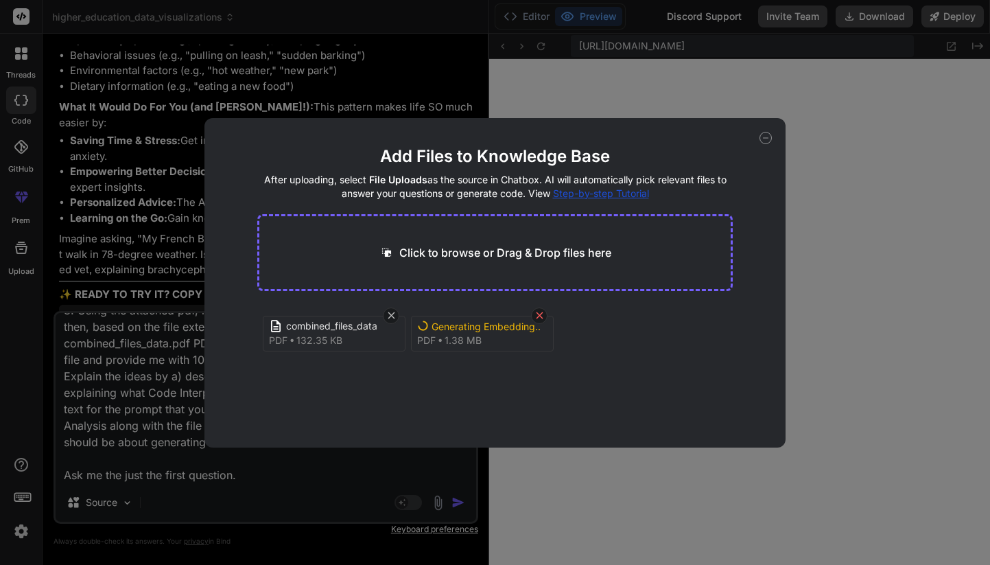
click at [541, 314] on icon at bounding box center [540, 315] width 12 height 12
drag, startPoint x: 543, startPoint y: 124, endPoint x: 709, endPoint y: 99, distance: 167.9
click at [709, 99] on div "Add Files to Knowledge Base After uploading, select File Uploads as the source …" at bounding box center [495, 282] width 990 height 565
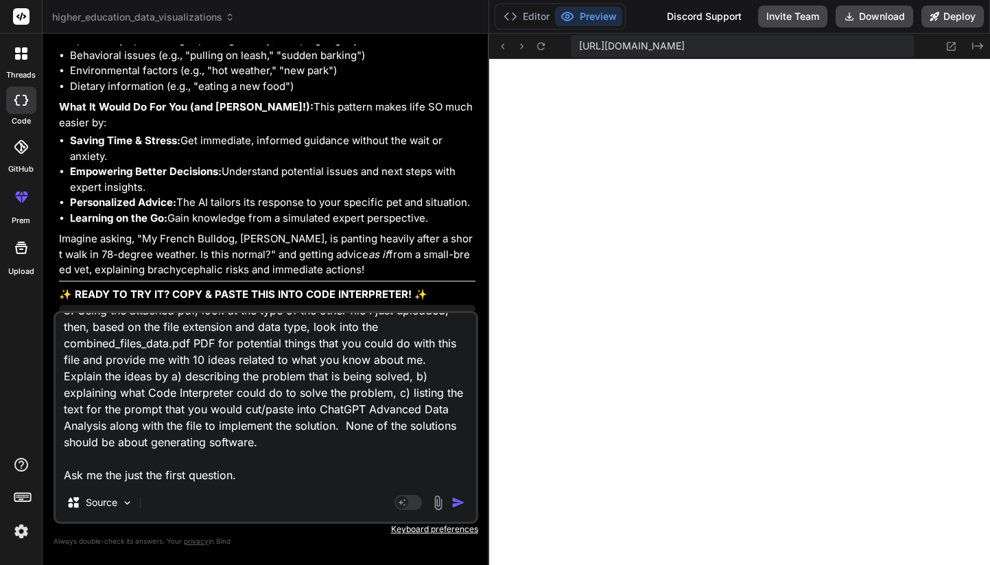
click at [435, 505] on img at bounding box center [438, 503] width 16 height 16
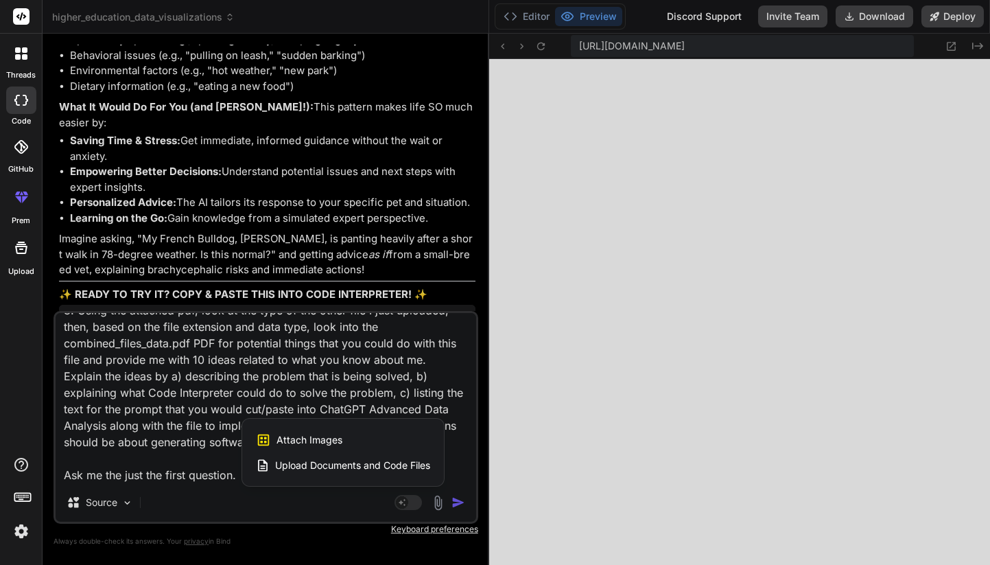
click at [364, 460] on span "Upload Documents and Code Files" at bounding box center [352, 465] width 155 height 14
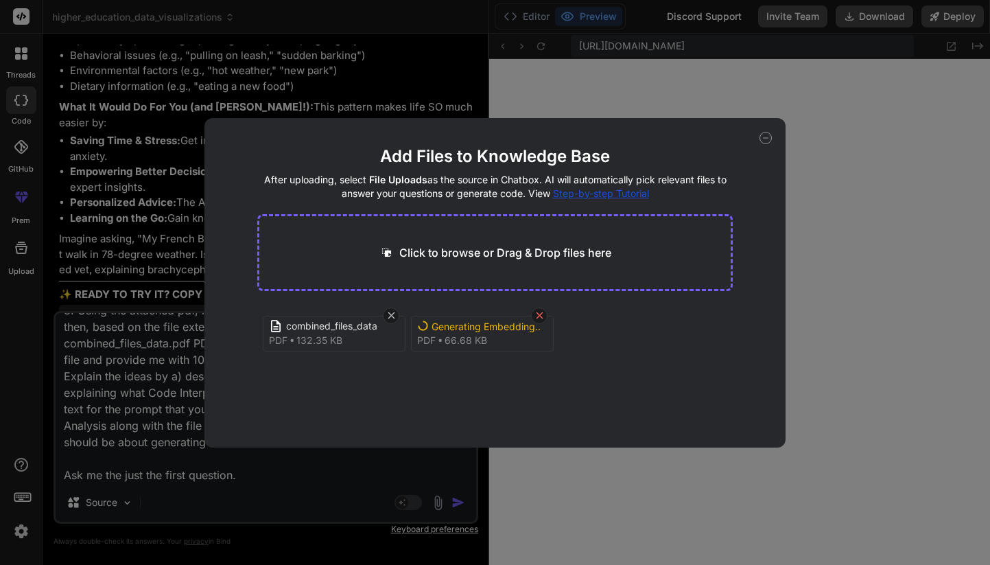
click at [543, 311] on icon at bounding box center [540, 315] width 12 height 12
click at [704, 403] on button "Finish" at bounding box center [709, 405] width 48 height 27
click at [390, 318] on icon at bounding box center [392, 315] width 12 height 12
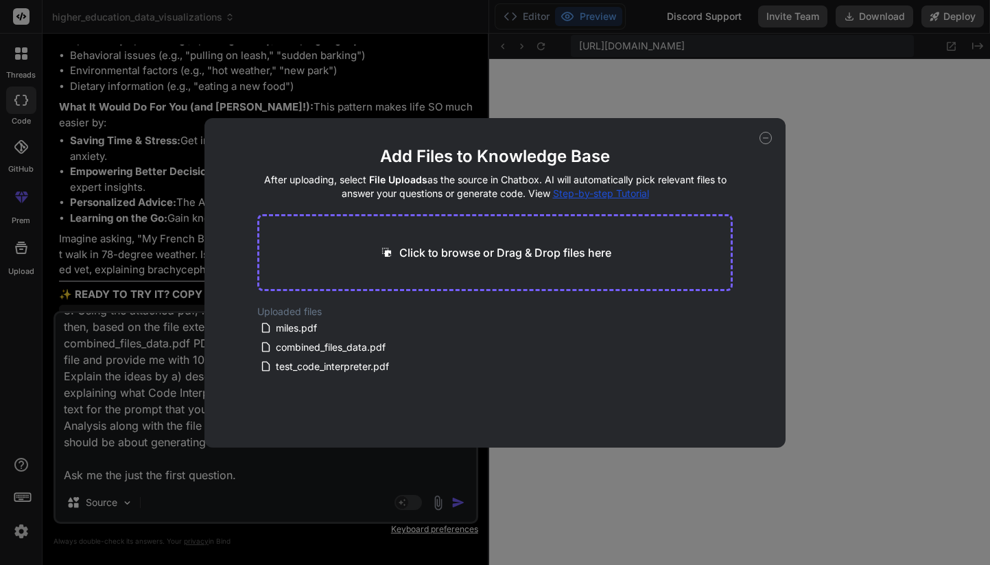
click at [767, 134] on icon at bounding box center [765, 138] width 12 height 12
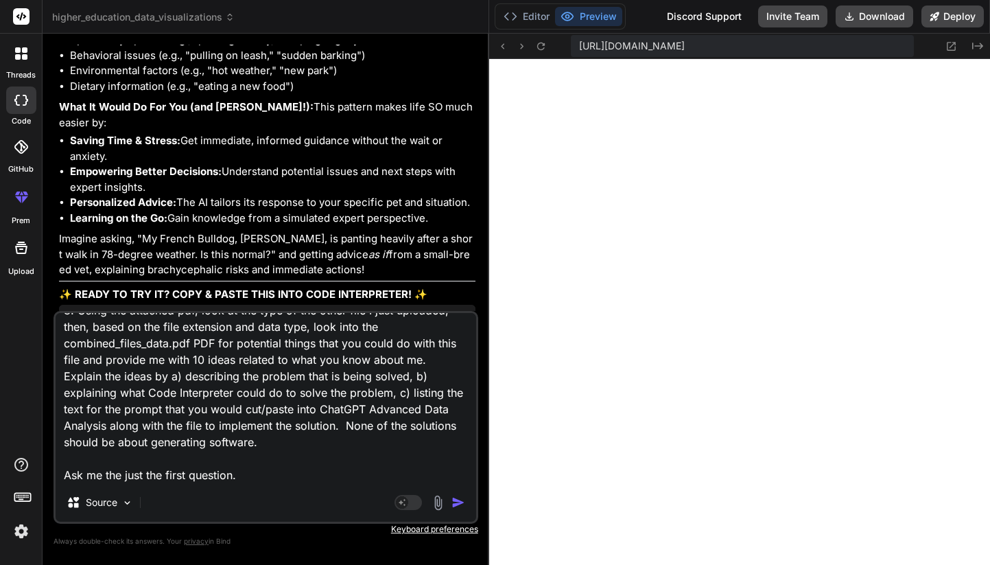
scroll to position [0, 0]
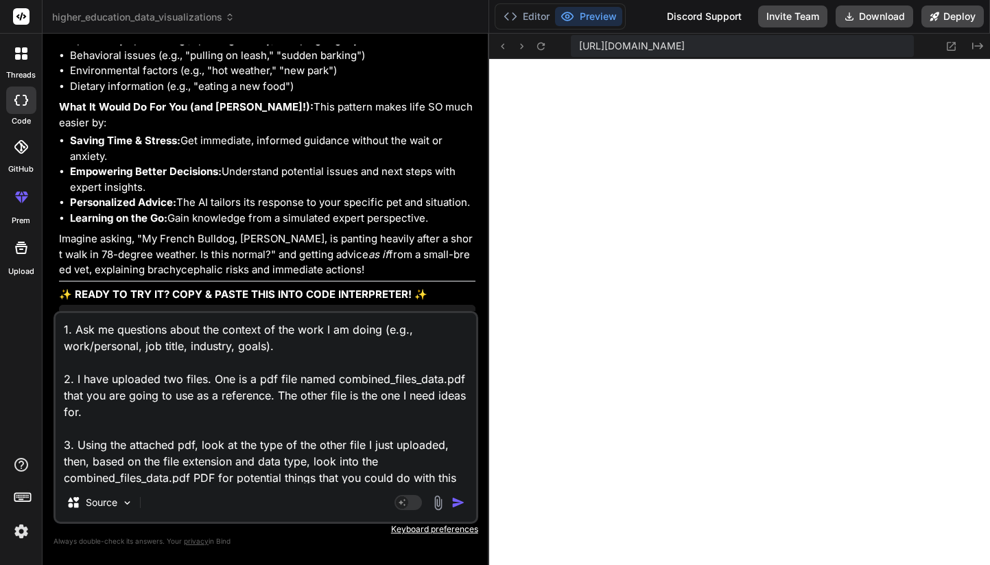
click at [80, 414] on textarea "1. Ask me questions about the context of the work I am doing (e.g., work/person…" at bounding box center [266, 398] width 421 height 170
click at [104, 508] on p "Source" at bounding box center [102, 502] width 32 height 14
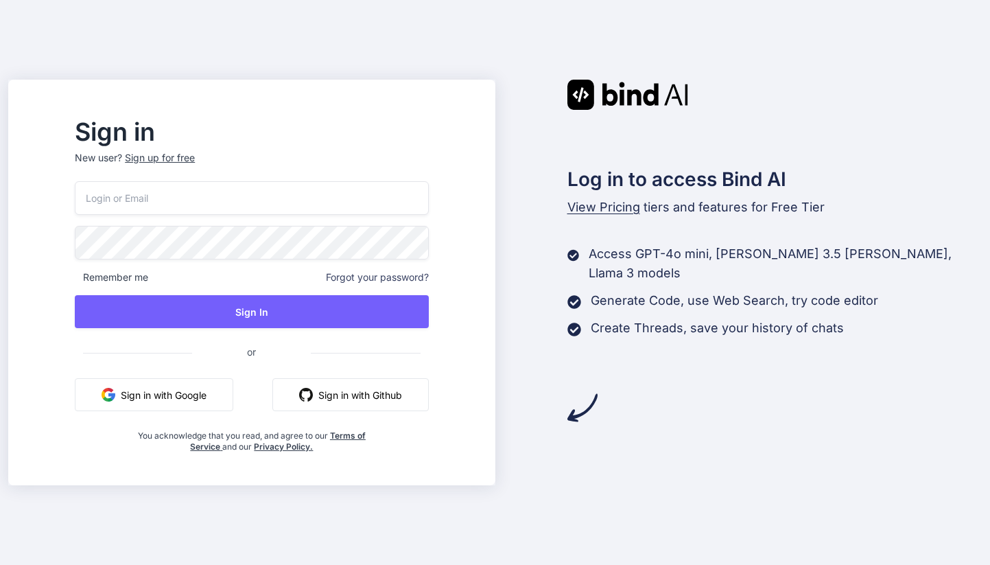
click at [195, 153] on div "Sign up for free" at bounding box center [160, 158] width 70 height 14
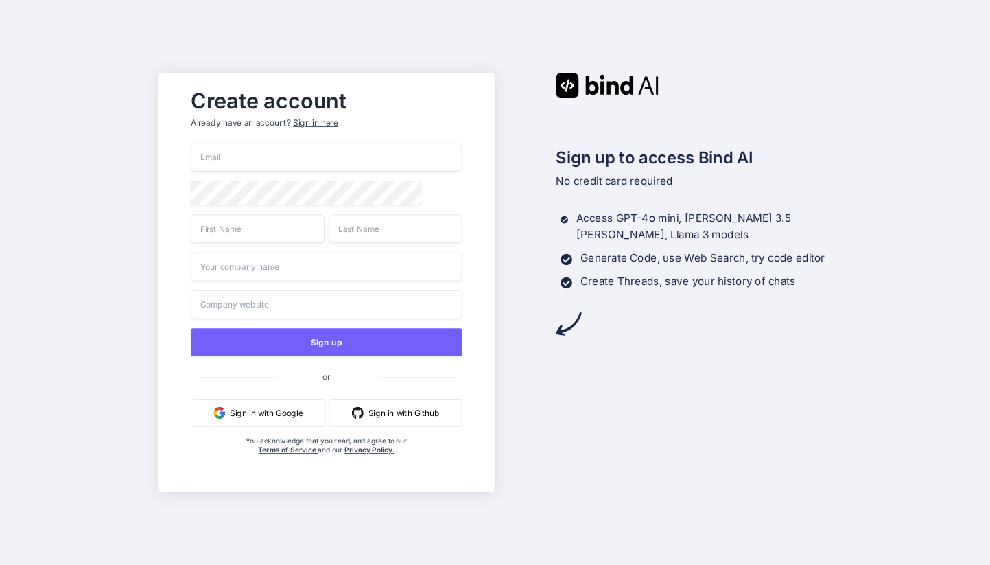
click at [235, 158] on input "email" at bounding box center [326, 157] width 271 height 29
type input "theonedeputy@gmail.com"
type input "jl"
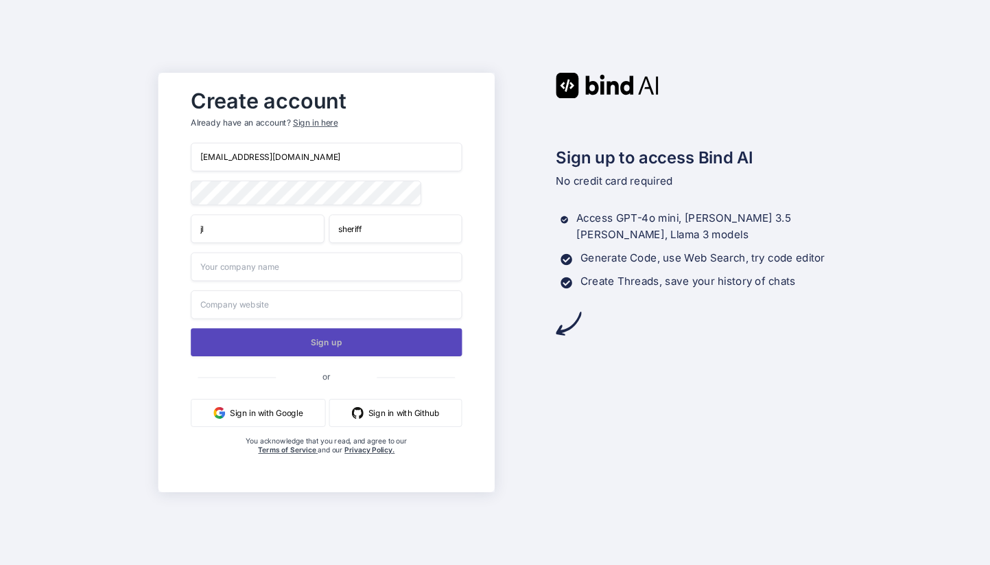
type input "sheriff"
click at [333, 342] on button "Sign up" at bounding box center [326, 342] width 271 height 28
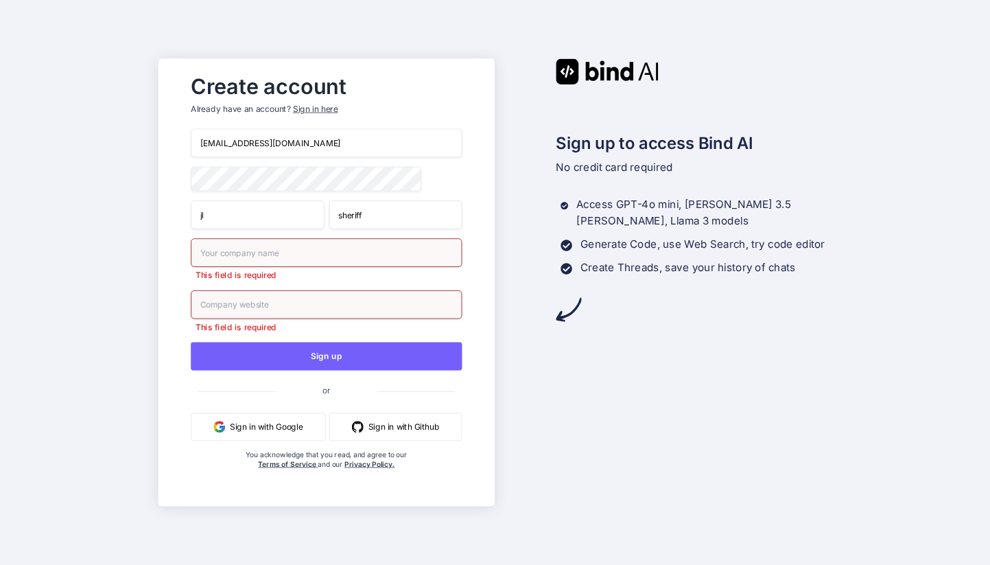
click at [308, 251] on input "text" at bounding box center [326, 252] width 271 height 29
type input "personal"
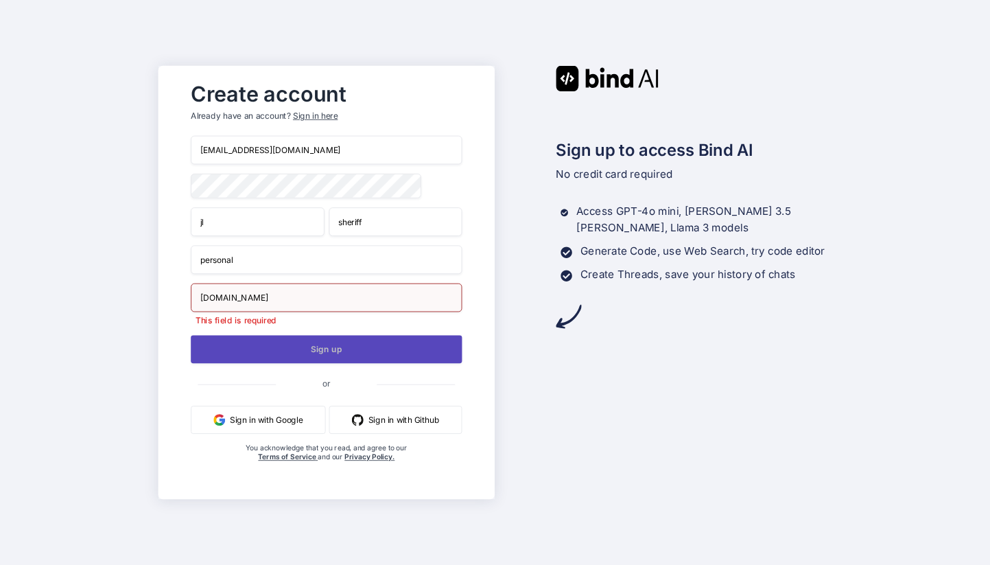
type input "none.com"
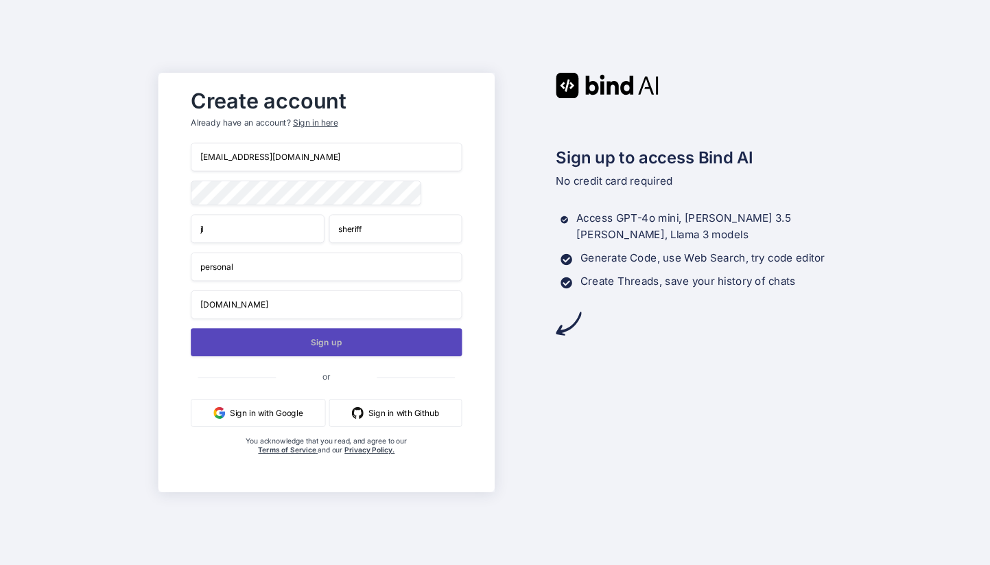
click at [317, 351] on button "Sign up" at bounding box center [326, 342] width 271 height 28
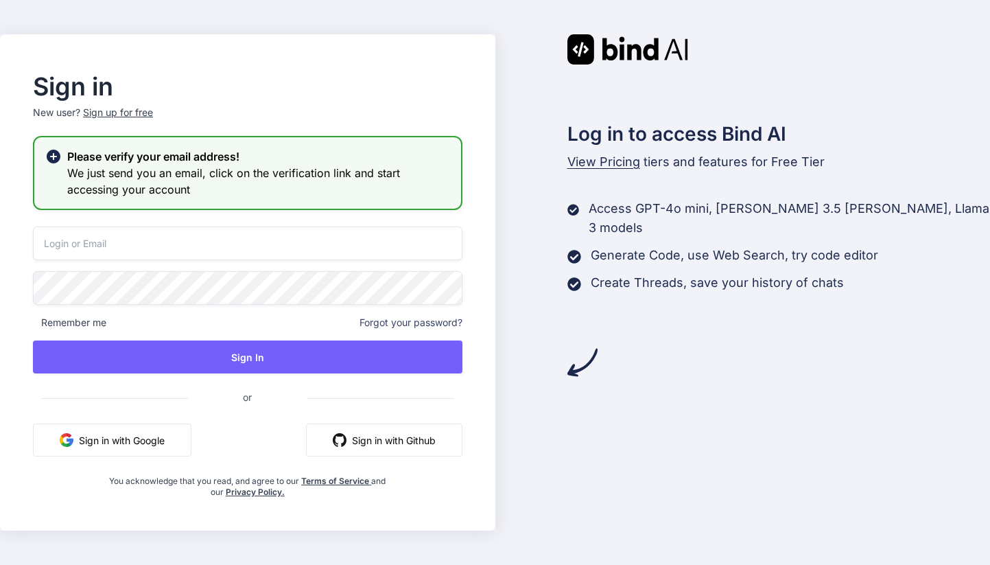
click at [147, 252] on input "email" at bounding box center [247, 243] width 429 height 34
click at [139, 245] on input "email" at bounding box center [247, 243] width 429 height 34
type input "theonedeputy@gmail.com"
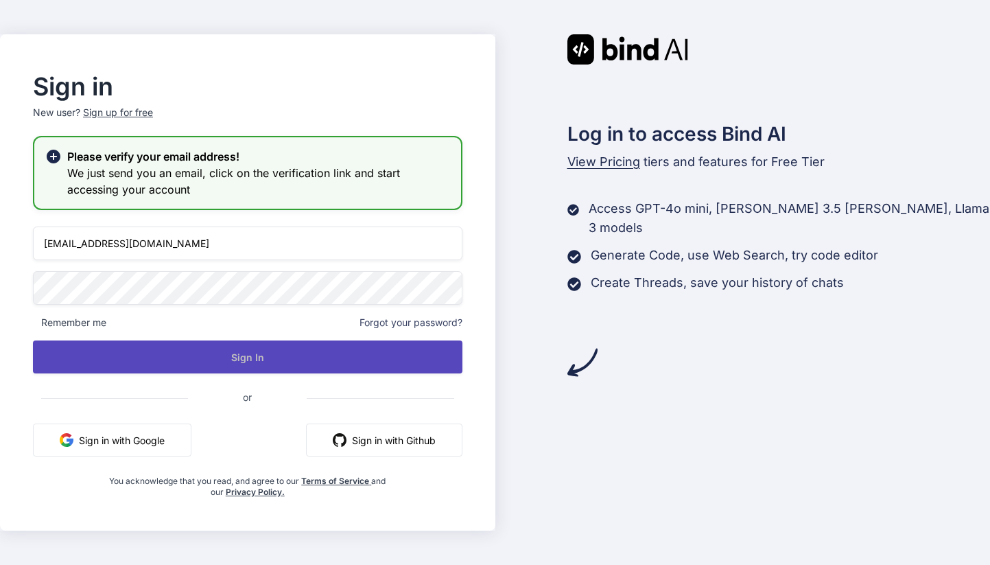
click at [266, 359] on button "Sign In" at bounding box center [247, 356] width 429 height 33
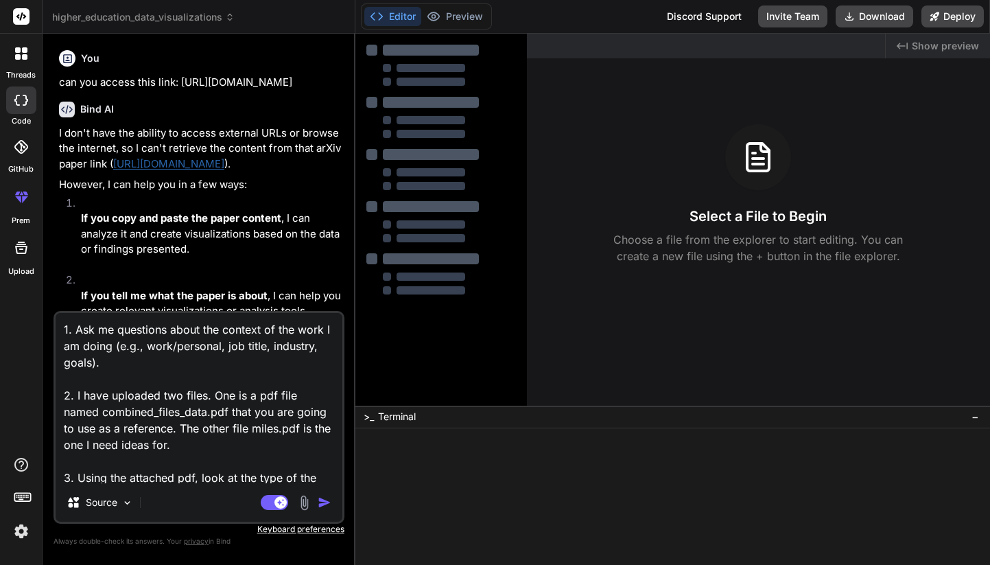
type textarea "x"
